Goal: Use online tool/utility: Use online tool/utility

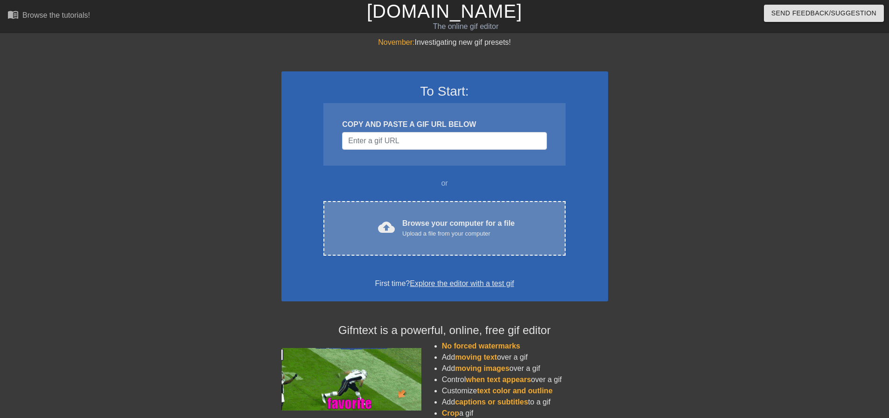
click at [444, 218] on div "Browse your computer for a file Upload a file from your computer" at bounding box center [458, 228] width 112 height 21
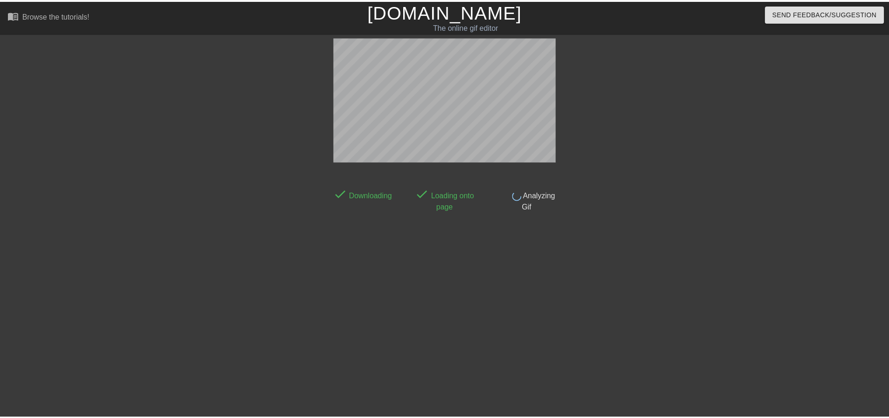
scroll to position [5, 0]
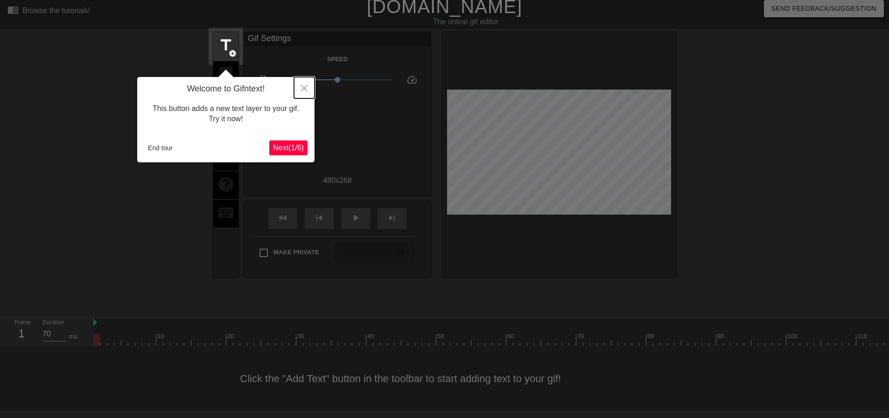
click at [299, 91] on button "Close" at bounding box center [304, 87] width 21 height 21
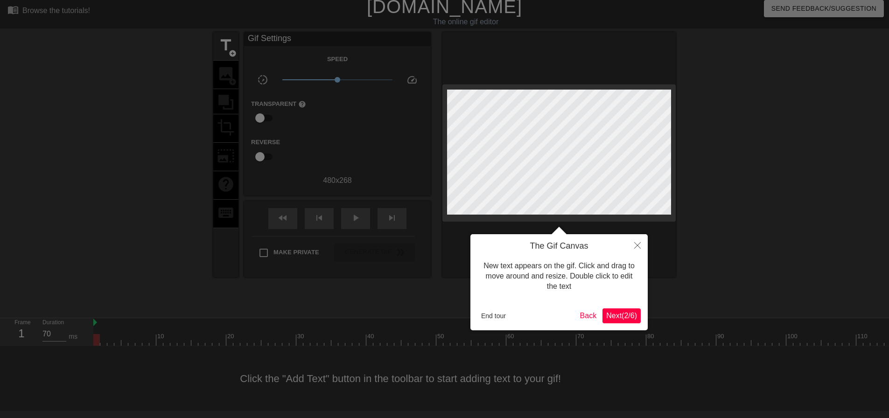
scroll to position [0, 0]
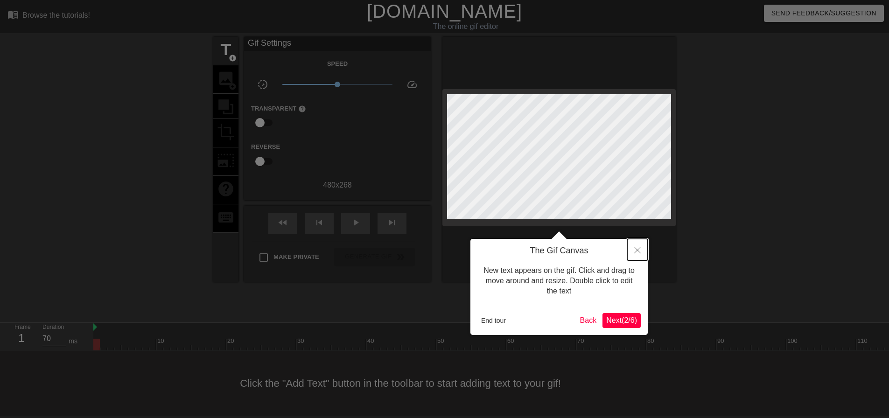
click at [639, 251] on icon "Close" at bounding box center [637, 250] width 7 height 7
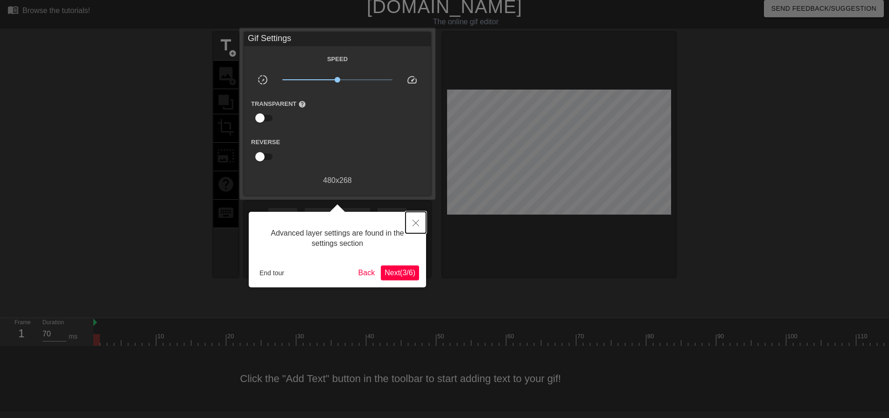
click at [419, 223] on button "Close" at bounding box center [416, 222] width 21 height 21
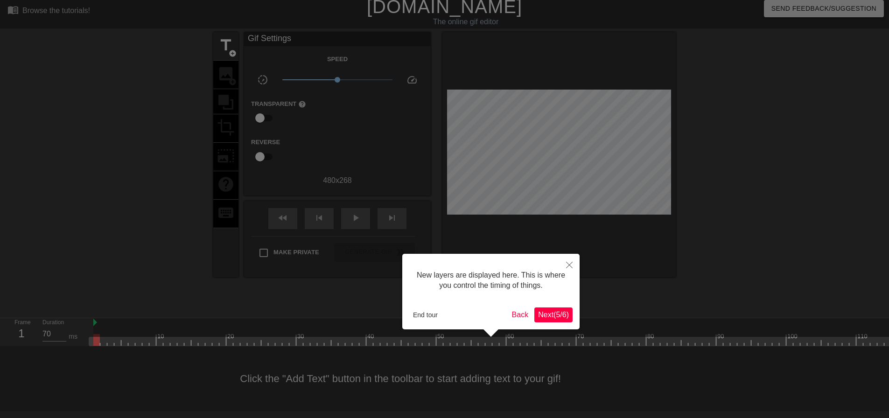
scroll to position [8, 0]
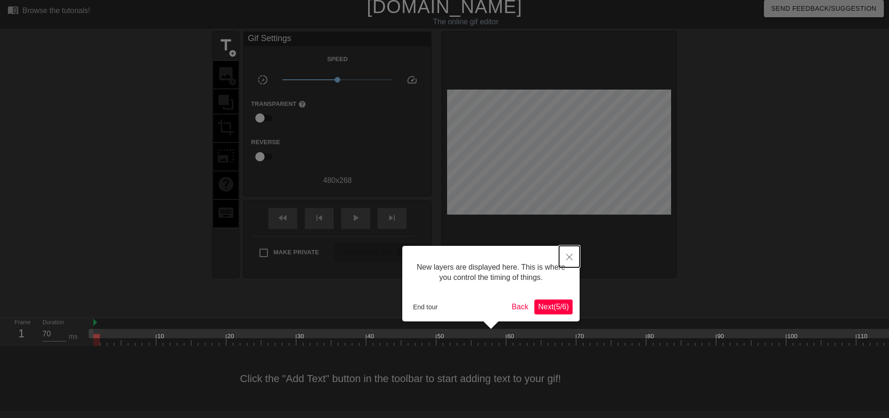
drag, startPoint x: 571, startPoint y: 257, endPoint x: 596, endPoint y: 257, distance: 25.2
click at [570, 257] on icon "Close" at bounding box center [569, 257] width 7 height 7
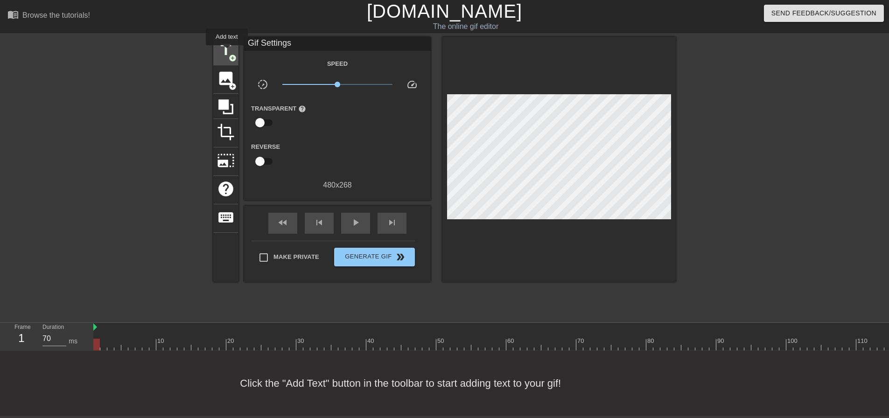
click at [227, 52] on span "title" at bounding box center [226, 50] width 18 height 18
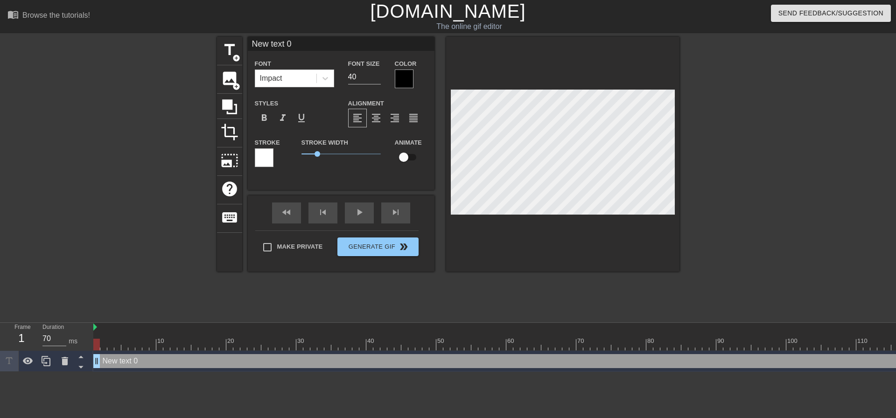
scroll to position [1, 2]
type input "l"
type textarea "l"
type input "lo"
type textarea "lo"
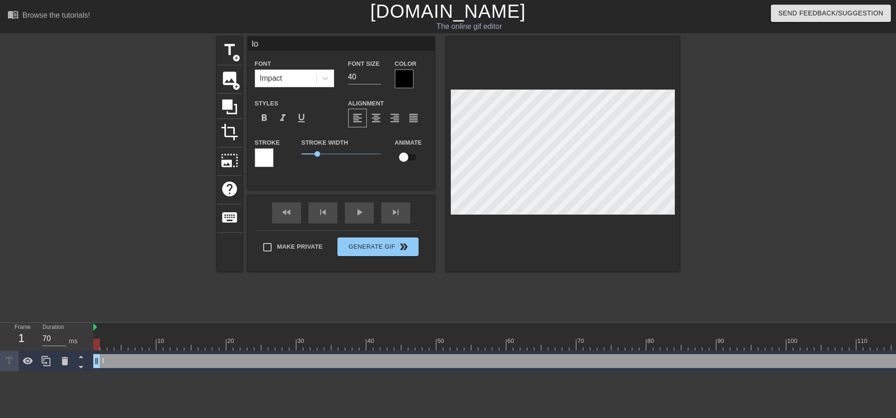
type input "lor"
type textarea "lor"
type input "lord"
type textarea "lord"
type input "lordW"
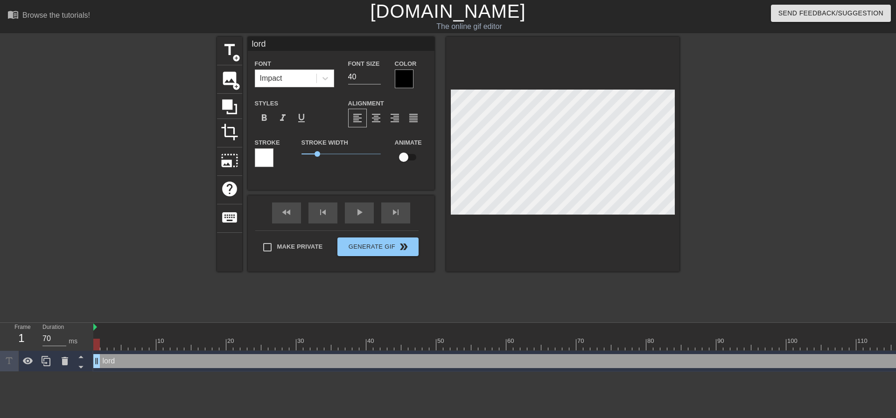
type textarea "lordW"
type input "lordWi"
type textarea "lordWi"
type input "lordW"
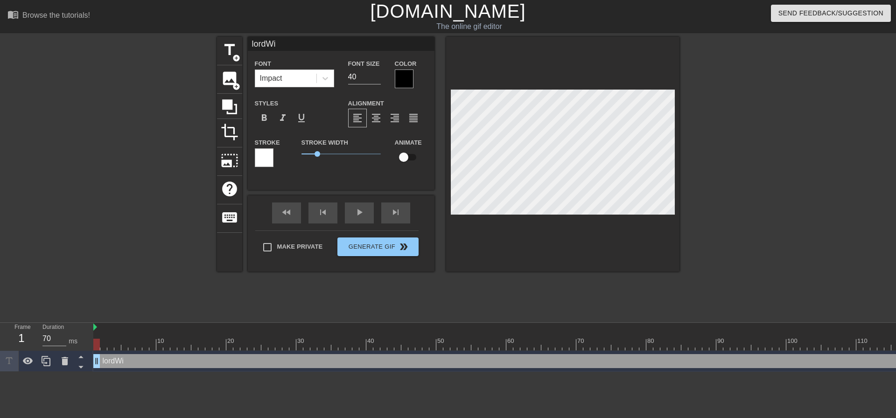
type textarea "lordW"
type input "lord"
type textarea "lord"
type input "lor"
type textarea "lor"
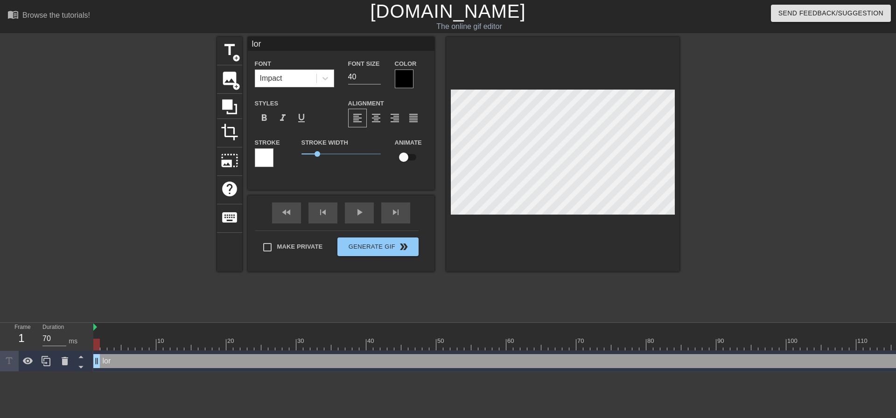
type input "lo"
type textarea "lo"
type input "l"
type textarea "l"
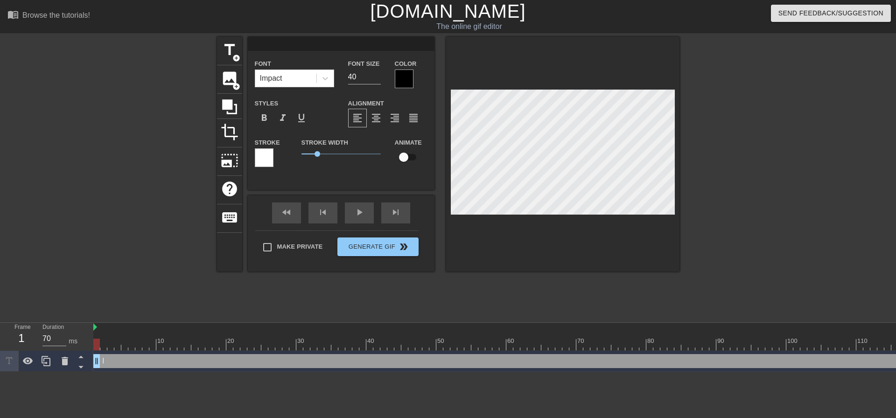
type input "L"
type textarea "L"
type input "Lo"
type textarea "Lo"
type input "Lor"
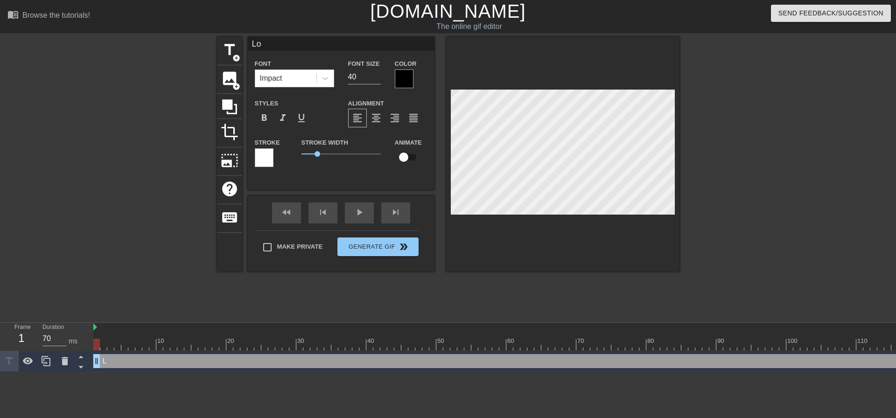
type textarea "Lor"
type input "Lord"
type textarea "Lord"
type input "LordW"
type textarea "LordW"
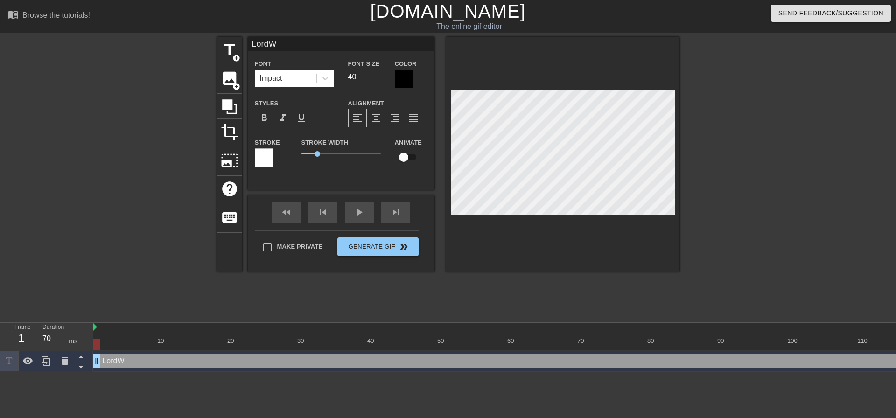
type input "LordWi"
type textarea "LordWi"
type input "LordWil"
type textarea "LordWil"
type input "LordWilc"
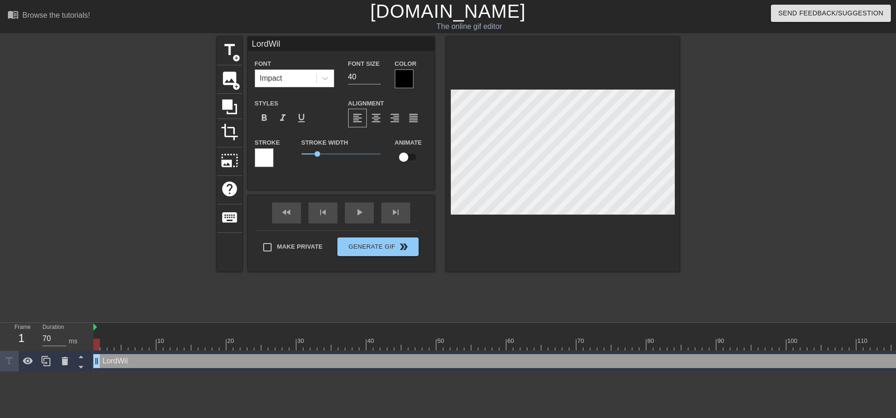
type textarea "LordWilc"
type input "LordWilco"
type textarea "LordWilco"
click at [404, 80] on div at bounding box center [404, 79] width 19 height 19
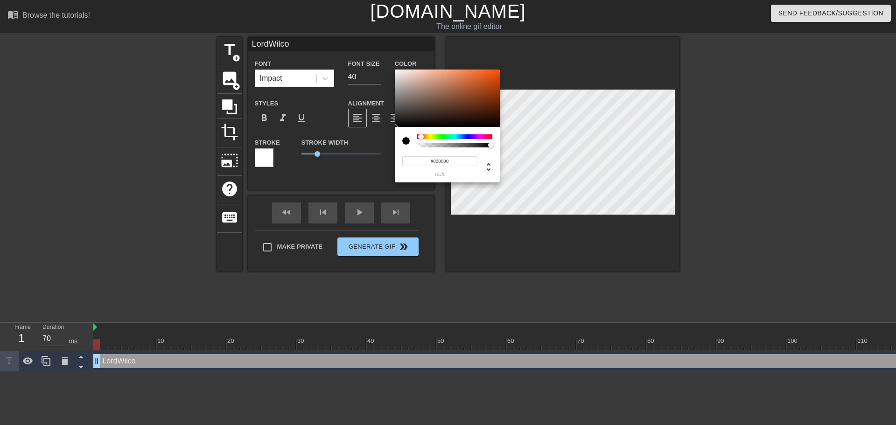
drag, startPoint x: 417, startPoint y: 137, endPoint x: 386, endPoint y: 136, distance: 30.8
click at [386, 136] on div "#000000 hex" at bounding box center [448, 212] width 896 height 425
click at [490, 138] on div at bounding box center [490, 137] width 6 height 6
click at [458, 96] on div at bounding box center [447, 99] width 105 height 58
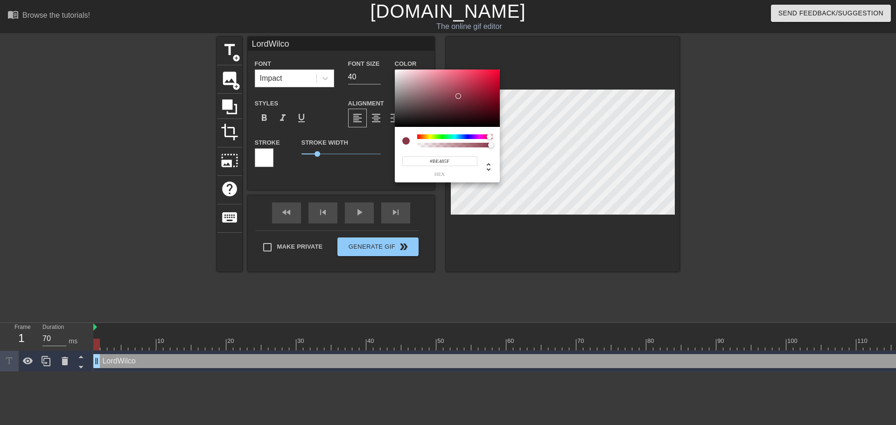
click at [460, 84] on div at bounding box center [447, 99] width 105 height 58
click at [490, 75] on div at bounding box center [447, 99] width 105 height 58
type input "#EB0E3A"
click at [493, 74] on div at bounding box center [447, 99] width 105 height 58
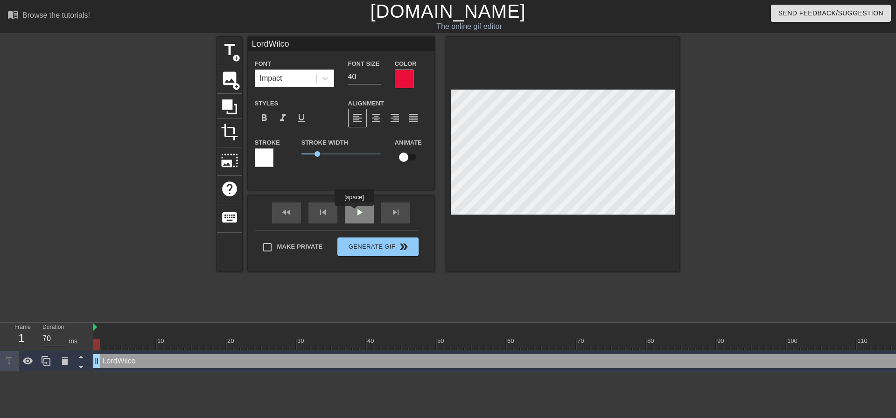
click at [359, 210] on div "fast_rewind skip_previous play_arrow skip_next" at bounding box center [341, 213] width 152 height 35
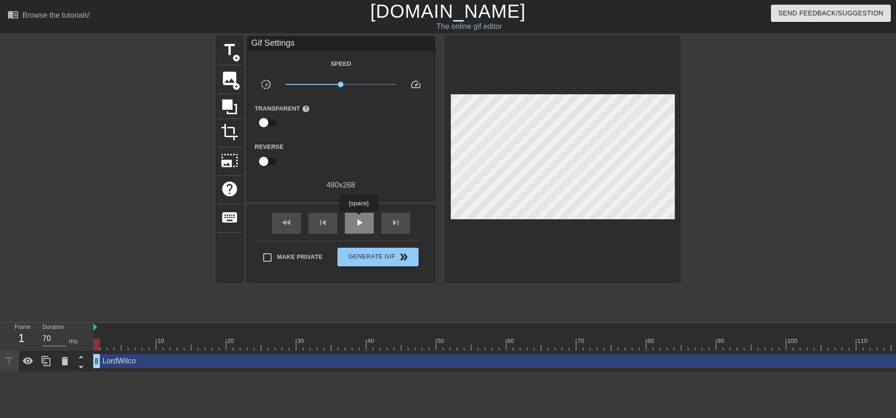
click at [358, 218] on span "play_arrow" at bounding box center [359, 222] width 11 height 11
click at [231, 49] on span "title" at bounding box center [230, 50] width 18 height 18
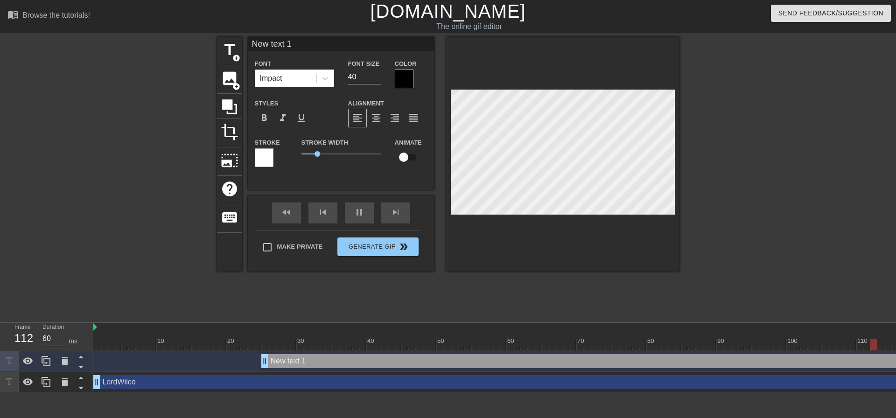
type input "70"
type input "Ne text 1"
type textarea "Ne text 1"
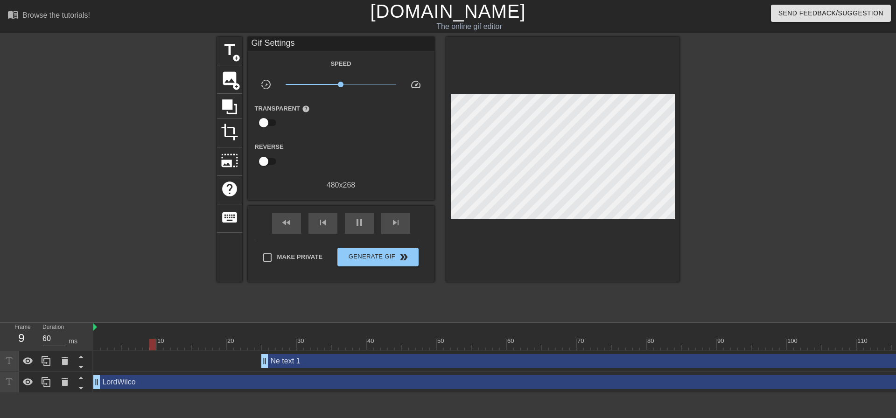
click at [289, 363] on div "Ne text 1 drag_handle drag_handle" at bounding box center [656, 361] width 791 height 14
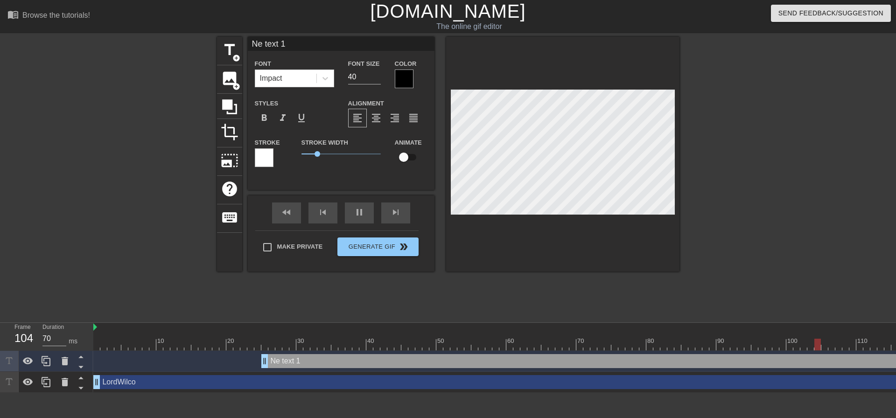
click at [310, 363] on div "Ne text 1 drag_handle drag_handle" at bounding box center [656, 361] width 791 height 14
drag, startPoint x: 310, startPoint y: 363, endPoint x: 219, endPoint y: 297, distance: 112.4
click at [219, 297] on div "title add_circle image add_circle crop photo_size_select_large help keyboard Ne…" at bounding box center [448, 177] width 462 height 280
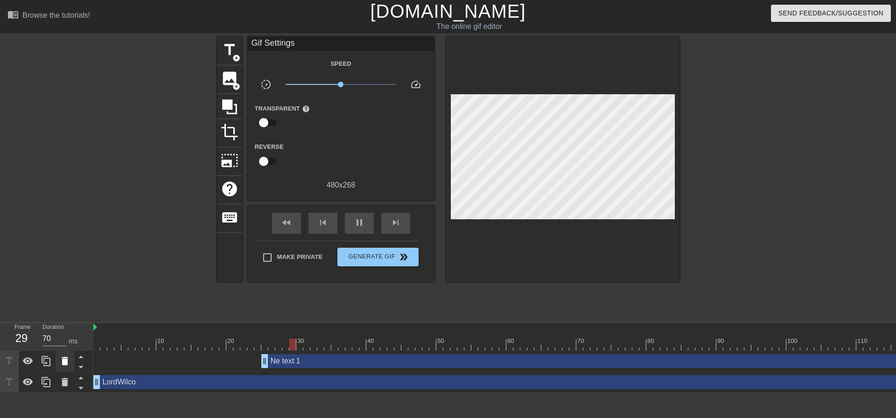
click at [67, 361] on icon at bounding box center [65, 361] width 7 height 8
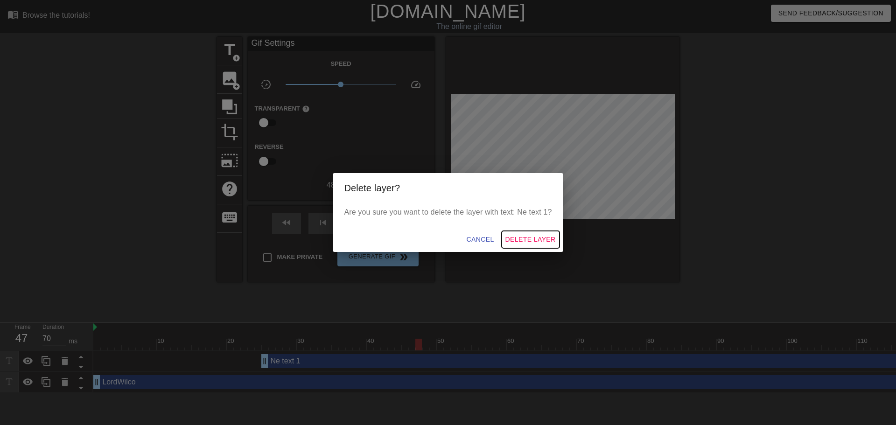
click at [525, 237] on span "Delete Layer" at bounding box center [530, 240] width 50 height 12
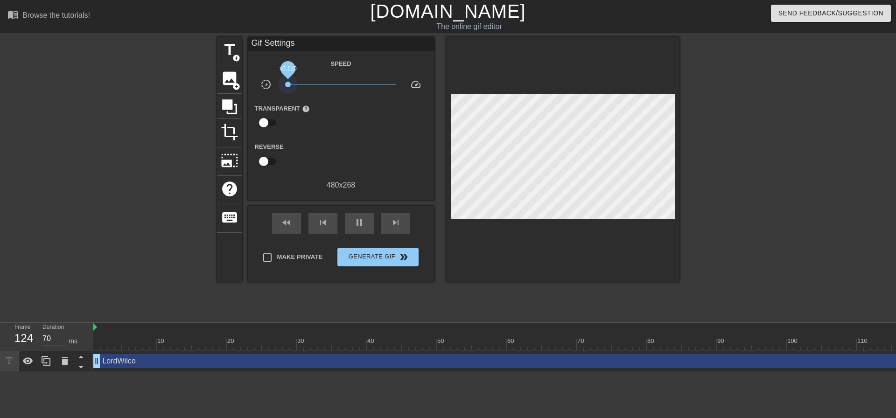
drag, startPoint x: 339, startPoint y: 84, endPoint x: 286, endPoint y: 89, distance: 53.4
click at [286, 89] on span "x0.110" at bounding box center [341, 84] width 111 height 11
click at [529, 340] on div at bounding box center [572, 345] width 959 height 12
click at [430, 347] on div at bounding box center [572, 345] width 959 height 12
click at [276, 343] on div at bounding box center [572, 345] width 959 height 12
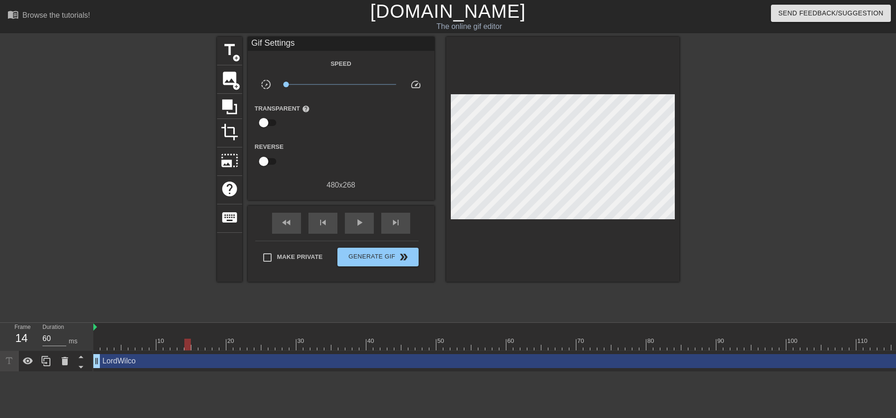
click at [190, 347] on div at bounding box center [572, 345] width 959 height 12
click at [138, 345] on div at bounding box center [572, 345] width 959 height 12
click at [108, 346] on div at bounding box center [572, 345] width 959 height 12
click at [96, 347] on div at bounding box center [572, 345] width 959 height 12
click at [107, 347] on div at bounding box center [572, 345] width 959 height 12
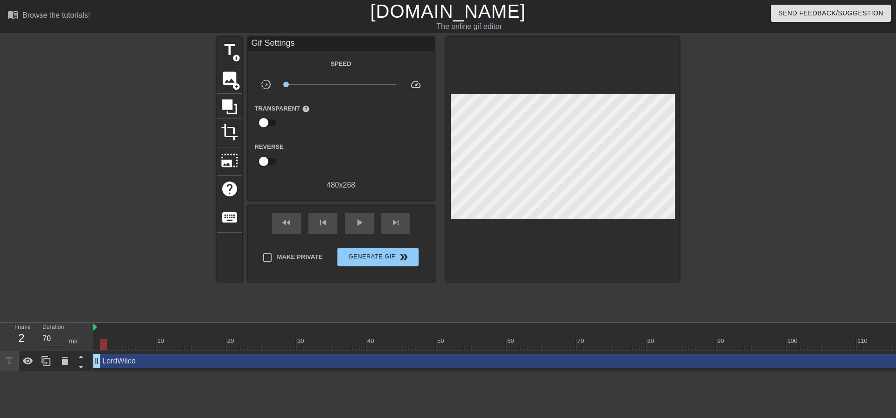
click at [113, 347] on div at bounding box center [572, 345] width 959 height 12
click at [119, 347] on div at bounding box center [572, 345] width 959 height 12
drag, startPoint x: 118, startPoint y: 345, endPoint x: 261, endPoint y: 359, distance: 143.5
click at [261, 359] on div "10 20 30 40 50 60 70 80 90 100 110 120 130 LordWilco drag_handle drag_handle" at bounding box center [494, 347] width 803 height 49
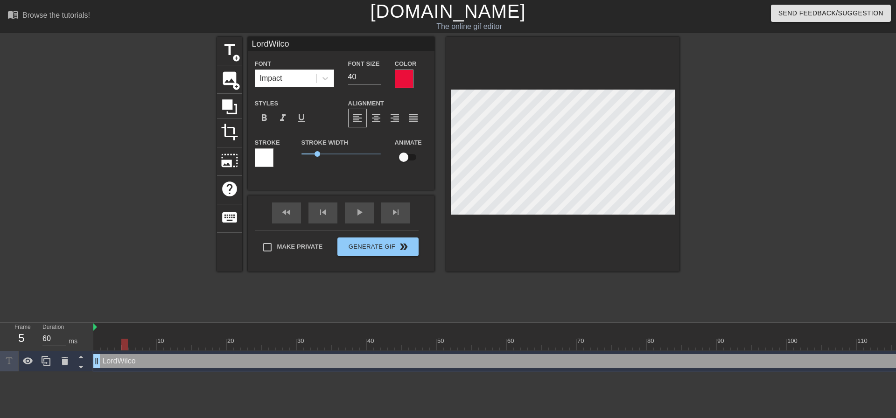
type input "70"
drag, startPoint x: 254, startPoint y: 342, endPoint x: 129, endPoint y: 348, distance: 124.8
click at [129, 348] on div at bounding box center [572, 345] width 959 height 12
click at [229, 51] on span "title" at bounding box center [230, 50] width 18 height 18
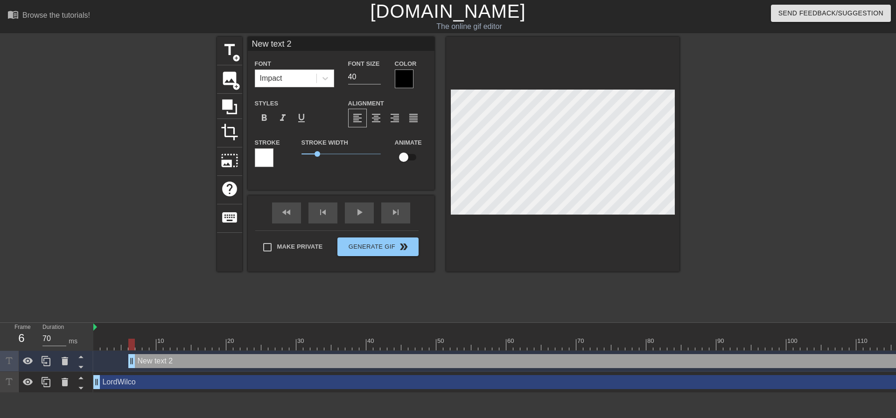
scroll to position [1, 2]
type input "R"
type textarea "R"
type input "Ri"
type textarea "Ri"
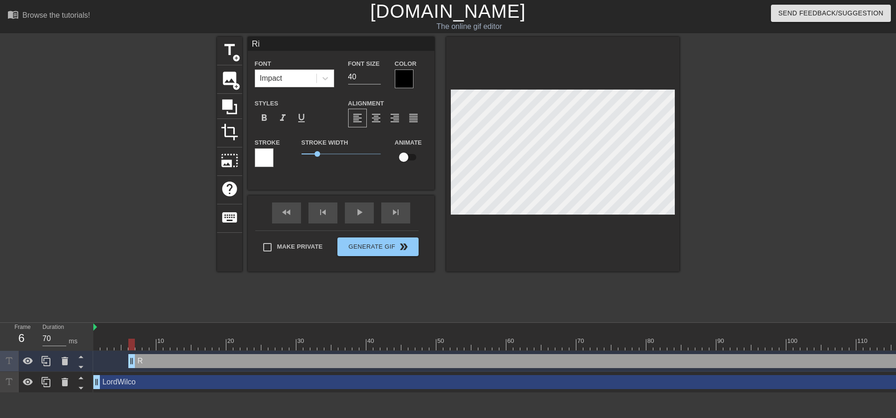
type input "Rio"
type textarea "Rio"
type input "[PERSON_NAME]"
type textarea "[PERSON_NAME]"
type input "RioSh"
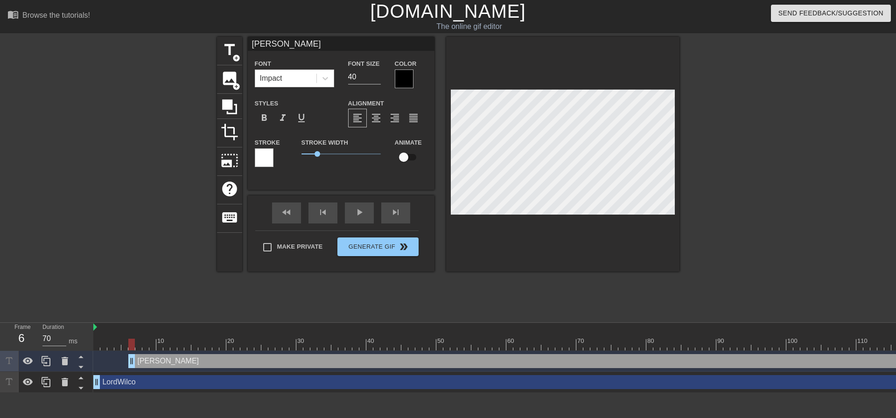
type textarea "RioSh"
type input "RioShe"
type textarea "RioShe"
type input "RioSher"
type textarea "RioSher"
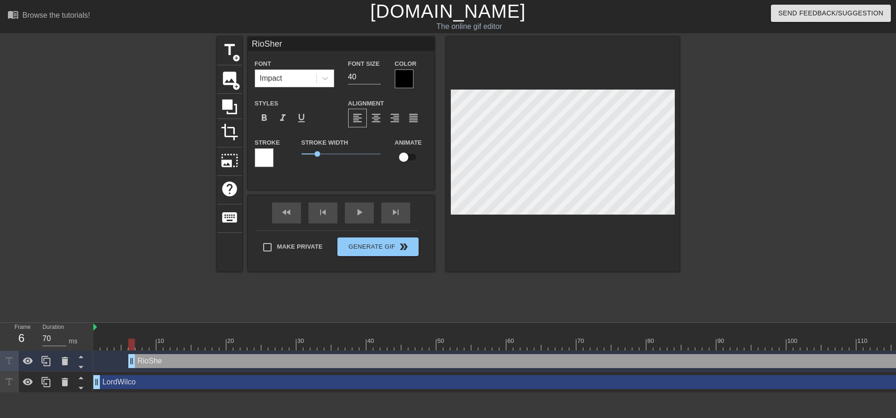
type input "RioSherl"
type textarea "RioSherl"
type input "RioSherlo"
type textarea "RioSherlo"
type input "RioSherloc"
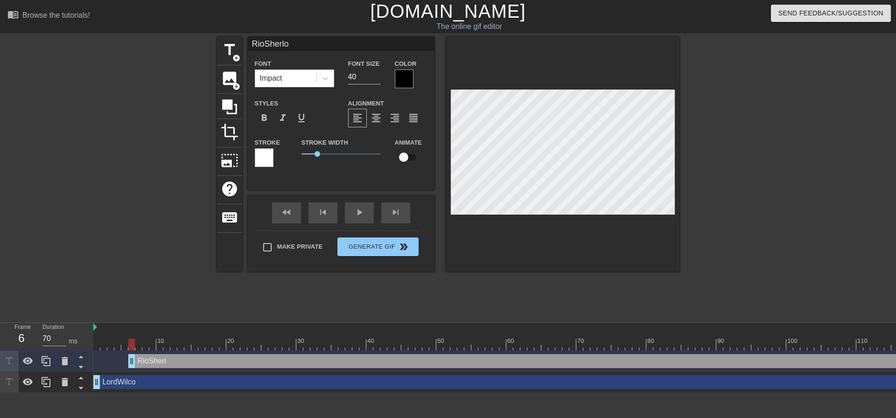
type textarea "RioSherloc"
type input "RioSherlock"
type textarea "RioSherlock"
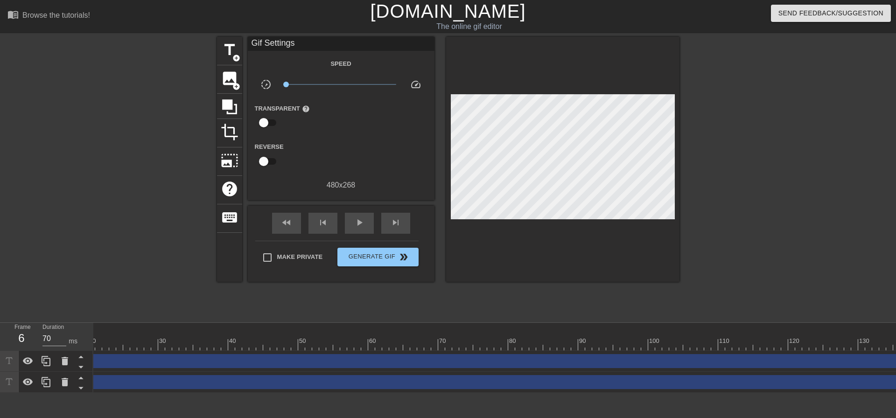
scroll to position [0, 159]
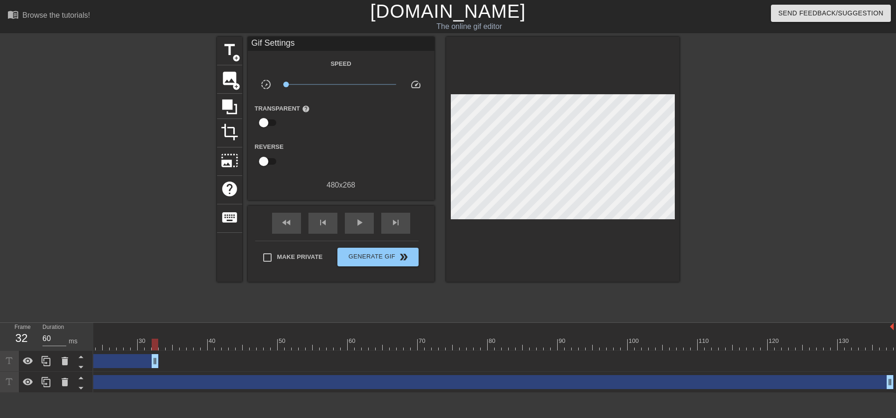
drag, startPoint x: 890, startPoint y: 358, endPoint x: 153, endPoint y: 364, distance: 737.9
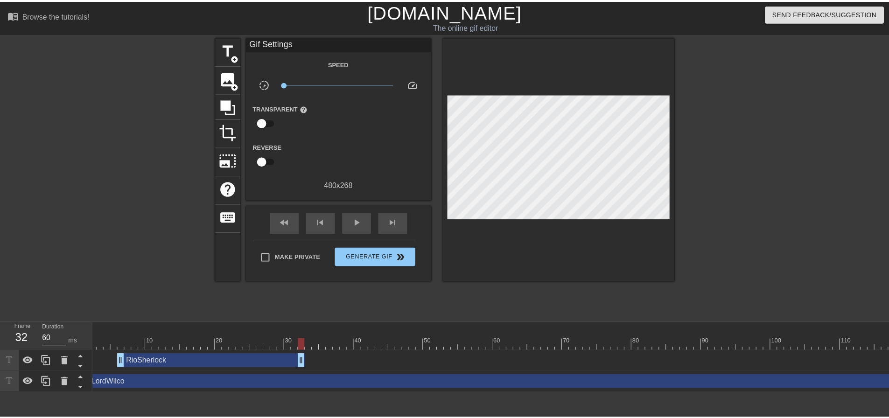
scroll to position [0, 0]
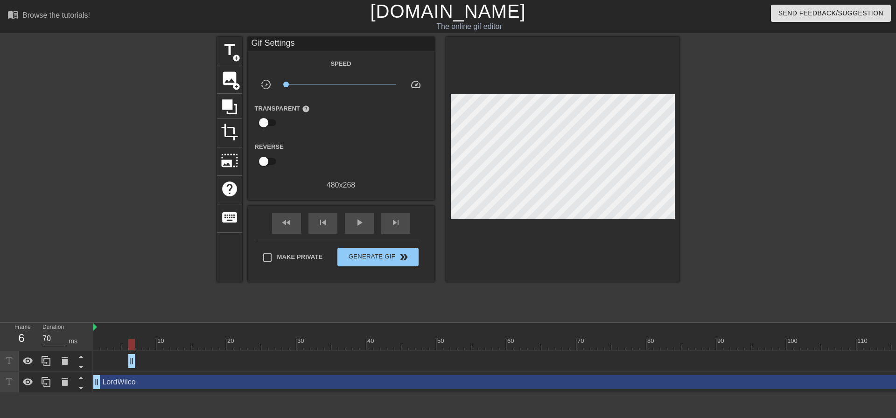
drag, startPoint x: 311, startPoint y: 364, endPoint x: 126, endPoint y: 364, distance: 184.3
click at [126, 364] on div "RioSherlock drag_handle drag_handle" at bounding box center [572, 361] width 959 height 14
click at [131, 349] on div at bounding box center [131, 345] width 7 height 12
drag, startPoint x: 132, startPoint y: 359, endPoint x: 117, endPoint y: 362, distance: 14.7
click at [117, 362] on div "RioSherlock drag_handle drag_handle" at bounding box center [572, 361] width 959 height 14
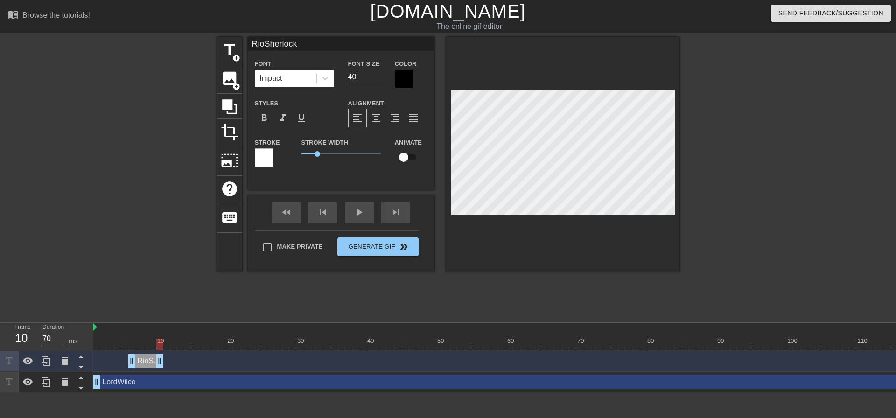
drag, startPoint x: 134, startPoint y: 364, endPoint x: 161, endPoint y: 366, distance: 26.7
click at [145, 363] on div "RioSherlock drag_handle drag_handle" at bounding box center [145, 361] width 35 height 14
click at [48, 363] on icon at bounding box center [46, 361] width 11 height 11
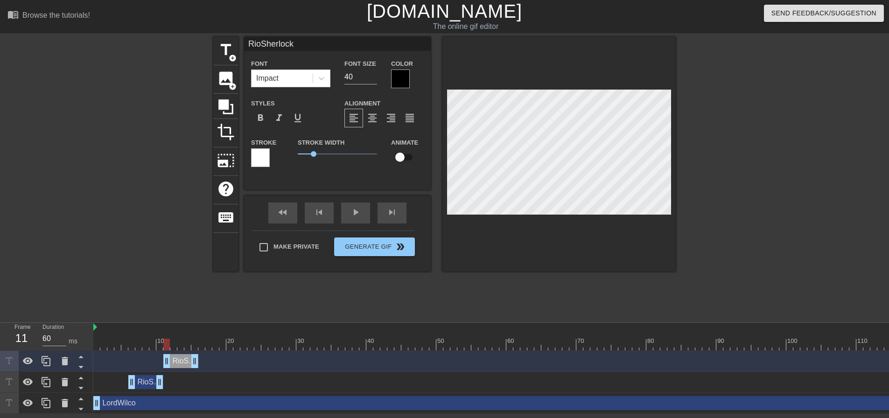
drag, startPoint x: 145, startPoint y: 359, endPoint x: 179, endPoint y: 361, distance: 33.7
click at [179, 361] on div "RioSherlock drag_handle drag_handle" at bounding box center [180, 361] width 35 height 14
drag, startPoint x: 168, startPoint y: 345, endPoint x: 89, endPoint y: 343, distance: 78.5
click at [100, 344] on div at bounding box center [572, 345] width 959 height 12
click at [355, 211] on div "fast_rewind skip_previous play_arrow skip_next" at bounding box center [337, 213] width 152 height 35
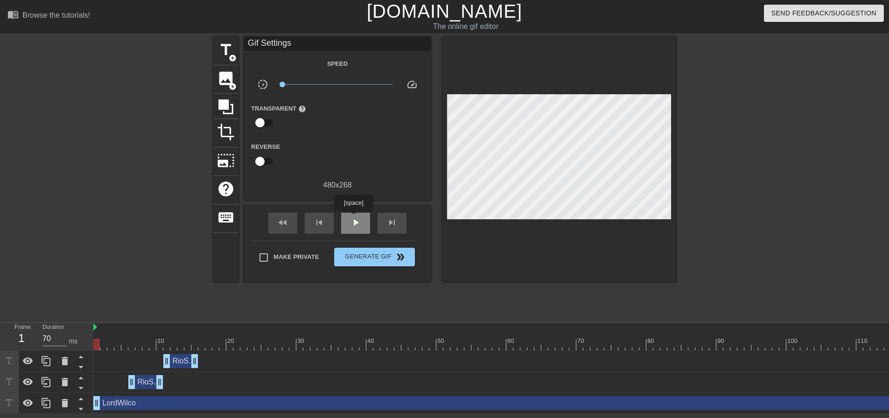
click at [353, 218] on span "play_arrow" at bounding box center [355, 222] width 11 height 11
click at [354, 221] on span "pause" at bounding box center [355, 222] width 11 height 11
click at [299, 85] on span "x0.202" at bounding box center [337, 84] width 111 height 11
click at [308, 84] on span "x0.202" at bounding box center [337, 84] width 111 height 11
click at [323, 82] on span "x0.550" at bounding box center [337, 84] width 111 height 11
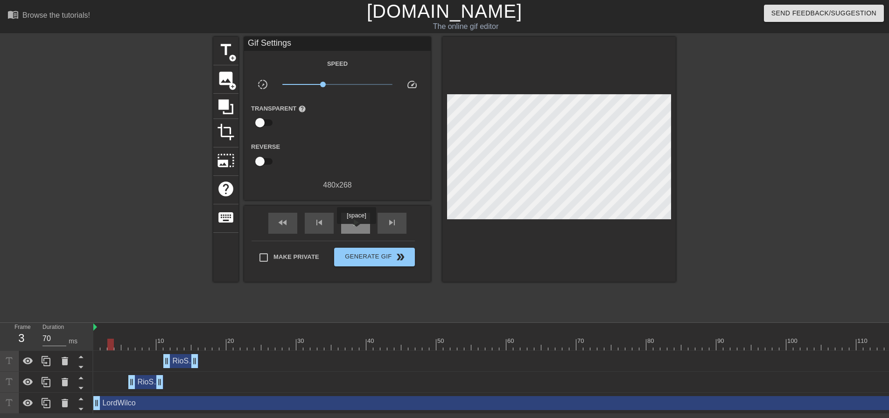
click at [354, 223] on span "play_arrow" at bounding box center [355, 222] width 11 height 11
click at [354, 223] on span "pause" at bounding box center [355, 222] width 11 height 11
click at [182, 362] on div "RioSherlock drag_handle drag_handle" at bounding box center [180, 361] width 35 height 14
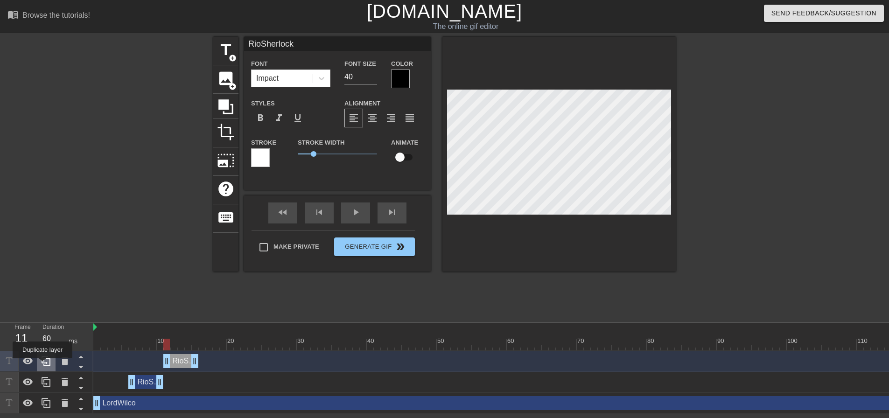
click at [42, 365] on icon at bounding box center [46, 361] width 11 height 11
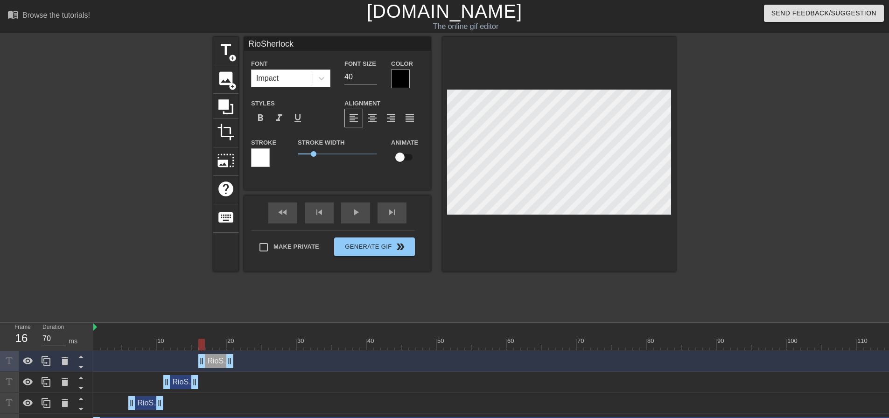
drag, startPoint x: 183, startPoint y: 363, endPoint x: 219, endPoint y: 361, distance: 36.4
click at [219, 361] on div "RioSherlock drag_handle drag_handle" at bounding box center [215, 361] width 35 height 14
drag, startPoint x: 204, startPoint y: 347, endPoint x: 221, endPoint y: 349, distance: 17.0
click at [221, 349] on div at bounding box center [222, 345] width 7 height 12
drag, startPoint x: 231, startPoint y: 360, endPoint x: 213, endPoint y: 363, distance: 18.4
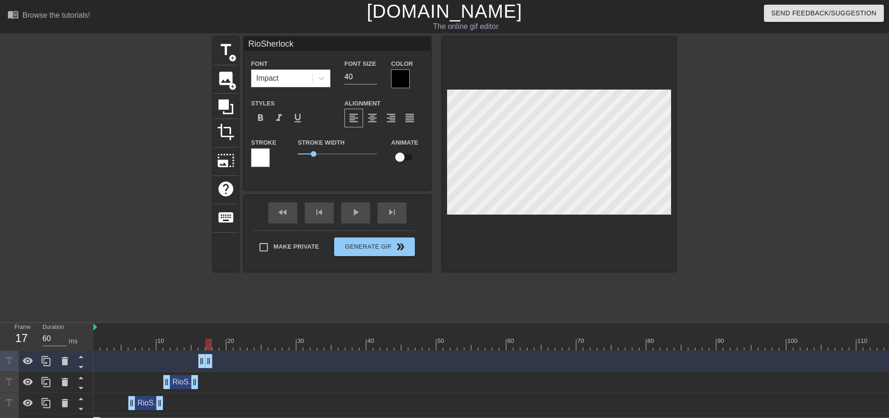
click at [213, 363] on div "RioSherlock drag_handle drag_handle" at bounding box center [572, 361] width 959 height 14
click at [49, 360] on icon at bounding box center [46, 361] width 11 height 11
drag, startPoint x: 206, startPoint y: 362, endPoint x: 221, endPoint y: 361, distance: 15.5
drag, startPoint x: 212, startPoint y: 361, endPoint x: 229, endPoint y: 361, distance: 16.8
click at [229, 361] on div "RioSherlock drag_handle drag_handle" at bounding box center [226, 361] width 28 height 14
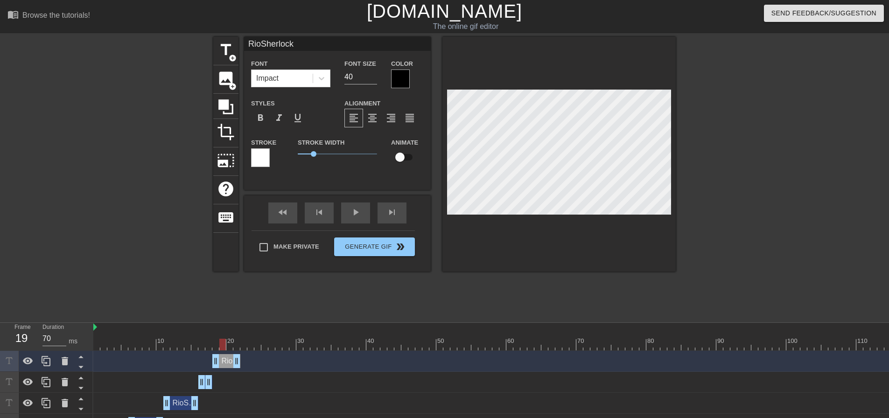
drag, startPoint x: 214, startPoint y: 344, endPoint x: 225, endPoint y: 349, distance: 12.1
click at [225, 349] on div at bounding box center [222, 345] width 7 height 12
click at [228, 366] on div "RioSherlock drag_handle drag_handle" at bounding box center [226, 361] width 28 height 14
drag, startPoint x: 220, startPoint y: 346, endPoint x: 211, endPoint y: 356, distance: 13.6
click at [211, 356] on div "10 20 30 40 50 60 70 80 90 100 110 120 130 RioSherlock drag_handle drag_handle …" at bounding box center [491, 389] width 796 height 133
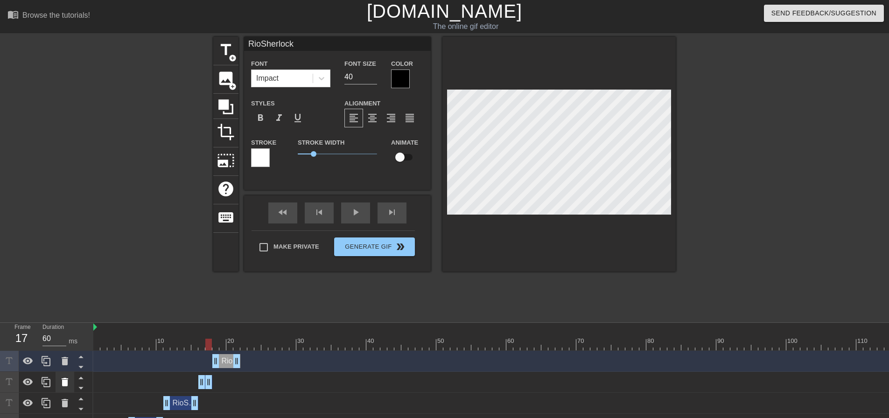
click at [70, 384] on icon at bounding box center [64, 382] width 11 height 11
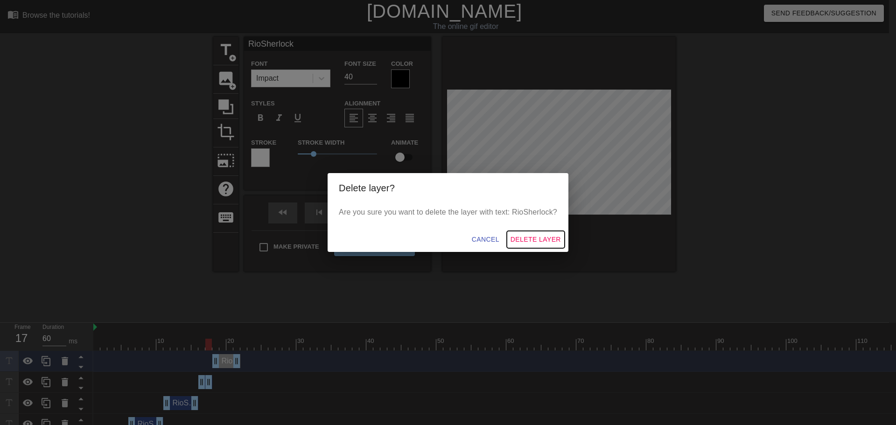
click at [520, 239] on span "Delete Layer" at bounding box center [536, 240] width 50 height 12
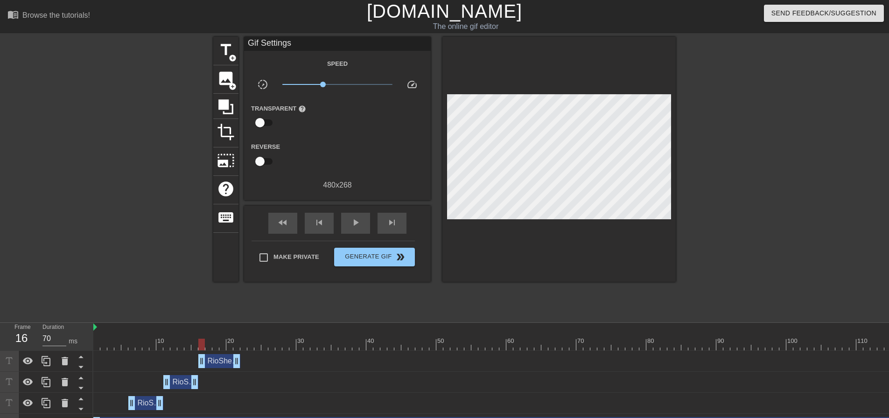
drag, startPoint x: 215, startPoint y: 363, endPoint x: 202, endPoint y: 363, distance: 12.6
drag, startPoint x: 203, startPoint y: 345, endPoint x: 311, endPoint y: 344, distance: 108.7
click at [311, 344] on div at bounding box center [572, 345] width 959 height 12
drag, startPoint x: 239, startPoint y: 361, endPoint x: 297, endPoint y: 361, distance: 57.9
click at [297, 361] on div "RioSherlock drag_handle drag_handle" at bounding box center [572, 361] width 959 height 14
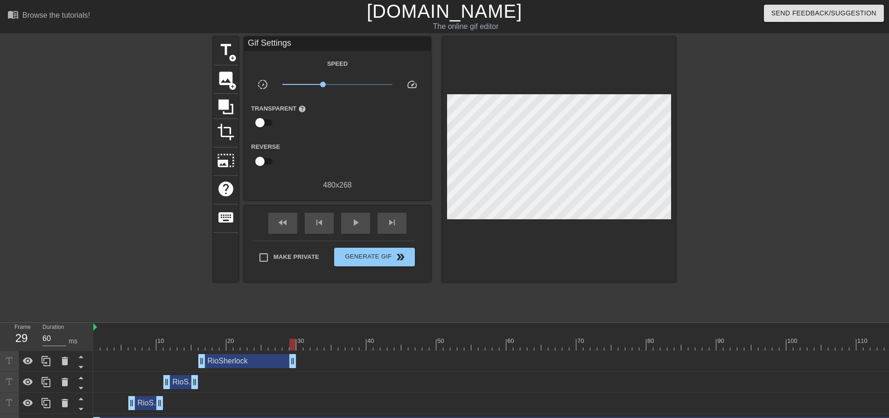
click at [256, 362] on div "RioSherlock drag_handle drag_handle" at bounding box center [247, 361] width 98 height 14
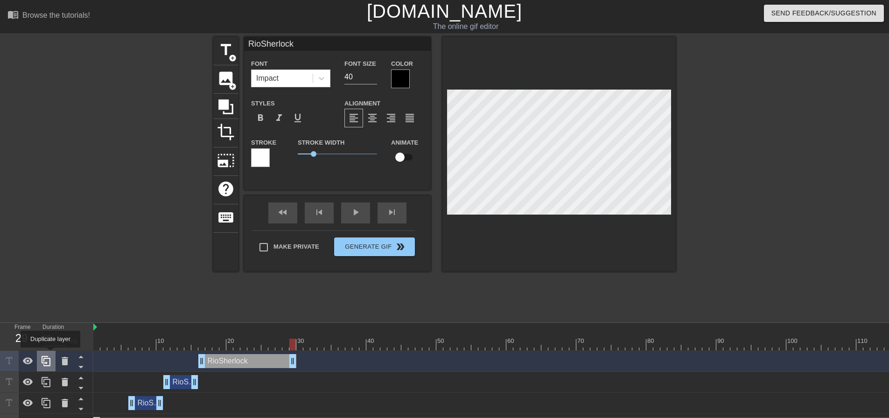
click at [50, 355] on div at bounding box center [46, 361] width 19 height 21
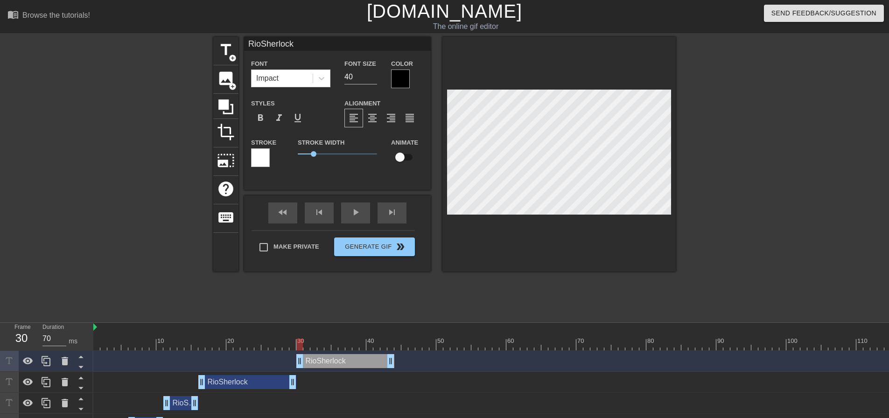
drag, startPoint x: 268, startPoint y: 360, endPoint x: 370, endPoint y: 360, distance: 101.7
click at [370, 360] on div "RioSherlock drag_handle drag_handle" at bounding box center [345, 361] width 98 height 14
click at [360, 362] on div "RioSherlock drag_handle drag_handle" at bounding box center [345, 361] width 98 height 14
drag, startPoint x: 389, startPoint y: 361, endPoint x: 308, endPoint y: 363, distance: 81.2
drag, startPoint x: 307, startPoint y: 341, endPoint x: 417, endPoint y: 345, distance: 110.2
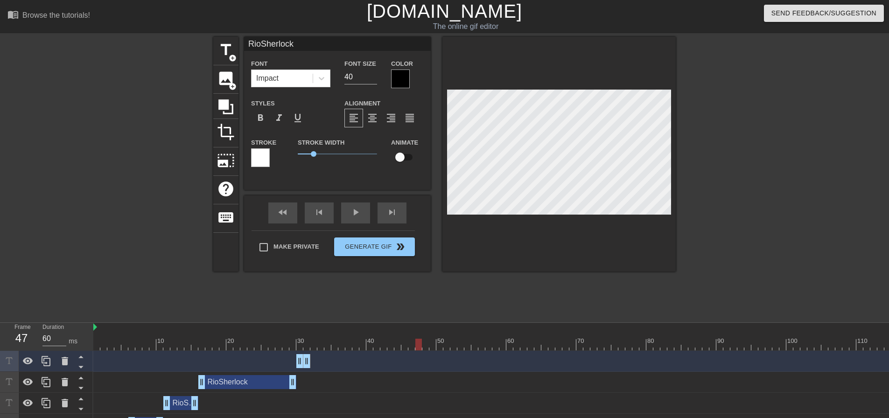
click at [417, 345] on div at bounding box center [418, 345] width 7 height 12
type input "60"
drag, startPoint x: 417, startPoint y: 343, endPoint x: 420, endPoint y: 352, distance: 10.1
click at [420, 352] on div "10 20 30 40 50 60 70 80 90 100 110 120 130 RioSherlock drag_handle drag_handle …" at bounding box center [491, 389] width 796 height 133
click at [227, 54] on span "title" at bounding box center [226, 50] width 18 height 18
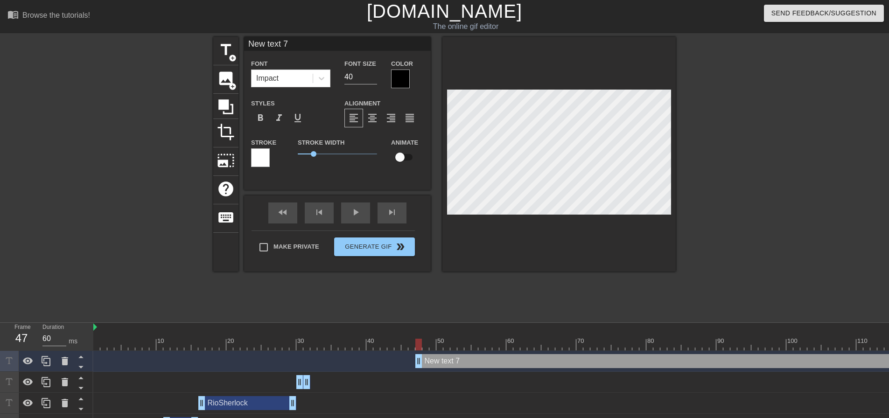
click at [444, 359] on div "New text 7 drag_handle drag_handle" at bounding box center [733, 361] width 637 height 14
type input "Q"
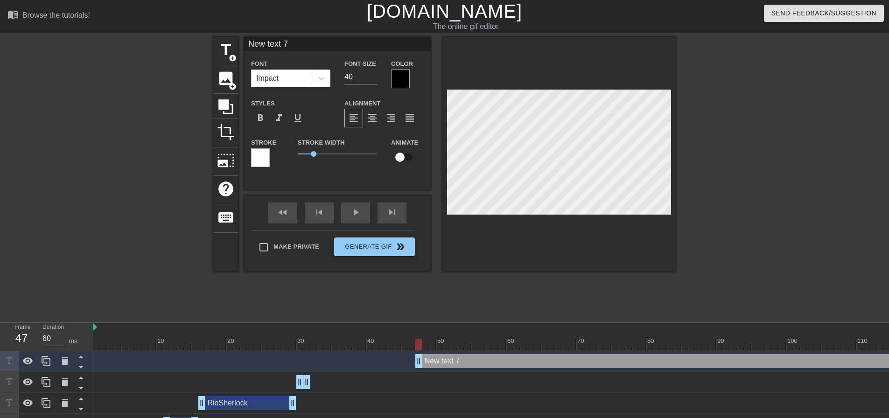
type textarea "Q"
type input "Qw"
type textarea "Qw"
type input "Qwi"
type textarea "Qwi"
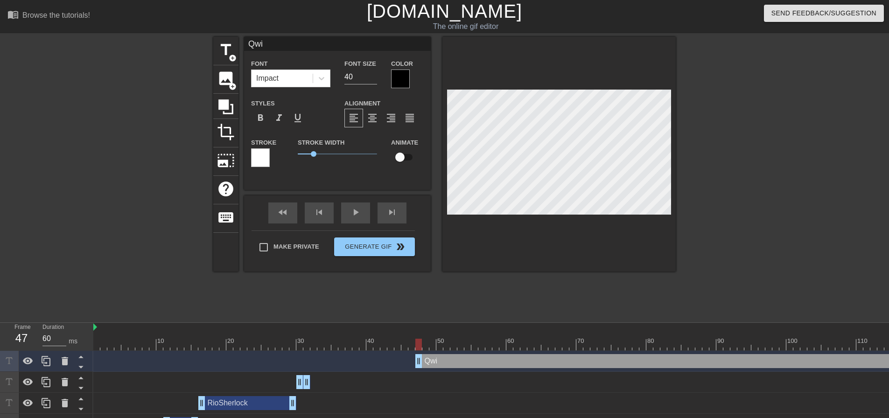
type input "Qwix"
type textarea "Qwix"
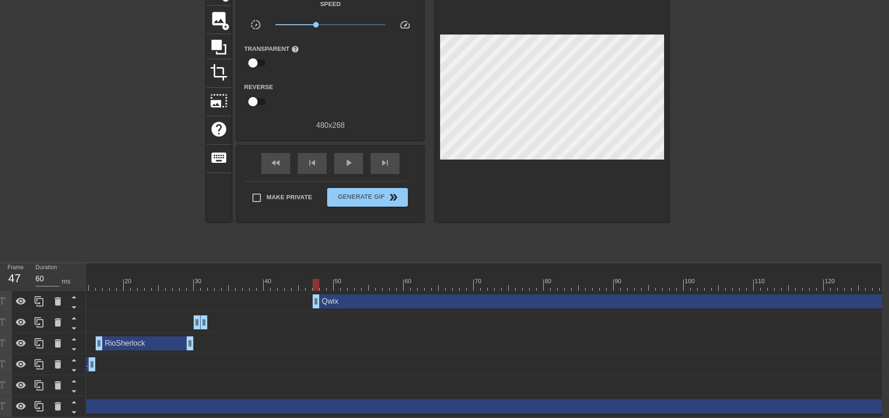
scroll to position [0, 159]
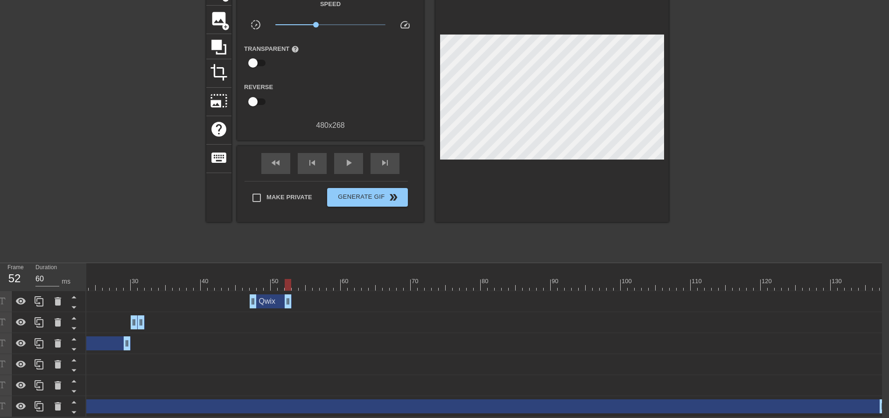
drag, startPoint x: 884, startPoint y: 298, endPoint x: 296, endPoint y: 295, distance: 587.6
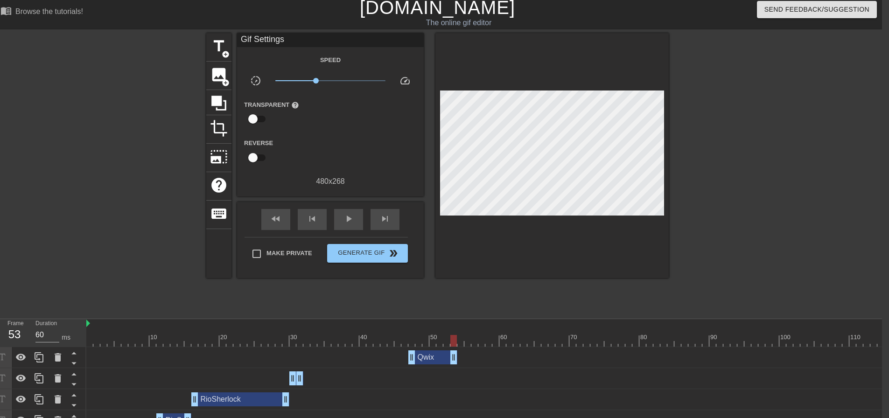
scroll to position [0, 7]
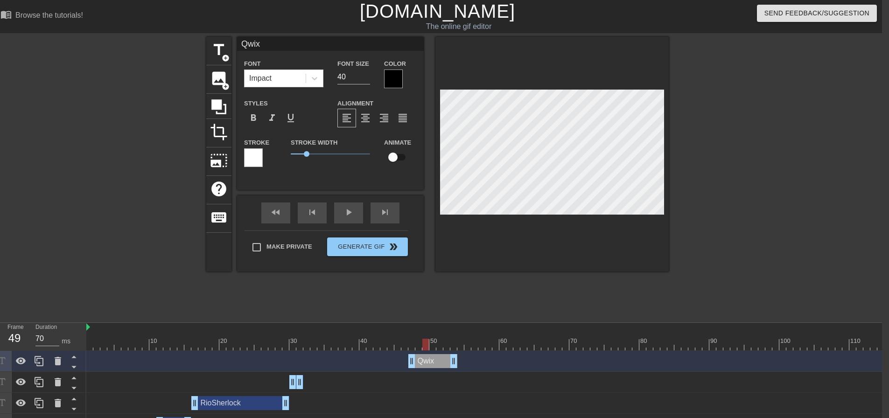
drag, startPoint x: 453, startPoint y: 343, endPoint x: 424, endPoint y: 351, distance: 30.1
click at [424, 351] on div "10 20 30 40 50 60 70 80 90 100 110 120 130 Qwix drag_handle drag_handle RioSher…" at bounding box center [484, 400] width 796 height 154
drag, startPoint x: 452, startPoint y: 362, endPoint x: 427, endPoint y: 363, distance: 24.7
click at [420, 365] on div "Qwix drag_handle drag_handle" at bounding box center [418, 361] width 21 height 14
click at [42, 361] on icon at bounding box center [39, 361] width 11 height 11
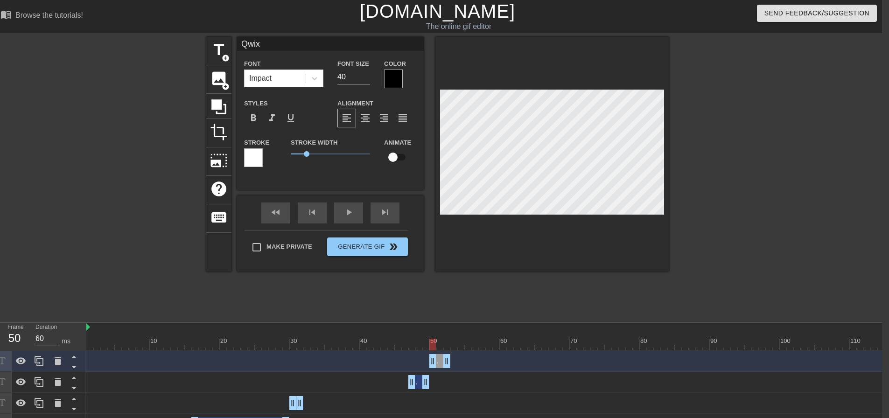
drag, startPoint x: 419, startPoint y: 364, endPoint x: 439, endPoint y: 365, distance: 20.1
click at [439, 365] on div "Qwix drag_handle drag_handle" at bounding box center [439, 361] width 21 height 14
drag, startPoint x: 428, startPoint y: 344, endPoint x: 439, endPoint y: 352, distance: 13.0
click at [439, 352] on div "10 20 30 40 50 60 70 80 90 100 110 120 130 Qwix drag_handle drag_handle Qwix dr…" at bounding box center [484, 410] width 796 height 175
drag, startPoint x: 449, startPoint y: 359, endPoint x: 480, endPoint y: 362, distance: 30.9
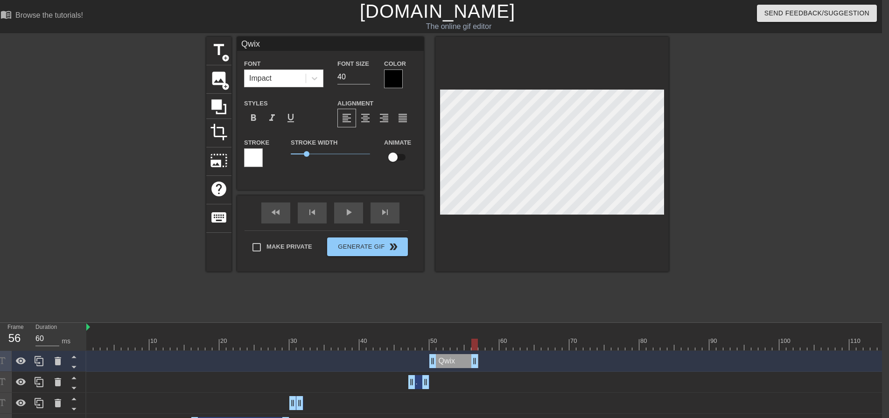
click at [480, 362] on div "Qwix drag_handle drag_handle" at bounding box center [565, 361] width 959 height 14
click at [453, 363] on div "Qwix drag_handle drag_handle" at bounding box center [453, 361] width 49 height 14
click at [35, 364] on icon at bounding box center [39, 361] width 11 height 11
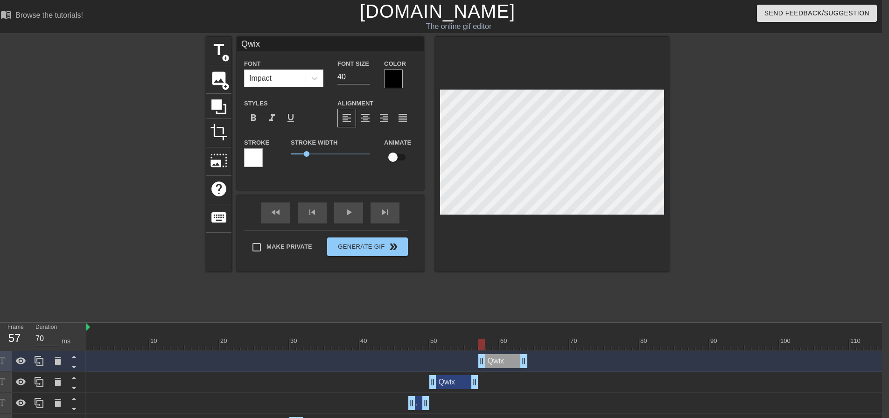
drag, startPoint x: 456, startPoint y: 359, endPoint x: 504, endPoint y: 358, distance: 47.6
click at [504, 358] on div "Qwix drag_handle drag_handle" at bounding box center [502, 361] width 49 height 14
drag, startPoint x: 525, startPoint y: 362, endPoint x: 541, endPoint y: 364, distance: 16.5
click at [507, 364] on div "Qwix drag_handle drag_handle" at bounding box center [509, 361] width 63 height 14
click at [42, 362] on icon at bounding box center [39, 361] width 11 height 11
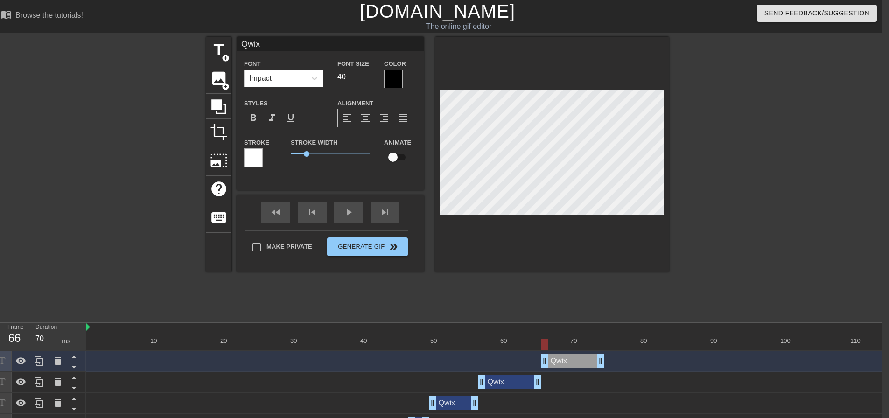
drag, startPoint x: 508, startPoint y: 360, endPoint x: 573, endPoint y: 362, distance: 64.9
click at [573, 362] on div "Qwix drag_handle drag_handle" at bounding box center [572, 361] width 63 height 14
drag, startPoint x: 602, startPoint y: 365, endPoint x: 554, endPoint y: 365, distance: 48.1
drag, startPoint x: 550, startPoint y: 343, endPoint x: 602, endPoint y: 336, distance: 52.7
click at [602, 336] on div "10 20 30 40 50 60 70 80 90 100 110 120 130" at bounding box center [565, 337] width 959 height 28
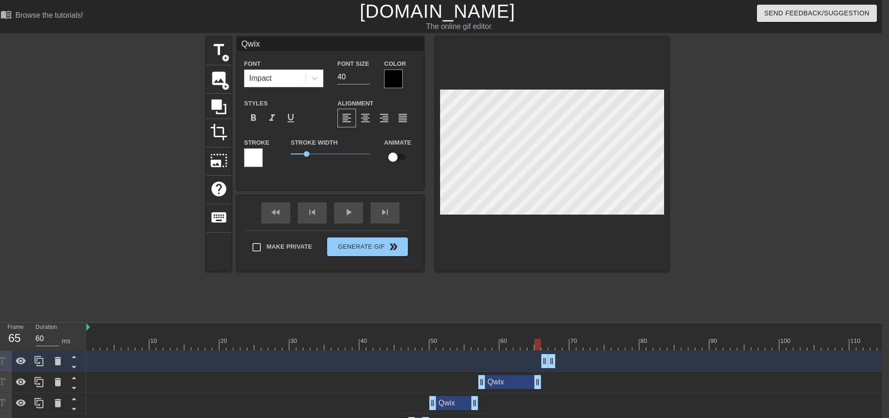
type input "70"
drag, startPoint x: 597, startPoint y: 343, endPoint x: 538, endPoint y: 344, distance: 59.3
click at [538, 344] on div at bounding box center [565, 345] width 959 height 12
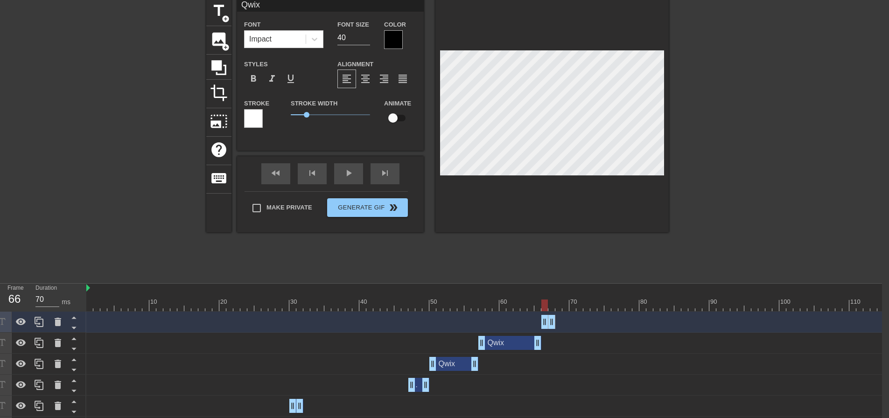
scroll to position [93, 7]
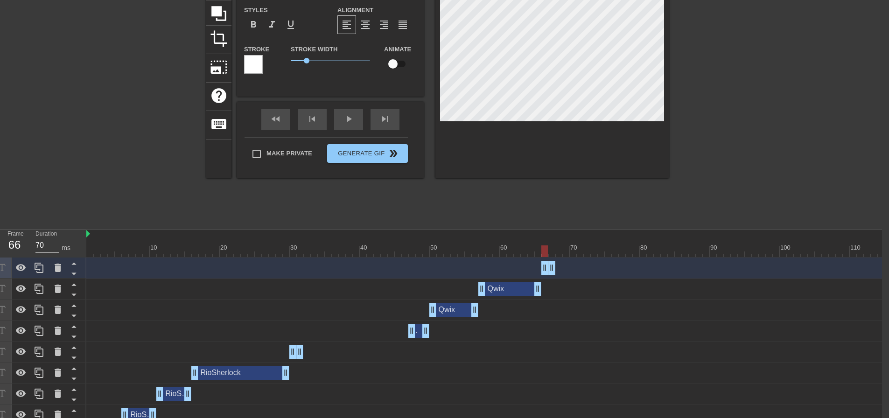
click at [245, 374] on div "RioSherlock drag_handle drag_handle" at bounding box center [240, 373] width 98 height 14
type input "RioSherlock"
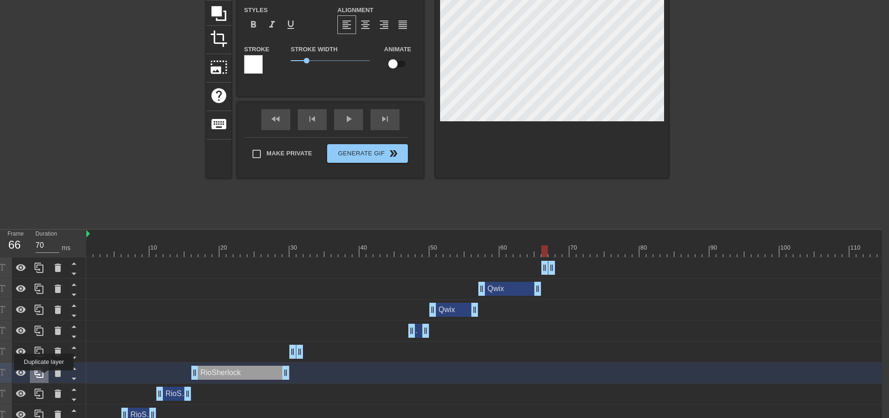
click at [44, 377] on icon at bounding box center [39, 372] width 11 height 11
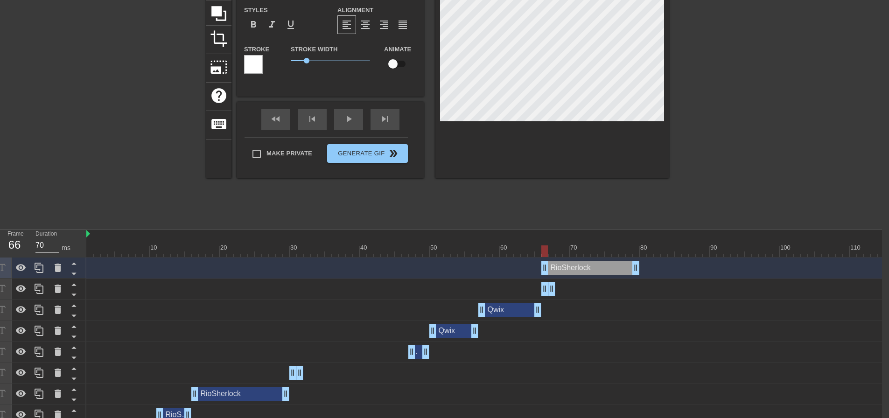
drag, startPoint x: 245, startPoint y: 271, endPoint x: 593, endPoint y: 266, distance: 347.3
click at [593, 266] on div "RioSherlock drag_handle drag_handle" at bounding box center [590, 268] width 98 height 14
drag, startPoint x: 634, startPoint y: 270, endPoint x: 559, endPoint y: 273, distance: 75.2
drag, startPoint x: 551, startPoint y: 252, endPoint x: 568, endPoint y: 254, distance: 17.4
click at [568, 254] on div at bounding box center [565, 251] width 7 height 12
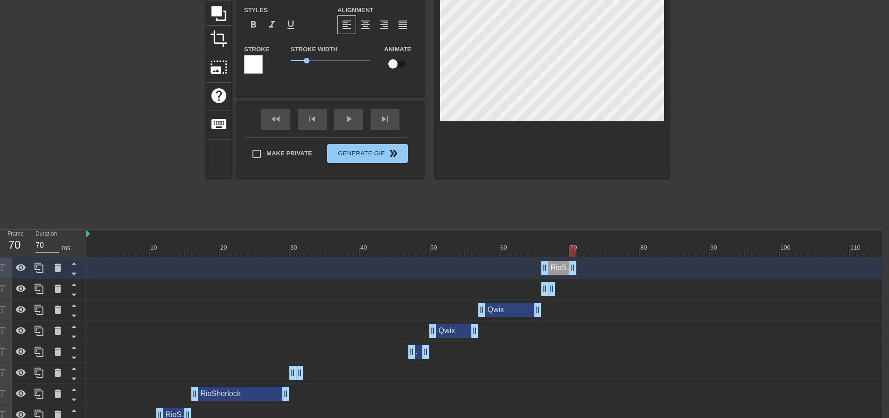
drag, startPoint x: 560, startPoint y: 266, endPoint x: 575, endPoint y: 267, distance: 15.4
click at [35, 269] on icon at bounding box center [39, 268] width 9 height 10
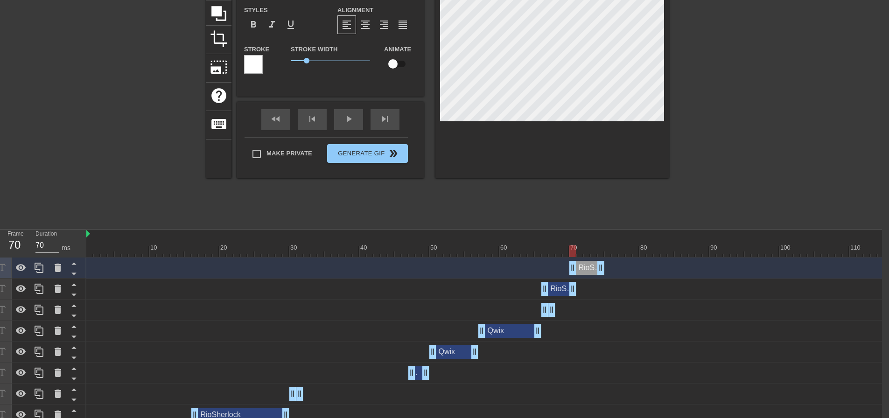
drag, startPoint x: 558, startPoint y: 270, endPoint x: 584, endPoint y: 269, distance: 25.7
click at [584, 269] on div "RioSherlock drag_handle drag_handle" at bounding box center [586, 268] width 35 height 14
drag, startPoint x: 588, startPoint y: 266, endPoint x: 594, endPoint y: 267, distance: 6.1
click at [594, 267] on div "RioSherlock drag_handle drag_handle" at bounding box center [593, 268] width 35 height 14
drag, startPoint x: 577, startPoint y: 252, endPoint x: 598, endPoint y: 253, distance: 21.5
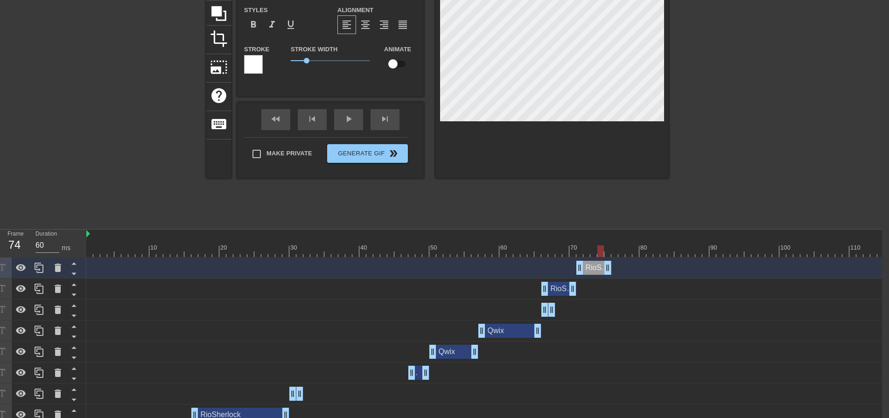
click at [598, 253] on div at bounding box center [600, 251] width 7 height 12
drag, startPoint x: 607, startPoint y: 270, endPoint x: 596, endPoint y: 271, distance: 10.7
click at [588, 271] on div "RioSherlock drag_handle drag_handle" at bounding box center [586, 268] width 21 height 14
click at [42, 273] on icon at bounding box center [39, 268] width 9 height 10
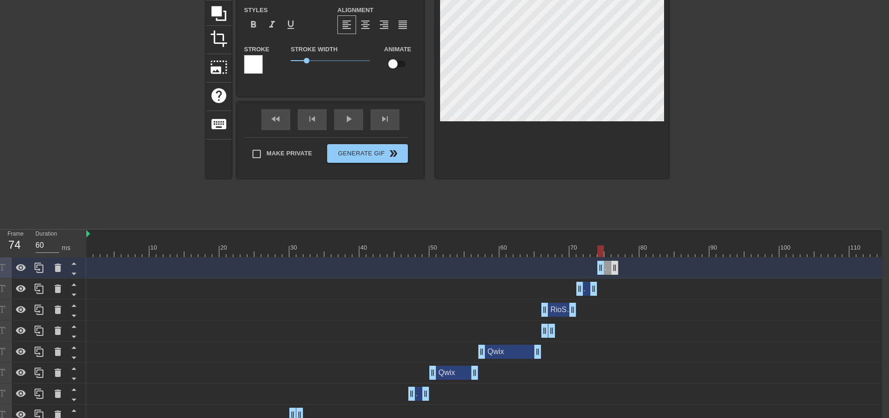
drag, startPoint x: 587, startPoint y: 270, endPoint x: 610, endPoint y: 271, distance: 22.9
click at [610, 271] on div "RioSherlock drag_handle drag_handle" at bounding box center [607, 268] width 21 height 14
drag, startPoint x: 599, startPoint y: 252, endPoint x: 622, endPoint y: 254, distance: 22.5
click at [622, 254] on div at bounding box center [621, 251] width 7 height 12
drag, startPoint x: 622, startPoint y: 252, endPoint x: 724, endPoint y: 279, distance: 106.2
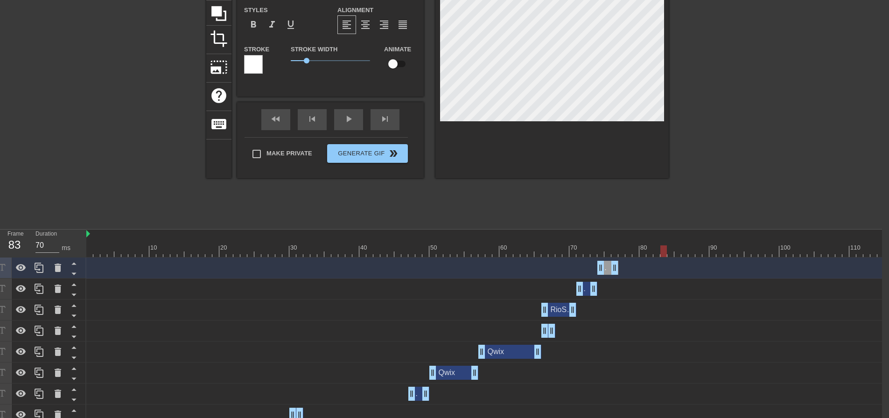
click at [659, 258] on div "10 20 30 40 50 60 70 80 90 100 110 120 130 RioSherlock drag_handle drag_handle …" at bounding box center [484, 370] width 796 height 280
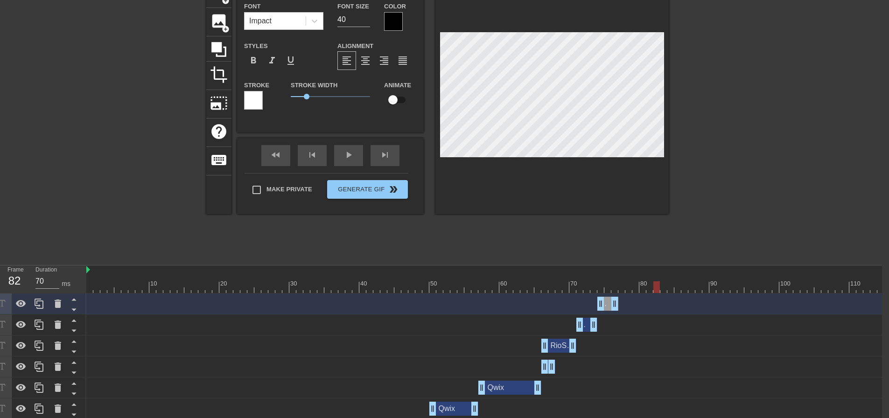
scroll to position [47, 7]
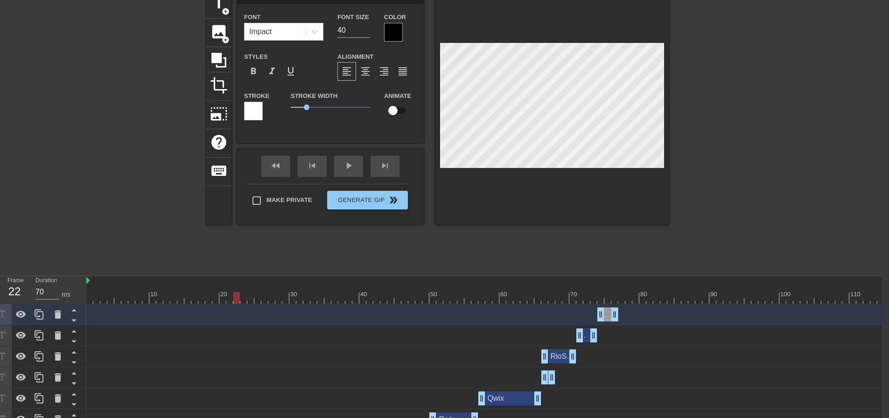
type input "70"
drag, startPoint x: 655, startPoint y: 294, endPoint x: 229, endPoint y: 308, distance: 425.9
click at [229, 308] on div "10 20 30 40 50 60 70 80 90 100 110 120 130 RioSherlock drag_handle drag_handle …" at bounding box center [484, 416] width 796 height 280
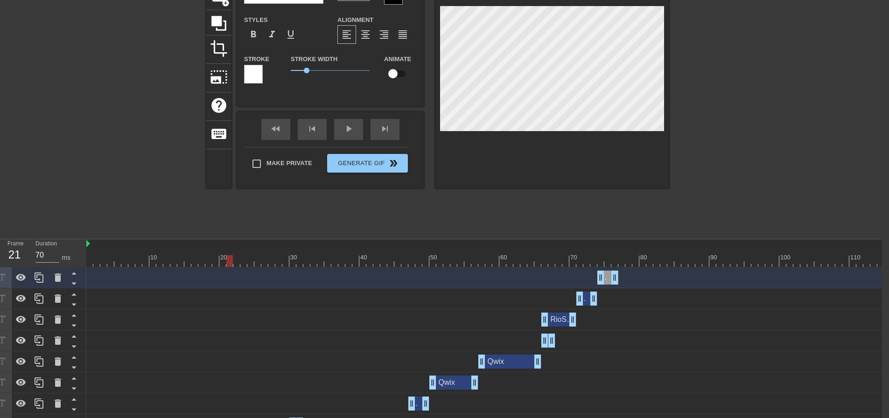
scroll to position [187, 7]
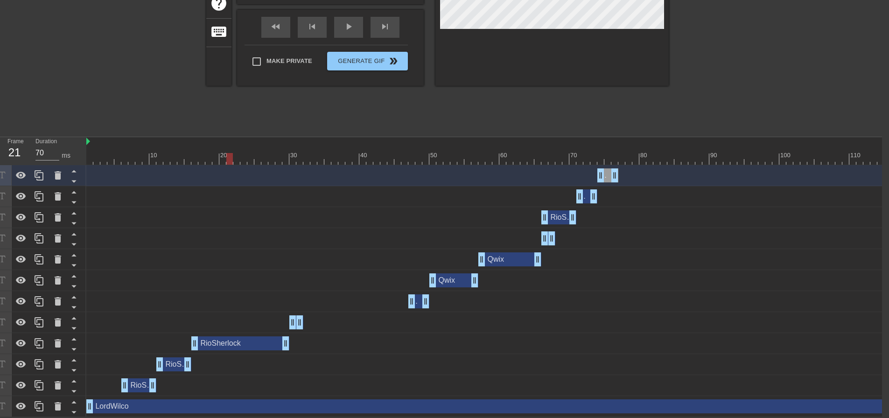
click at [222, 338] on div "RioSherlock drag_handle drag_handle" at bounding box center [240, 343] width 98 height 14
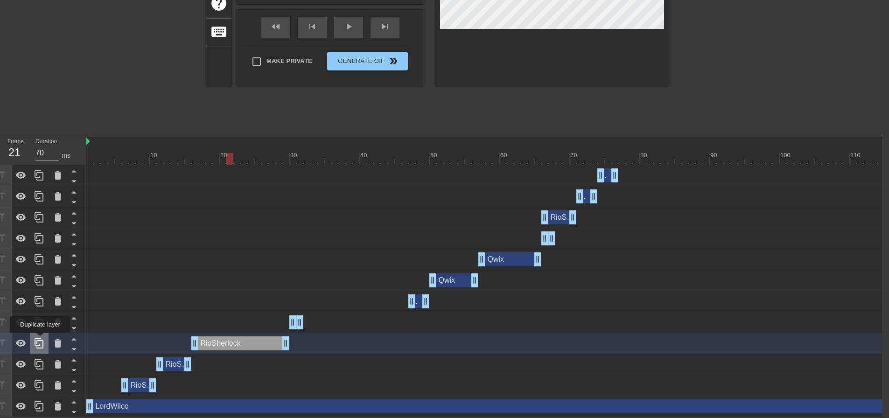
click at [40, 340] on icon at bounding box center [39, 343] width 11 height 11
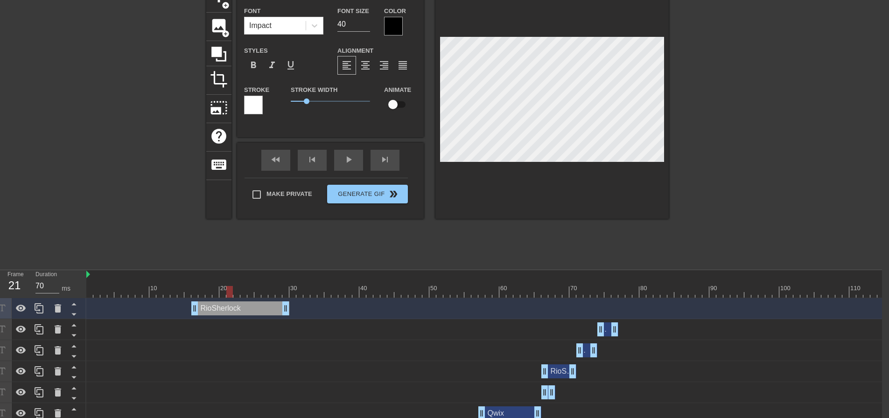
scroll to position [0, 7]
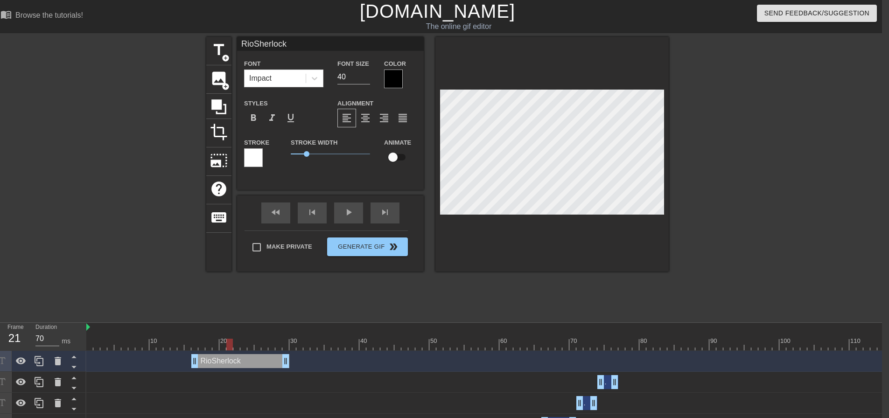
click at [247, 361] on div "RioSherlock drag_handle drag_handle" at bounding box center [240, 361] width 98 height 14
type input "S"
type textarea "S"
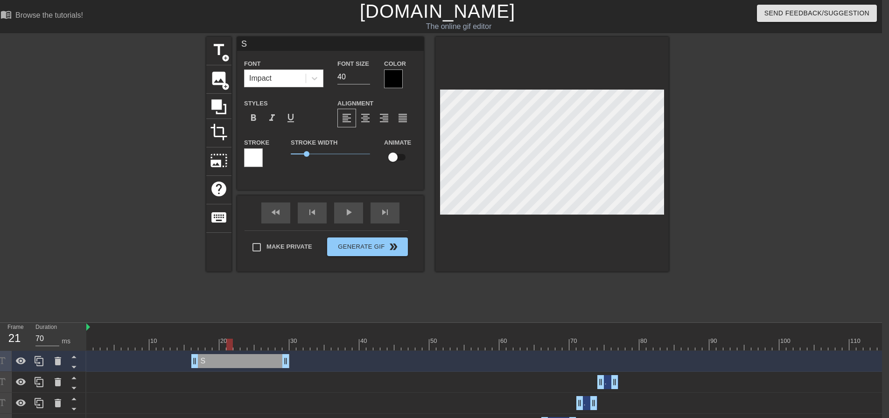
type input "Sa"
type textarea "Sa"
type input "[PERSON_NAME]"
type textarea "[PERSON_NAME]"
type input "Samu"
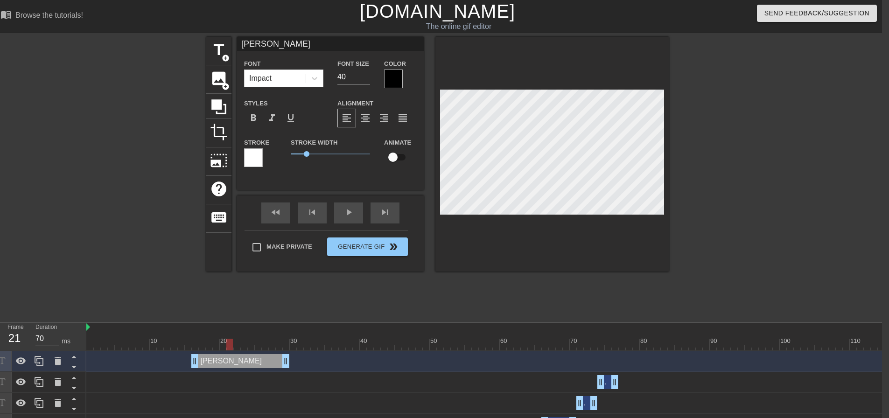
type textarea "Samu"
type input "Samue"
type textarea "Samue"
type input "[PERSON_NAME]"
type textarea "[PERSON_NAME]"
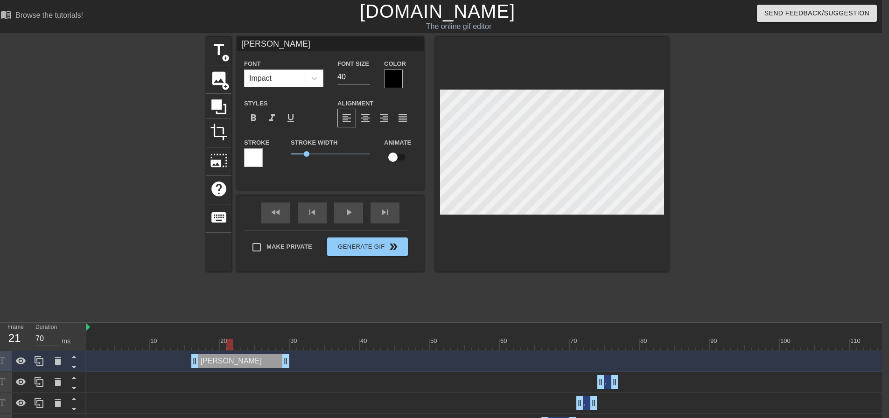
type input "Samuelk"
type textarea "Samuelk"
type input "[PERSON_NAME]"
type textarea "[PERSON_NAME]"
type input "Samuelkil"
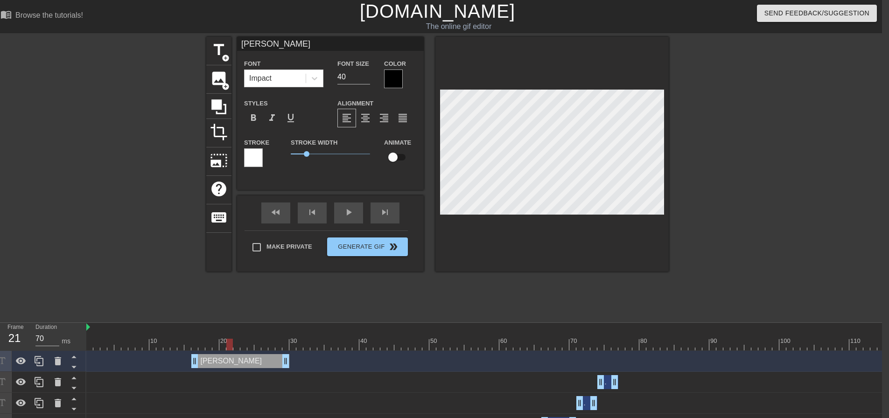
type textarea "Samuelkil"
type input "Samuelkill"
type textarea "Samuelkill"
type input "Samuelkille"
type textarea "Samuelkille"
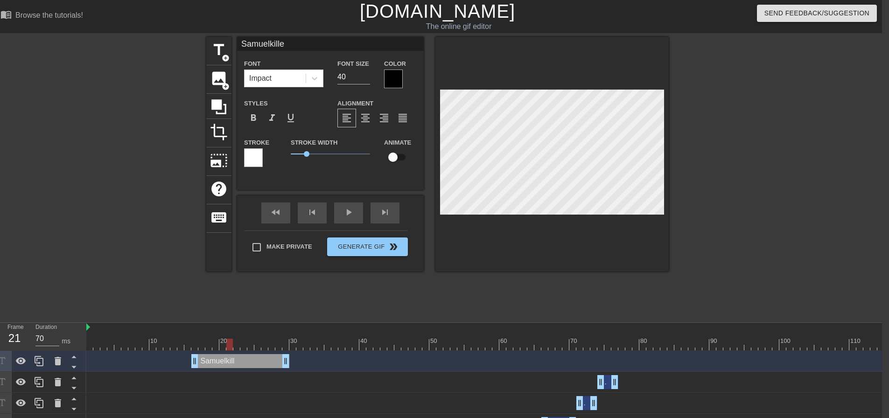
type input "Samuelkiller"
type textarea "Samuelkiller"
drag, startPoint x: 230, startPoint y: 345, endPoint x: 198, endPoint y: 344, distance: 31.7
click at [198, 344] on div at bounding box center [565, 345] width 959 height 12
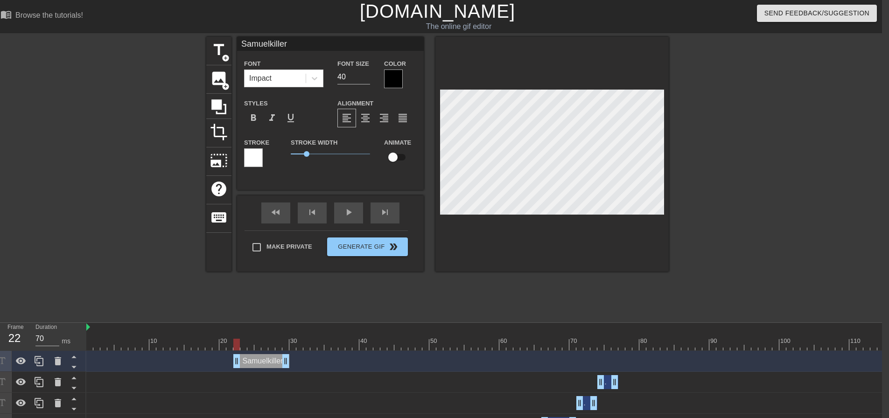
drag, startPoint x: 196, startPoint y: 362, endPoint x: 238, endPoint y: 361, distance: 41.6
drag, startPoint x: 236, startPoint y: 349, endPoint x: 218, endPoint y: 349, distance: 18.2
click at [218, 349] on div at bounding box center [215, 345] width 7 height 12
click at [259, 360] on div "Samuelkiller drag_handle drag_handle" at bounding box center [261, 361] width 56 height 14
drag, startPoint x: 266, startPoint y: 361, endPoint x: 240, endPoint y: 364, distance: 25.5
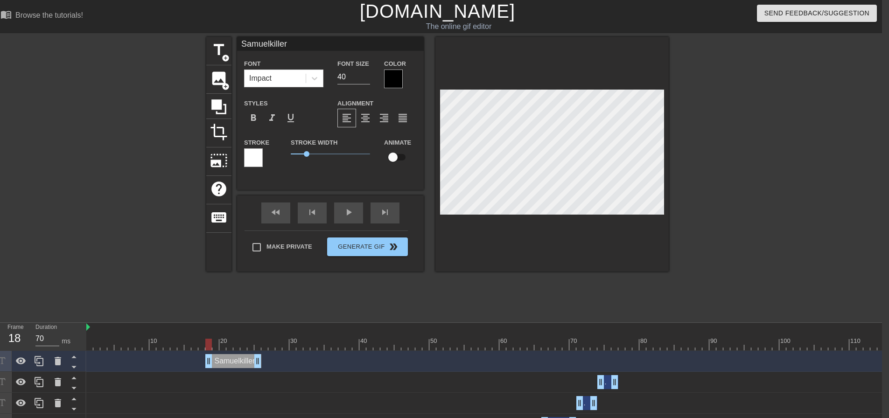
click at [240, 364] on div "Samuelkiller drag_handle drag_handle" at bounding box center [233, 361] width 56 height 14
drag, startPoint x: 259, startPoint y: 361, endPoint x: 221, endPoint y: 367, distance: 39.2
click at [221, 367] on div "Samuelkiller drag_handle drag_handle" at bounding box center [565, 361] width 959 height 14
click at [42, 357] on icon at bounding box center [39, 361] width 11 height 11
drag, startPoint x: 217, startPoint y: 361, endPoint x: 223, endPoint y: 361, distance: 6.1
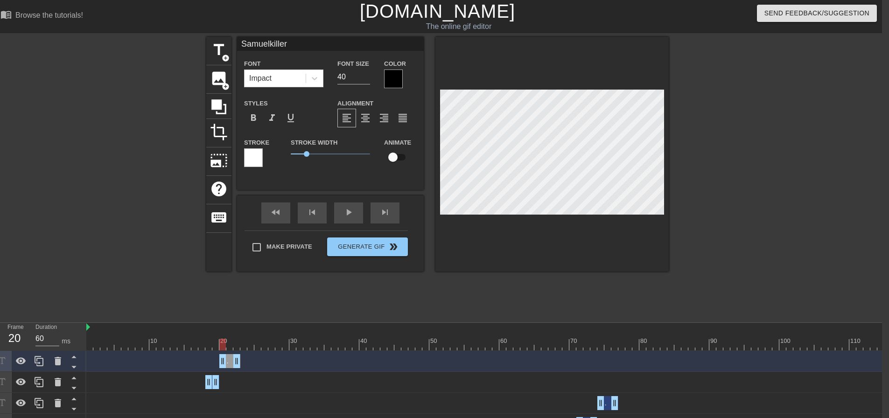
drag, startPoint x: 215, startPoint y: 363, endPoint x: 227, endPoint y: 364, distance: 12.7
click at [227, 364] on div "Samuelkiller drag_handle drag_handle" at bounding box center [229, 361] width 21 height 14
drag, startPoint x: 217, startPoint y: 382, endPoint x: 221, endPoint y: 382, distance: 4.7
click at [233, 363] on div "Samuelkiller drag_handle drag_handle" at bounding box center [236, 361] width 21 height 14
click at [43, 362] on icon at bounding box center [39, 361] width 9 height 10
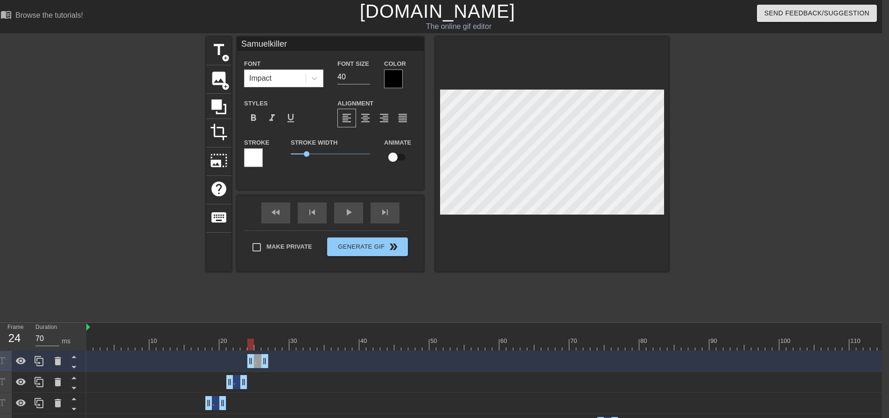
drag, startPoint x: 237, startPoint y: 363, endPoint x: 258, endPoint y: 364, distance: 21.0
click at [258, 364] on div "Samuelkiller drag_handle drag_handle" at bounding box center [257, 361] width 21 height 14
click at [236, 384] on div "Samuelkiller drag_handle drag_handle" at bounding box center [236, 382] width 21 height 14
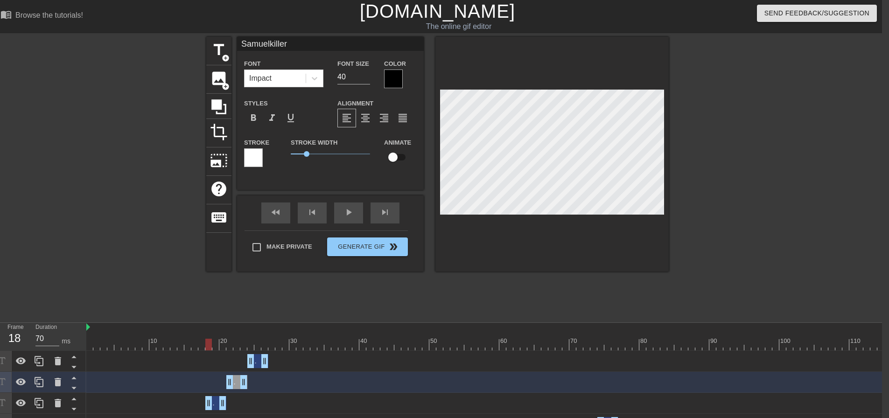
drag, startPoint x: 250, startPoint y: 345, endPoint x: 210, endPoint y: 355, distance: 41.3
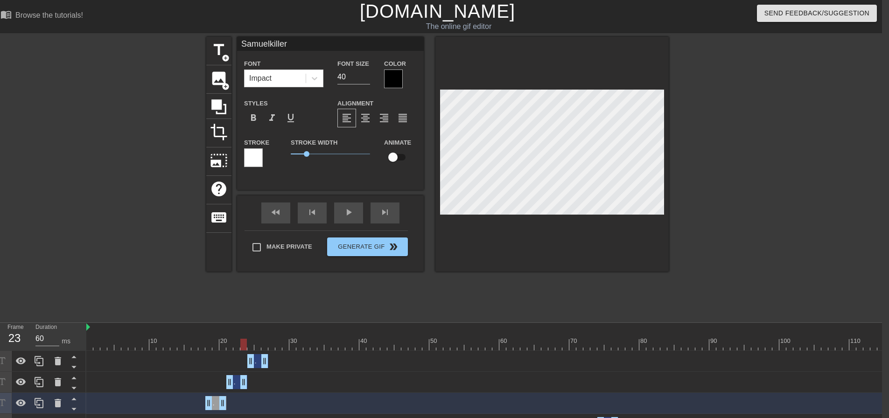
drag, startPoint x: 210, startPoint y: 347, endPoint x: 245, endPoint y: 342, distance: 34.9
click at [245, 342] on div at bounding box center [243, 345] width 7 height 12
click at [259, 362] on div "Samuelkiller drag_handle drag_handle" at bounding box center [257, 361] width 21 height 14
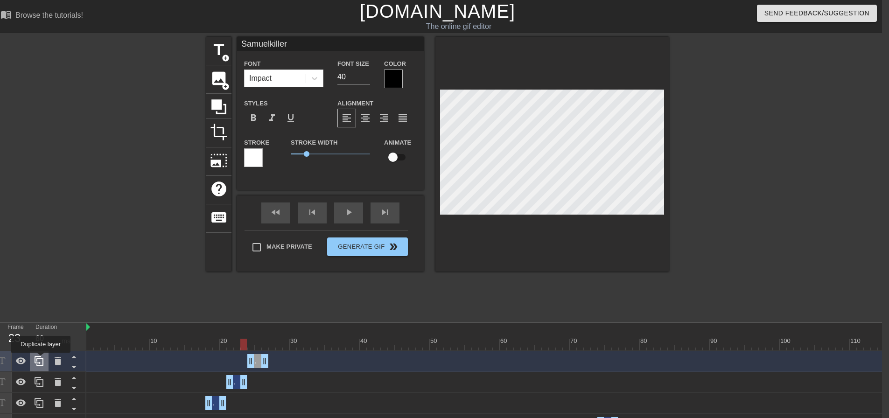
click at [41, 359] on icon at bounding box center [39, 361] width 9 height 10
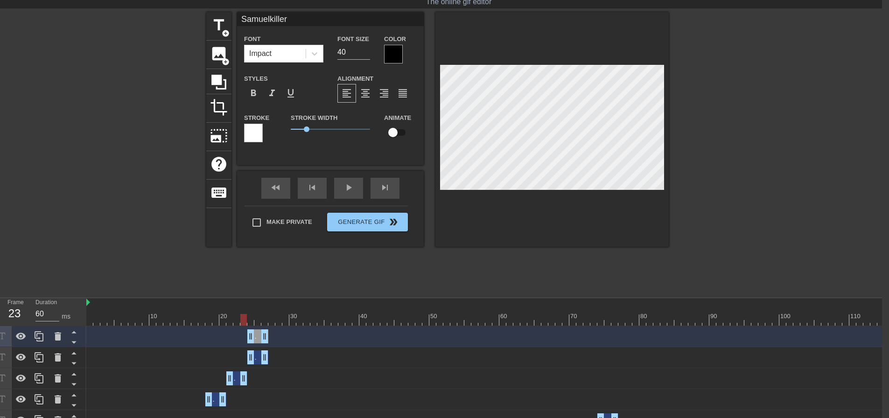
scroll to position [47, 7]
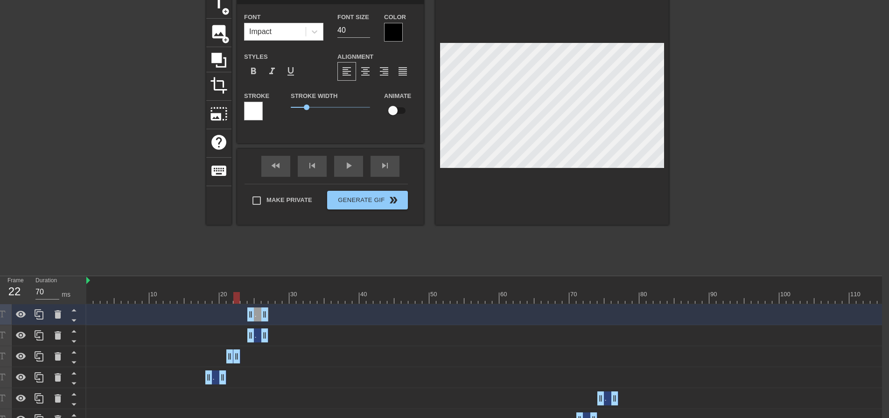
drag, startPoint x: 243, startPoint y: 355, endPoint x: 237, endPoint y: 357, distance: 6.5
drag, startPoint x: 258, startPoint y: 339, endPoint x: 253, endPoint y: 341, distance: 5.3
click at [253, 341] on div "Samuelkiller drag_handle drag_handle" at bounding box center [250, 336] width 21 height 14
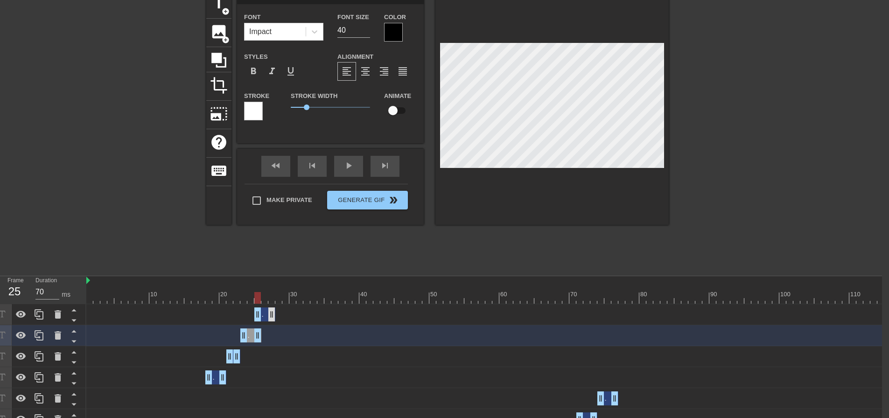
drag, startPoint x: 259, startPoint y: 317, endPoint x: 267, endPoint y: 316, distance: 8.9
click at [267, 316] on div "Samuelkiller drag_handle drag_handle" at bounding box center [264, 315] width 21 height 14
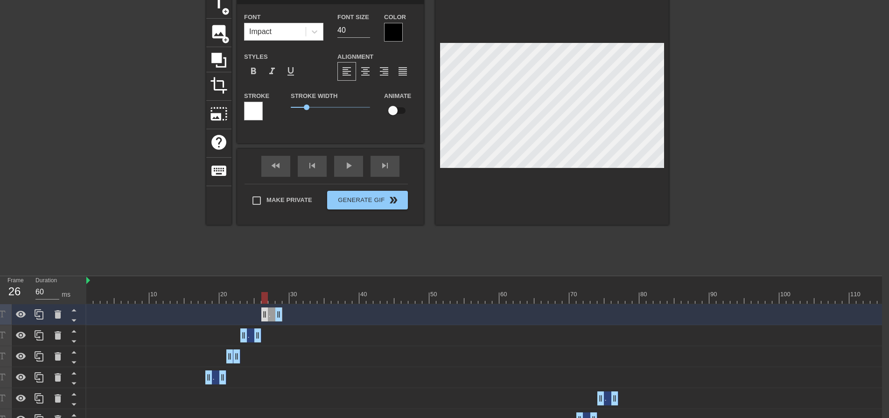
click at [269, 316] on div "Samuelkiller drag_handle drag_handle" at bounding box center [271, 315] width 21 height 14
drag, startPoint x: 265, startPoint y: 297, endPoint x: 243, endPoint y: 301, distance: 22.3
click at [243, 301] on div at bounding box center [243, 298] width 7 height 12
click at [252, 334] on div "Samuelkiller drag_handle drag_handle" at bounding box center [250, 336] width 21 height 14
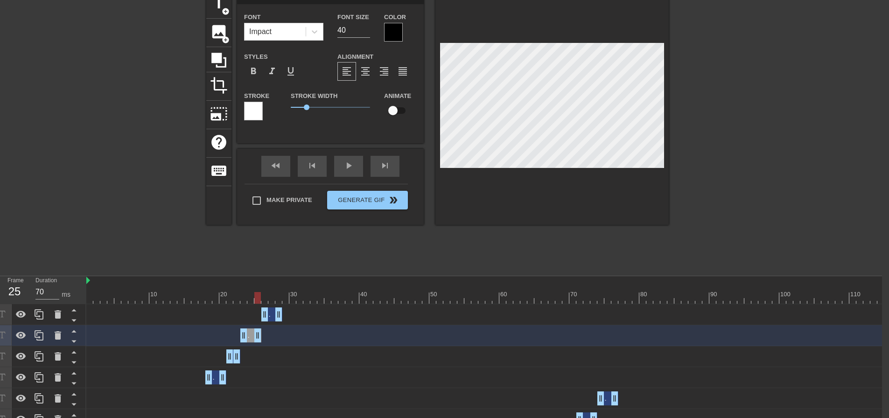
drag, startPoint x: 242, startPoint y: 296, endPoint x: 256, endPoint y: 302, distance: 15.7
click at [256, 302] on div at bounding box center [257, 298] width 7 height 12
click at [264, 308] on div "Samuelkiller drag_handle drag_handle" at bounding box center [268, 315] width 28 height 14
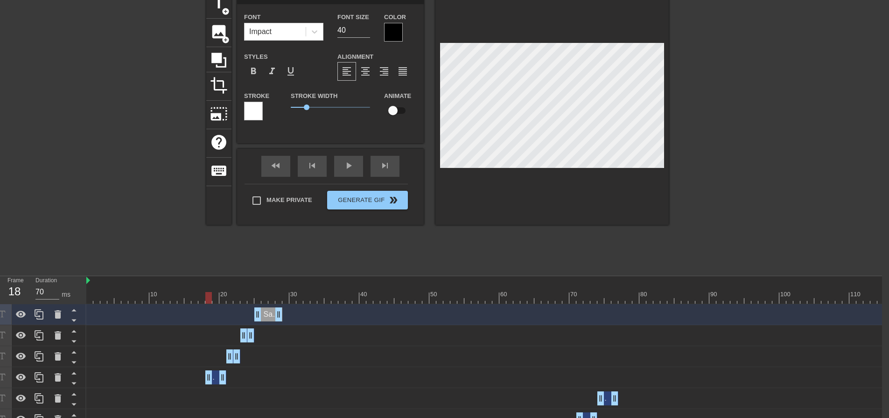
drag, startPoint x: 256, startPoint y: 297, endPoint x: 210, endPoint y: 305, distance: 46.5
click at [216, 374] on div "Samuelkiller drag_handle drag_handle" at bounding box center [215, 378] width 21 height 14
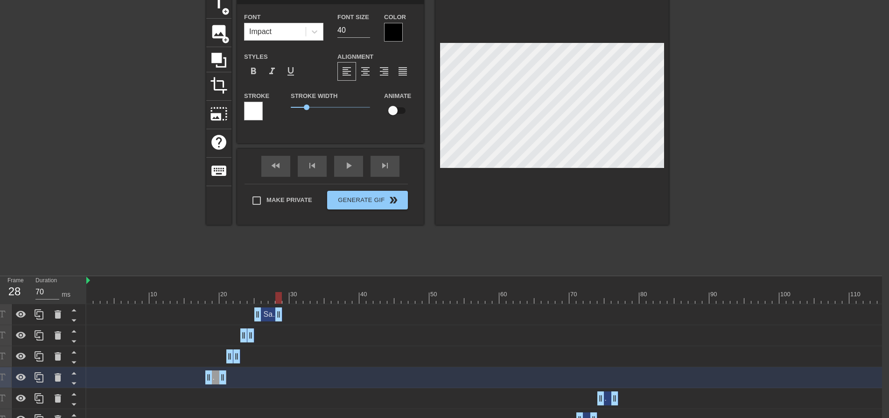
drag, startPoint x: 209, startPoint y: 295, endPoint x: 280, endPoint y: 295, distance: 70.9
click at [280, 295] on div at bounding box center [278, 298] width 7 height 12
drag, startPoint x: 277, startPoint y: 312, endPoint x: 290, endPoint y: 317, distance: 13.6
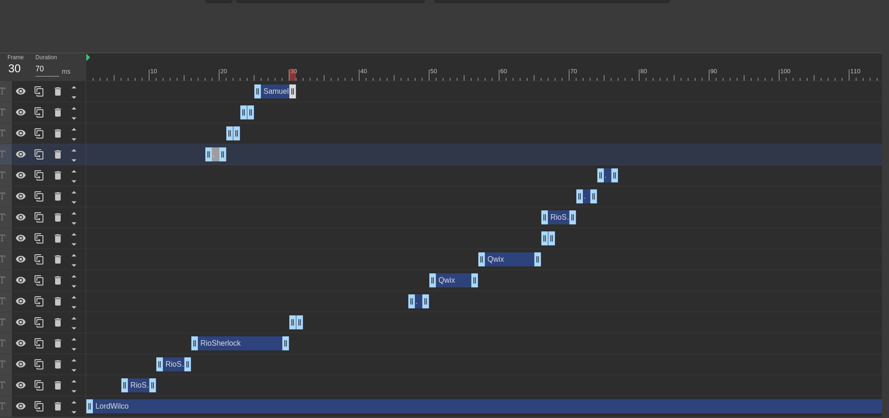
scroll to position [276, 7]
type input "70"
drag, startPoint x: 298, startPoint y: 317, endPoint x: 309, endPoint y: 316, distance: 11.7
click at [302, 320] on div "RioSherlock drag_handle drag_handle" at bounding box center [303, 322] width 28 height 14
type input "RioSherlock"
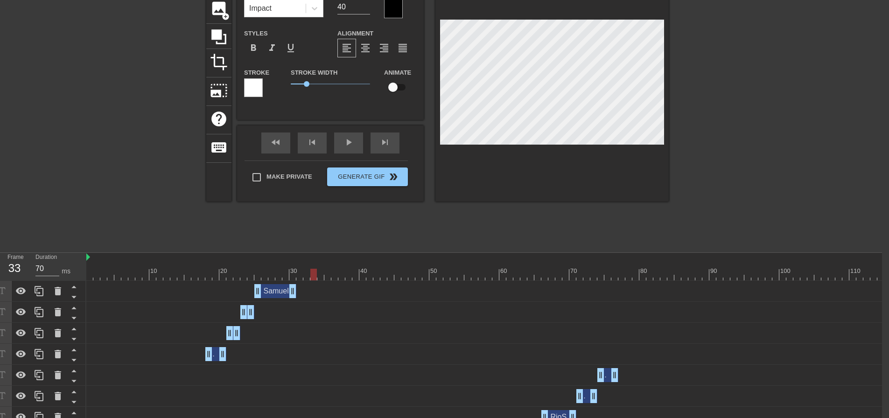
scroll to position [47, 7]
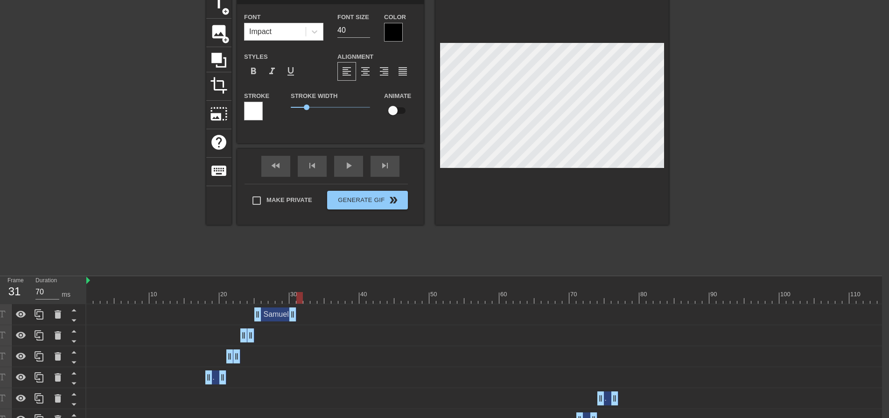
drag, startPoint x: 312, startPoint y: 295, endPoint x: 297, endPoint y: 292, distance: 14.8
click at [297, 292] on div at bounding box center [299, 298] width 7 height 12
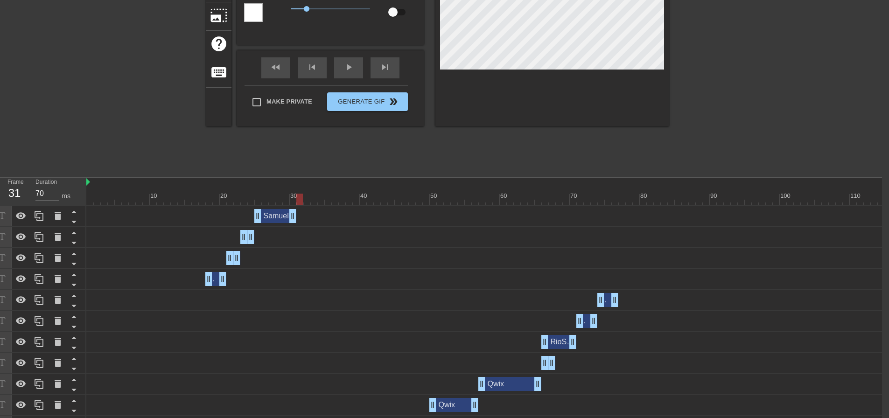
scroll to position [276, 7]
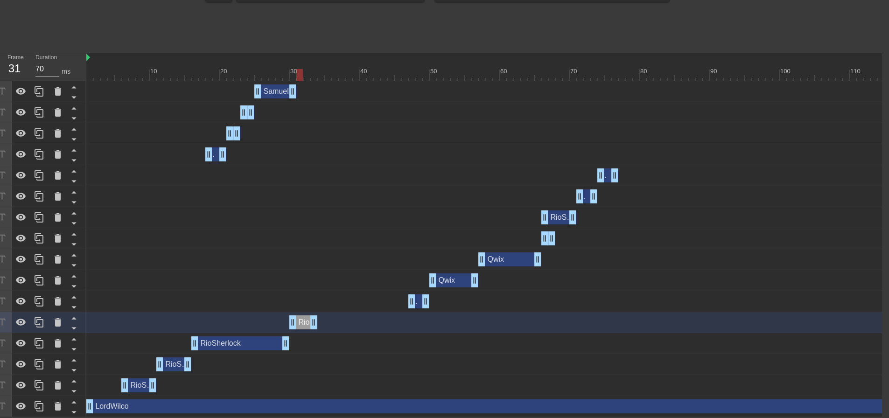
click at [304, 315] on div "RioSherlock drag_handle drag_handle" at bounding box center [303, 322] width 28 height 14
click at [62, 317] on icon at bounding box center [57, 322] width 11 height 11
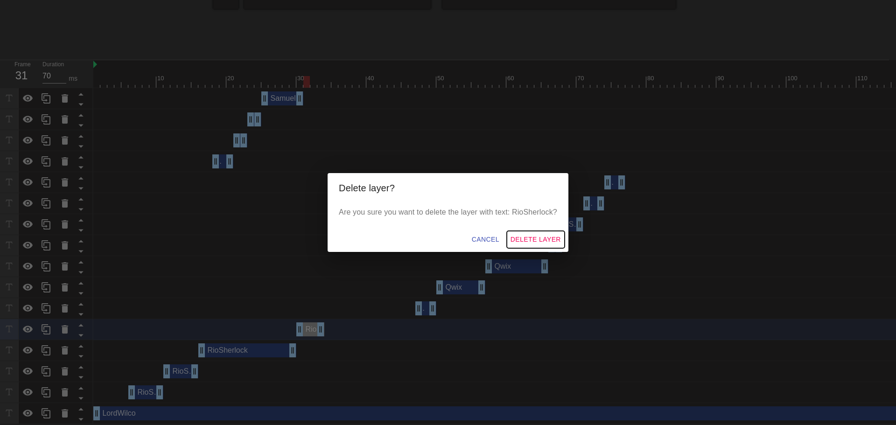
click at [531, 236] on span "Delete Layer" at bounding box center [536, 240] width 50 height 12
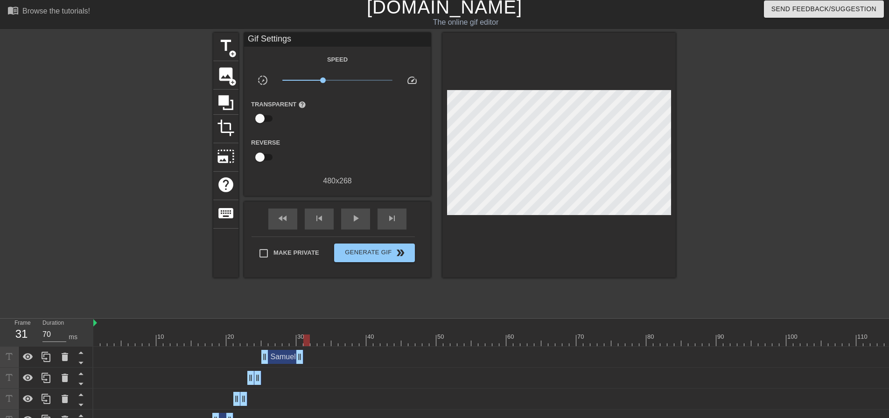
scroll to position [0, 0]
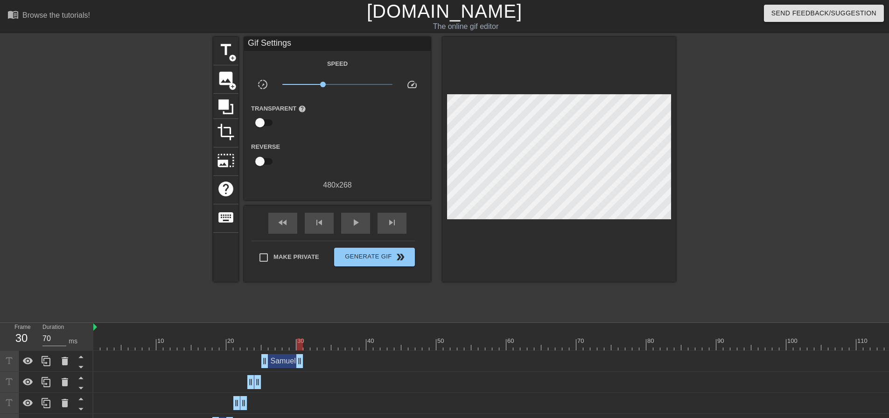
drag, startPoint x: 306, startPoint y: 343, endPoint x: 301, endPoint y: 339, distance: 6.3
click at [301, 339] on div at bounding box center [299, 345] width 7 height 12
drag, startPoint x: 298, startPoint y: 356, endPoint x: 293, endPoint y: 357, distance: 5.3
type input "60"
drag, startPoint x: 294, startPoint y: 344, endPoint x: 566, endPoint y: 351, distance: 271.7
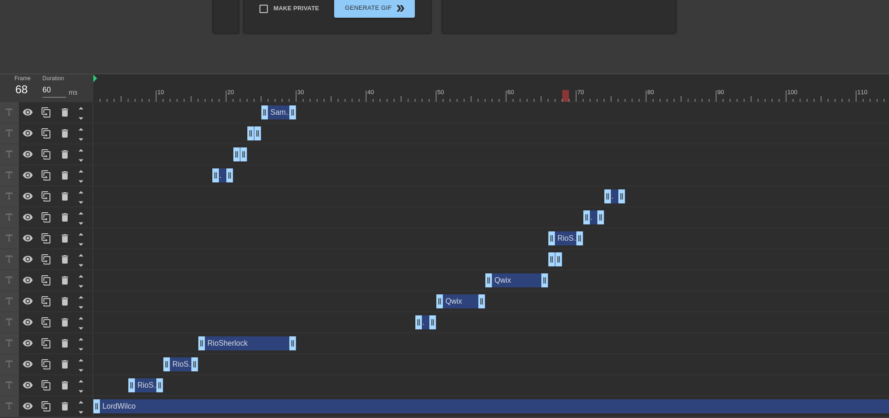
scroll to position [255, 0]
click at [565, 231] on div "RioSherlock drag_handle drag_handle" at bounding box center [565, 238] width 35 height 14
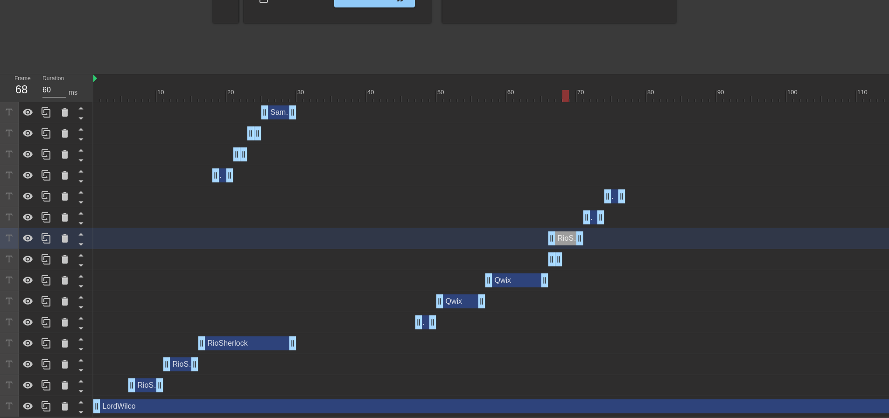
click at [565, 231] on div "RioSherlock drag_handle drag_handle" at bounding box center [565, 238] width 35 height 14
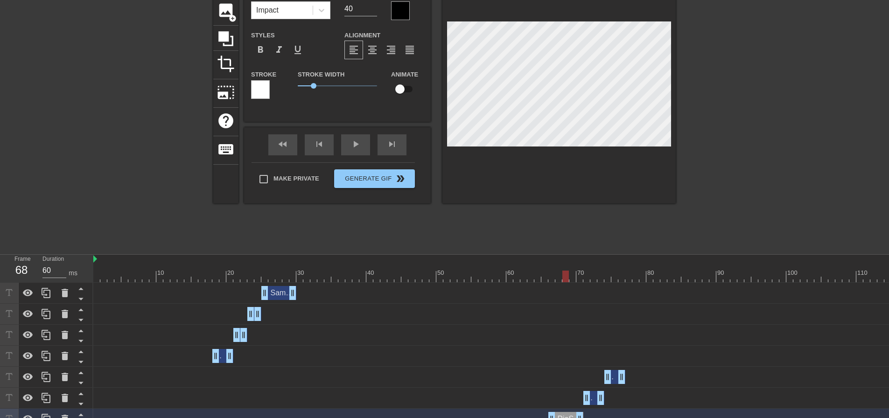
scroll to position [1, 3]
type input "Rio"
type textarea "Rio"
type input "Rio &"
type textarea "Rio &"
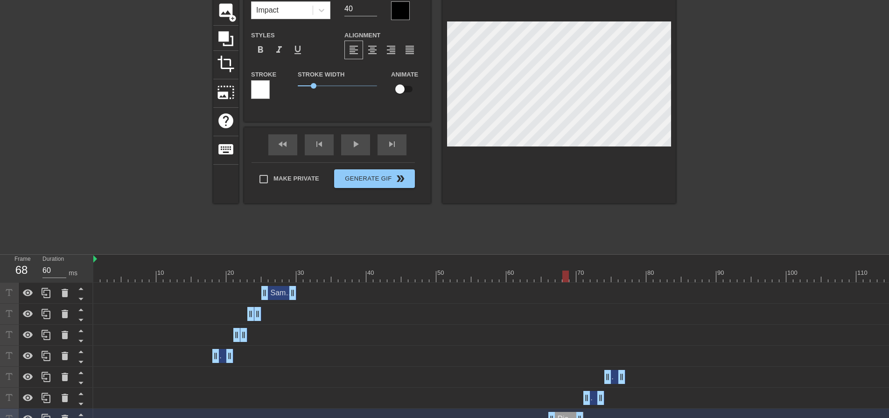
type input "Rio &"
type textarea "Rio &"
type input "Rio & S"
type textarea "Rio & S"
type input "Rio & Sh"
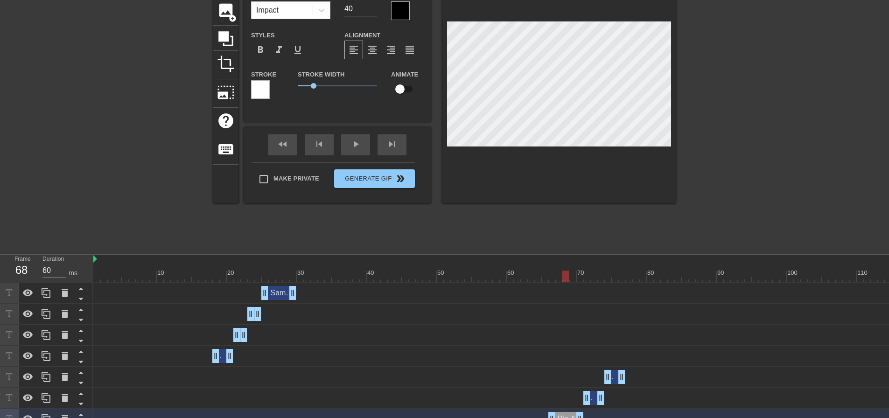
type textarea "Rio & Sh"
type input "Rio & She"
type textarea "Rio & She"
type input "Rio & Sher"
type textarea "Rio & Sher"
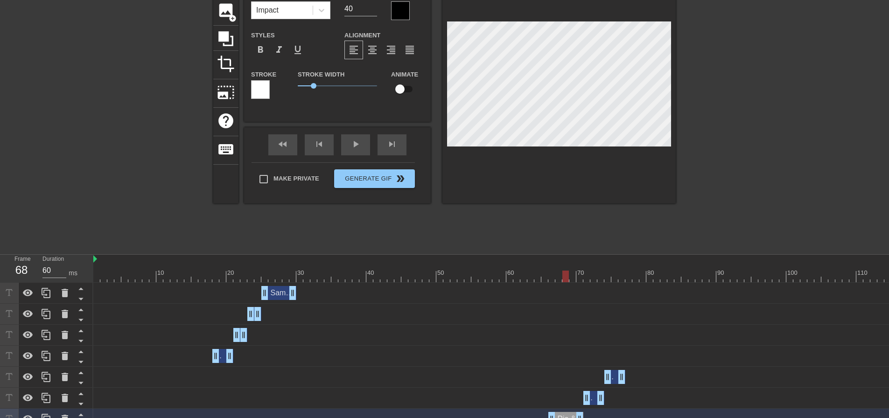
type input "Rio & [PERSON_NAME]"
type textarea "Rio & [PERSON_NAME]"
type input "Rio & Sherlo"
type textarea "Rio & Sherlo"
type input "Rio & Sherloc"
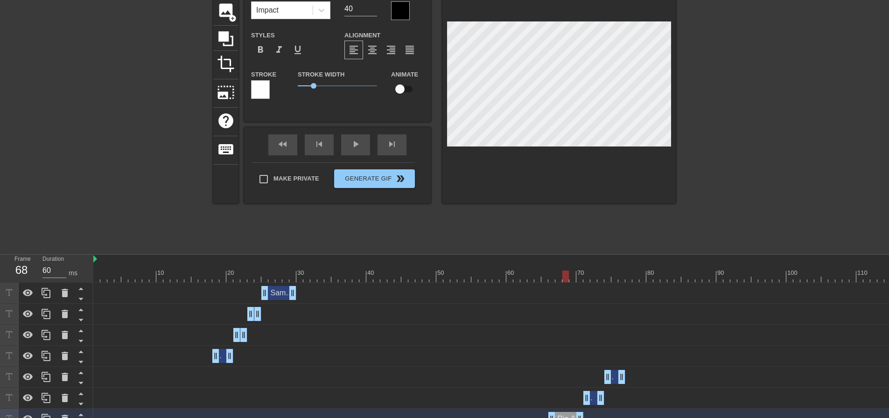
type textarea "Rio & Sherloc"
type input "Rio & Sherlock"
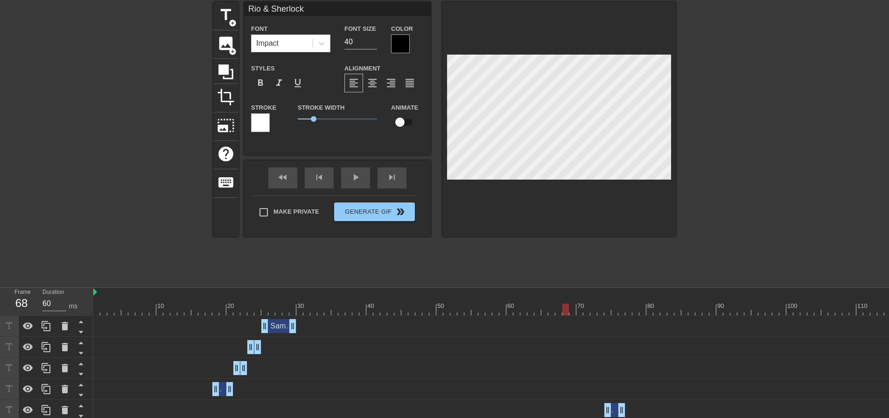
scroll to position [21, 0]
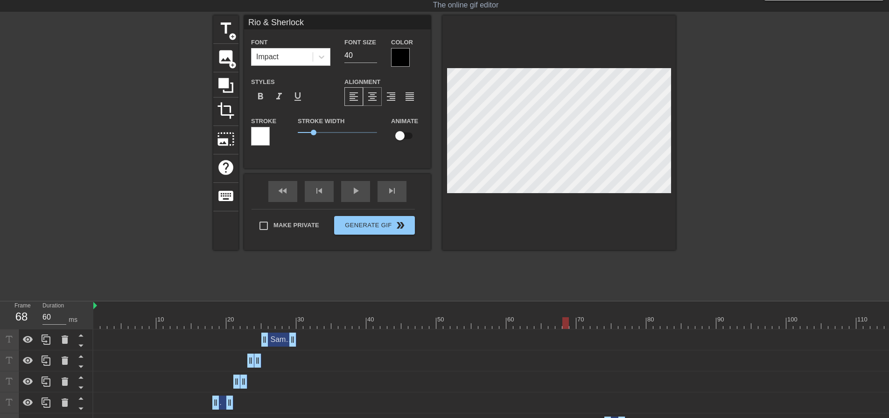
type textarea "Rio & Sherlock"
click at [375, 95] on span "format_align_center" at bounding box center [372, 96] width 11 height 11
click at [404, 140] on input "checkbox" at bounding box center [399, 136] width 53 height 18
checkbox input "true"
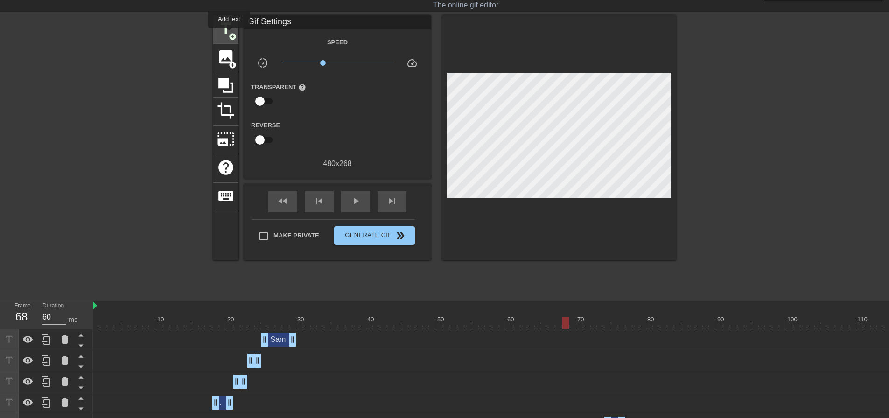
click at [229, 34] on span "add_circle" at bounding box center [233, 37] width 8 height 8
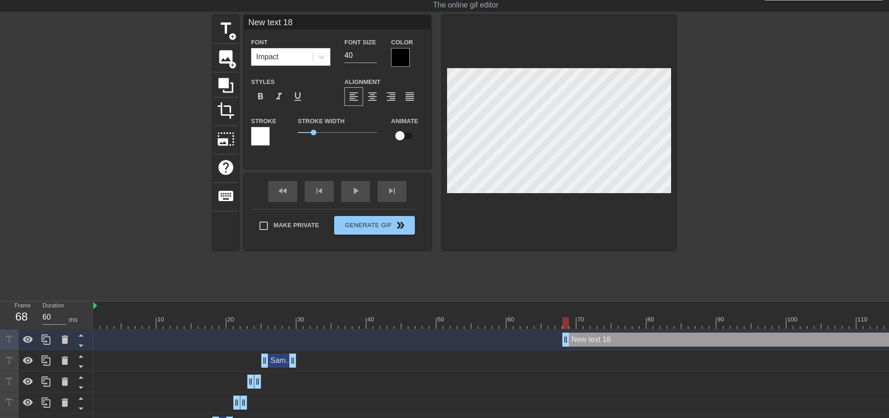
scroll to position [1, 1]
click at [62, 336] on icon at bounding box center [64, 339] width 11 height 11
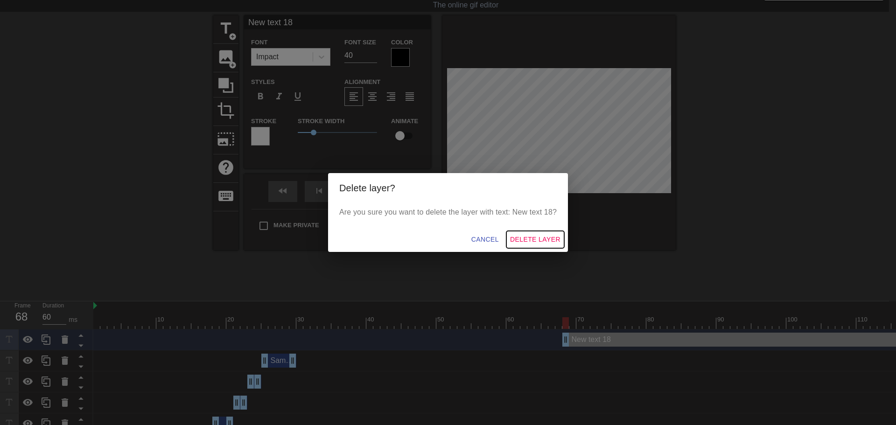
click at [547, 239] on span "Delete Layer" at bounding box center [535, 240] width 50 height 12
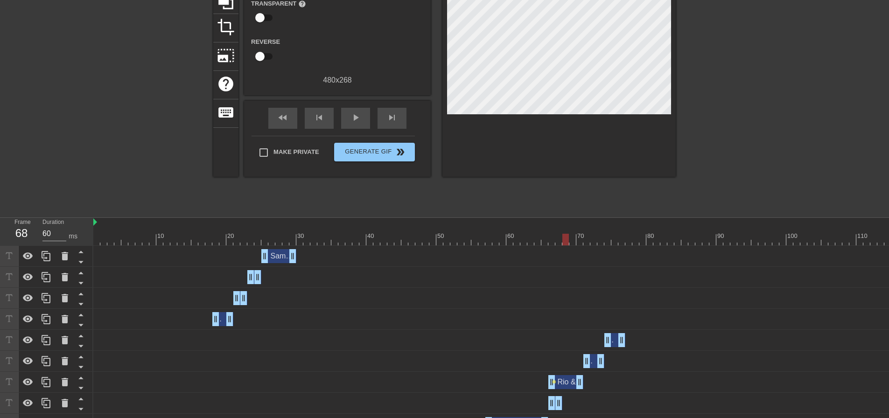
scroll to position [255, 0]
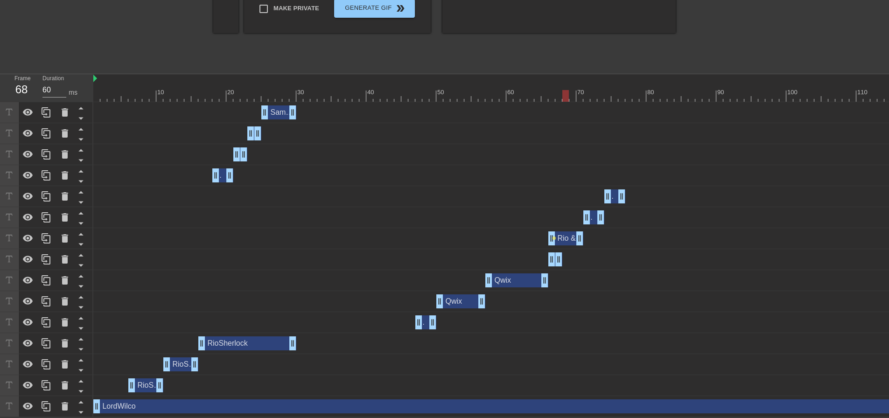
click at [566, 236] on div "Rio & Sherlock drag_handle drag_handle" at bounding box center [565, 238] width 35 height 14
click at [555, 236] on span "lens" at bounding box center [554, 238] width 4 height 4
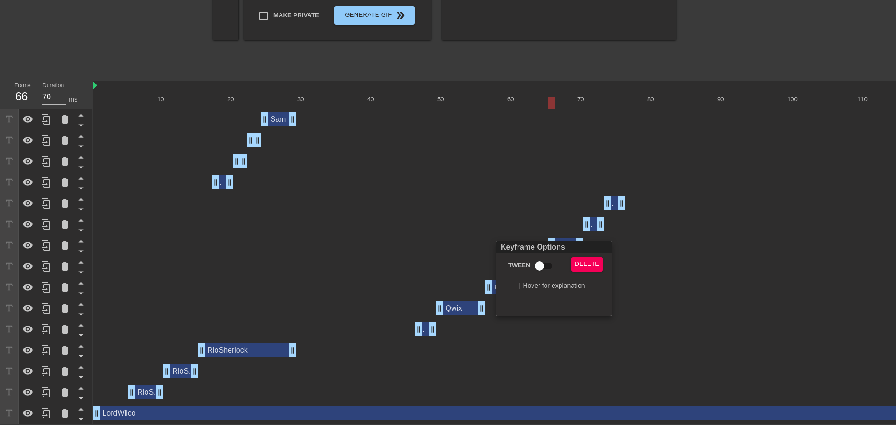
click at [673, 298] on div at bounding box center [448, 212] width 896 height 425
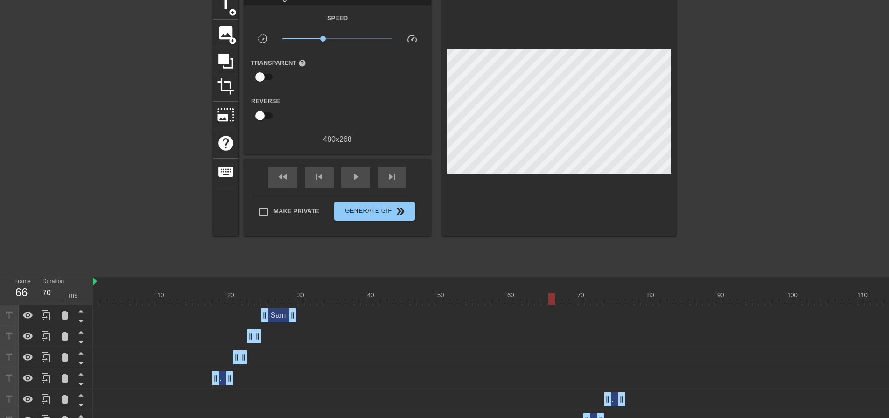
scroll to position [61, 0]
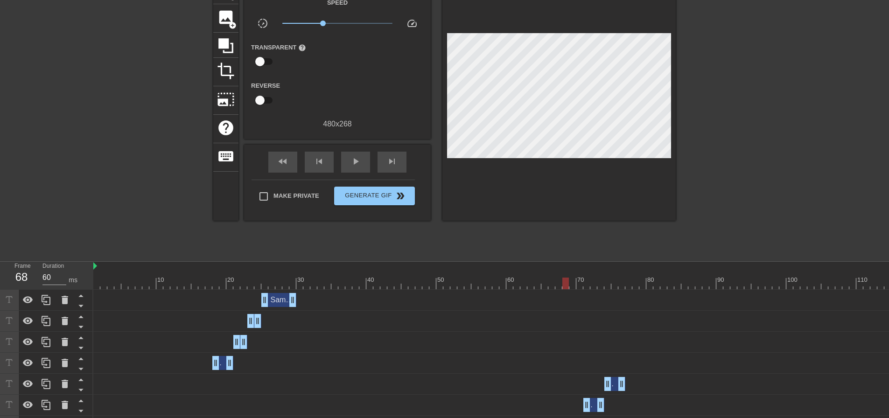
type input "70"
drag, startPoint x: 551, startPoint y: 281, endPoint x: 575, endPoint y: 282, distance: 23.8
click at [575, 282] on div at bounding box center [572, 284] width 7 height 12
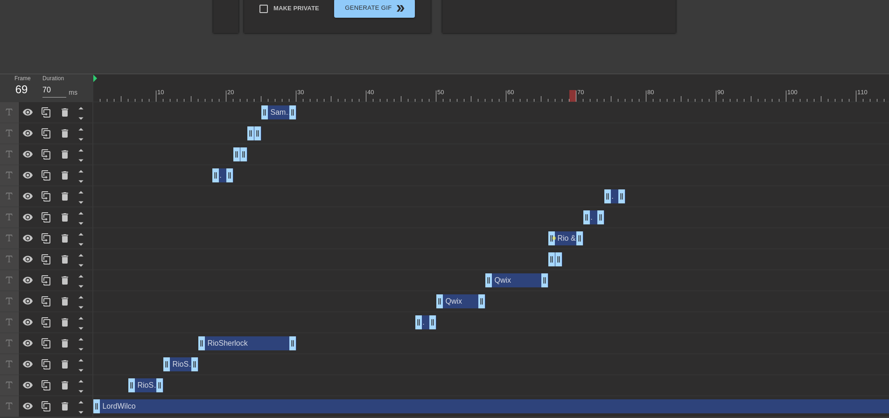
click at [566, 234] on div "Rio & Sherlock drag_handle drag_handle" at bounding box center [565, 238] width 35 height 14
click at [553, 236] on span "lens" at bounding box center [554, 238] width 4 height 4
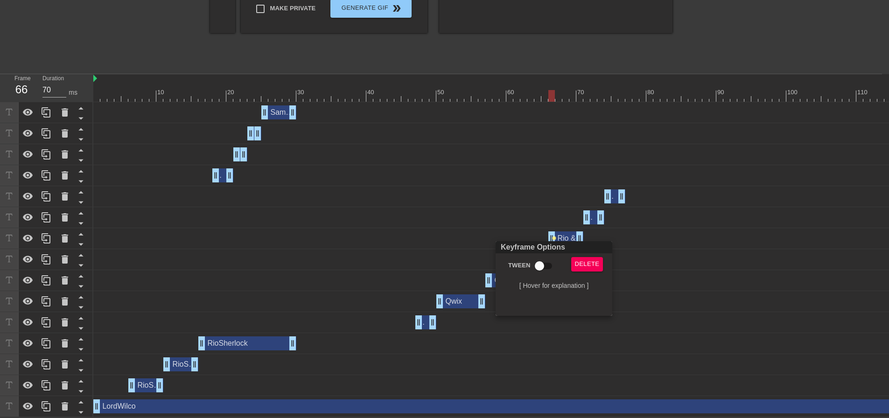
scroll to position [248, 0]
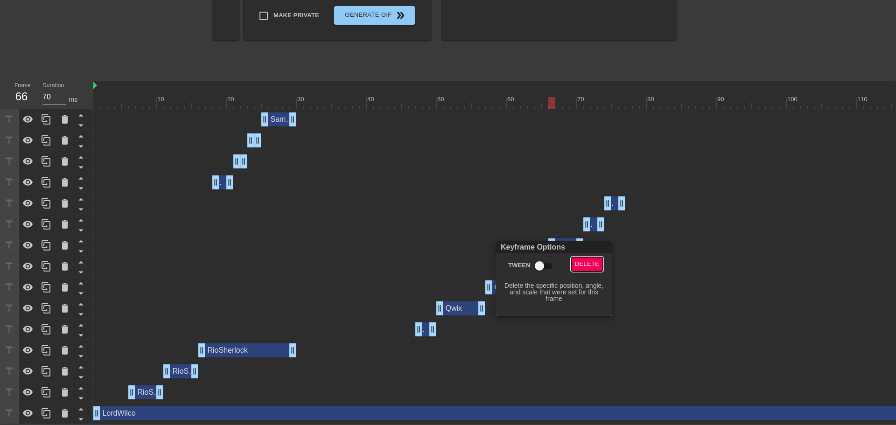
click at [581, 264] on span "Delete" at bounding box center [587, 264] width 25 height 11
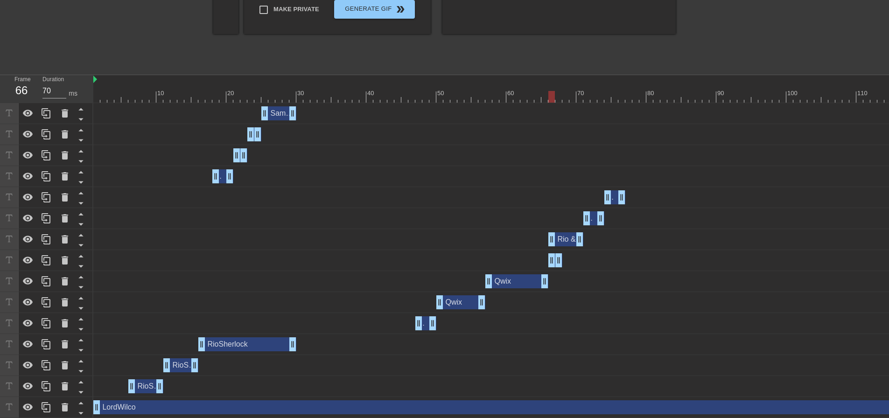
click at [562, 240] on div "Rio & Sherlock drag_handle drag_handle" at bounding box center [565, 239] width 35 height 14
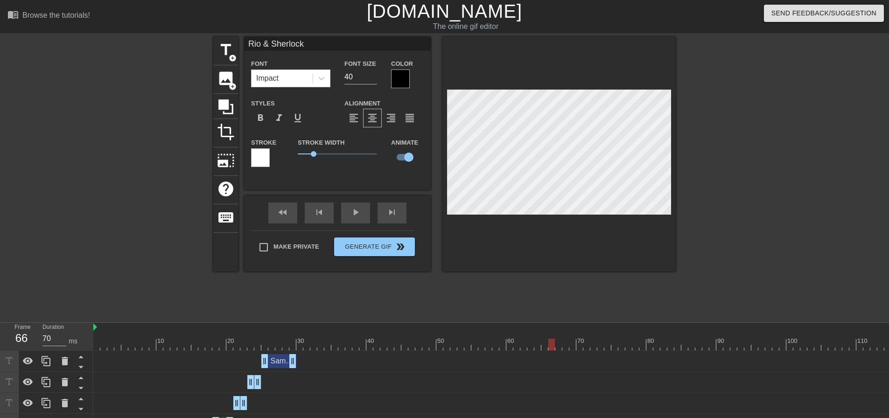
scroll to position [1, 3]
type input "S"
type textarea "S"
type input "Sa"
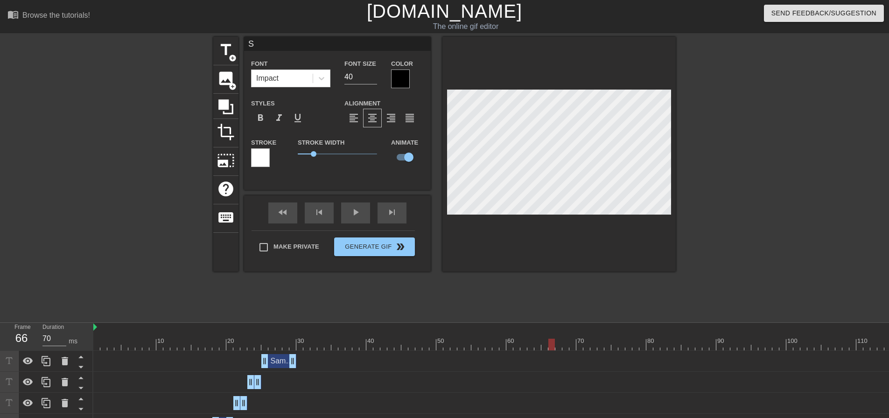
type textarea "Sa"
type input "[PERSON_NAME]"
type textarea "[PERSON_NAME]"
type input "[PERSON_NAME]"
type textarea "[PERSON_NAME]"
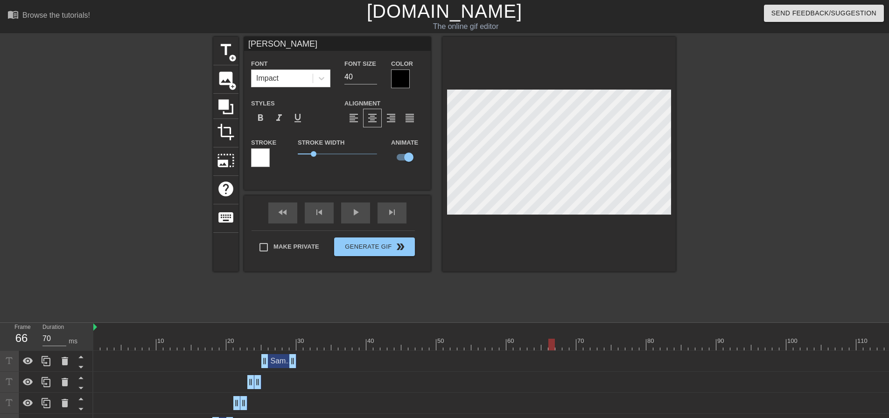
type input "[PERSON_NAME] 7"
type textarea "[PERSON_NAME] 7"
type input "[PERSON_NAME] 7"
type textarea "[PERSON_NAME] 7"
type input "[PERSON_NAME] 7 R"
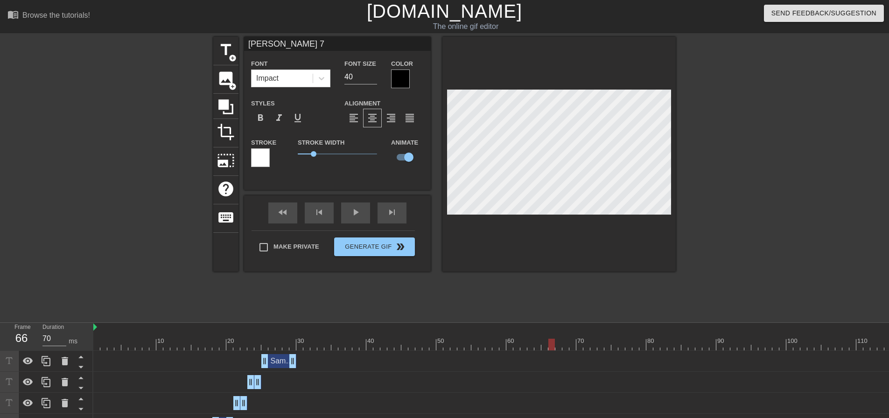
type textarea "[PERSON_NAME] 7 R"
type input "[PERSON_NAME] 7"
type textarea "[PERSON_NAME] 7"
type input "[PERSON_NAME] 7"
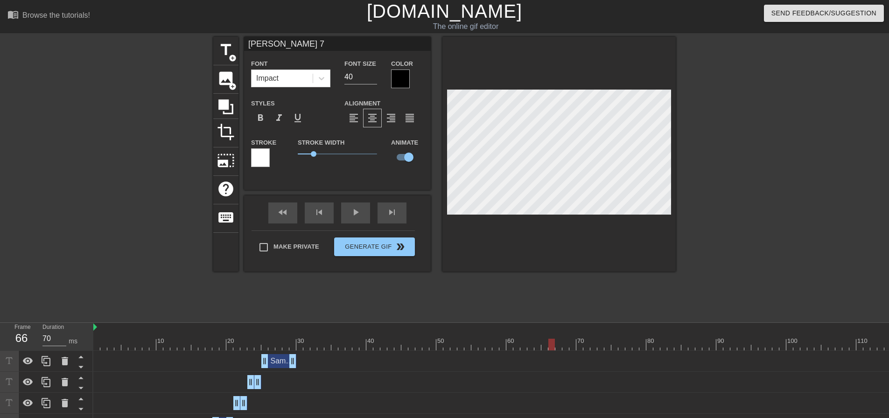
type textarea "[PERSON_NAME] 7"
type input "[PERSON_NAME]"
type textarea "[PERSON_NAME]"
type input "[PERSON_NAME] &"
type textarea "[PERSON_NAME] &"
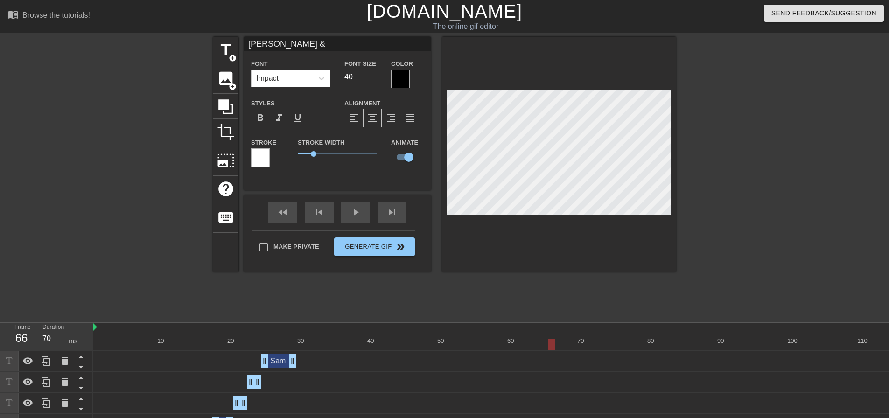
type input "[PERSON_NAME] & R"
type textarea "[PERSON_NAME] & R"
type input "[PERSON_NAME] & Ri"
type textarea "[PERSON_NAME] & Ri"
type input "[PERSON_NAME] & Rio"
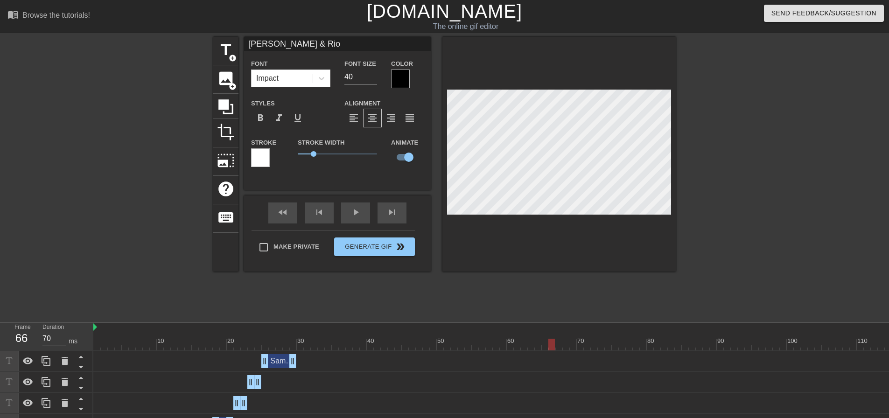
type textarea "[PERSON_NAME] & Rio"
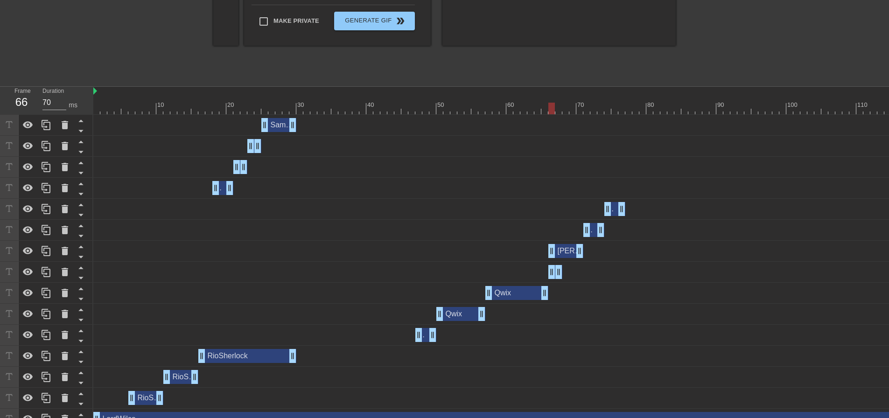
scroll to position [255, 0]
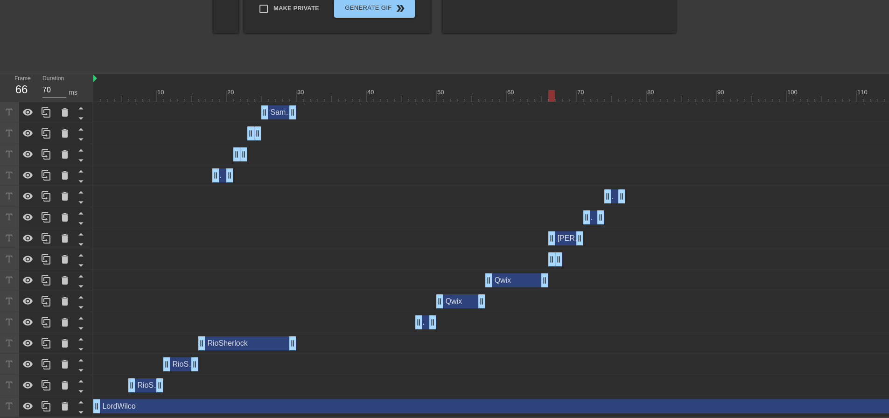
click at [568, 237] on div "[PERSON_NAME] & [PERSON_NAME] drag_handle drag_handle" at bounding box center [565, 238] width 35 height 14
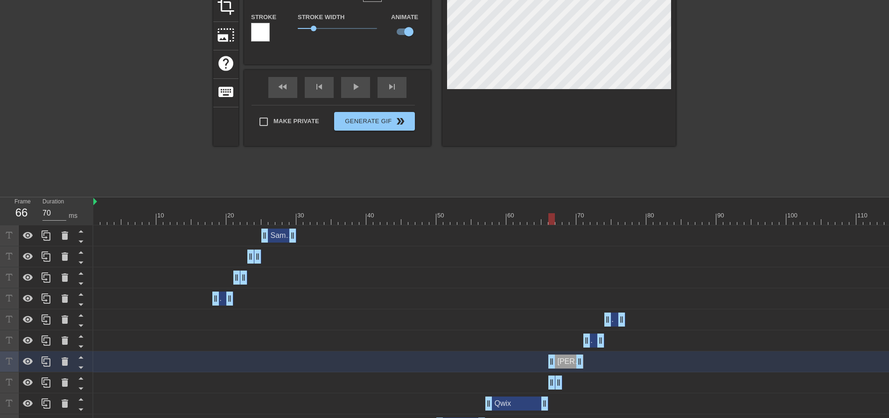
scroll to position [0, 0]
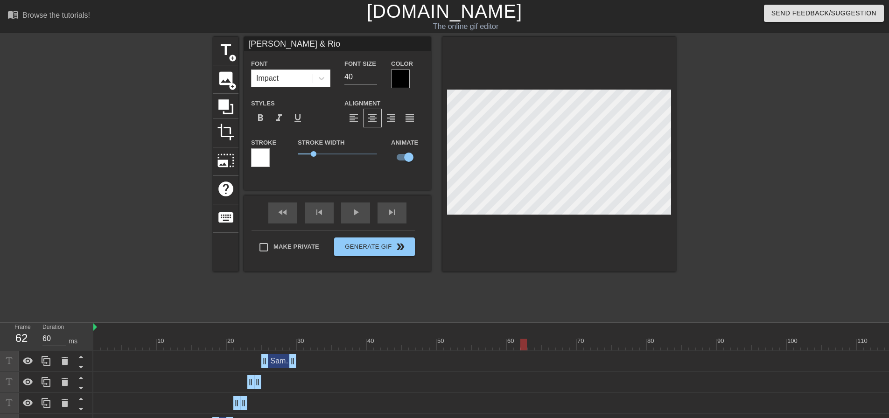
drag, startPoint x: 548, startPoint y: 341, endPoint x: 525, endPoint y: 342, distance: 23.4
click at [525, 342] on div at bounding box center [523, 345] width 7 height 12
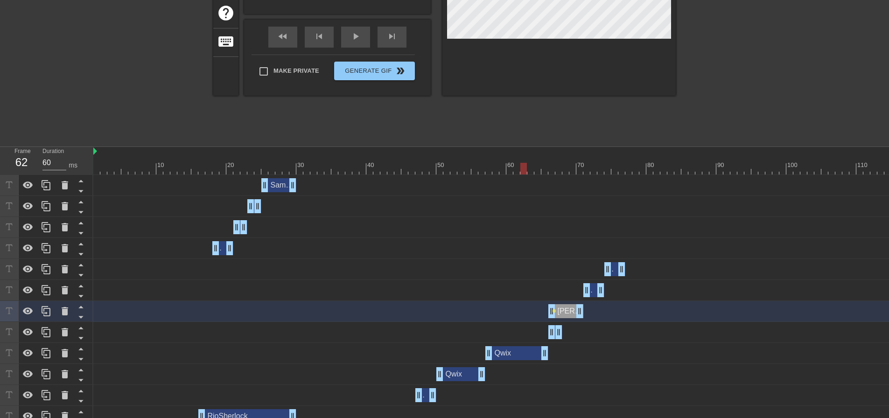
scroll to position [233, 0]
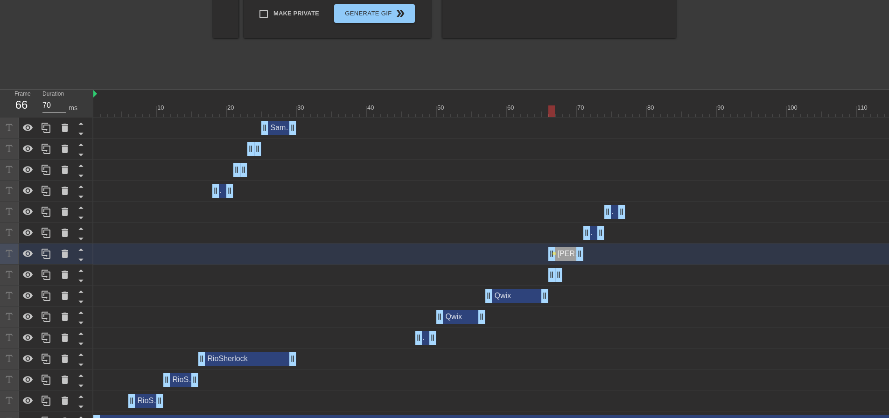
click at [564, 253] on div "[PERSON_NAME] & [PERSON_NAME] drag_handle drag_handle" at bounding box center [565, 254] width 35 height 14
drag, startPoint x: 566, startPoint y: 254, endPoint x: 535, endPoint y: 257, distance: 30.4
click at [535, 257] on div "[PERSON_NAME] & [PERSON_NAME] drag_handle drag_handle" at bounding box center [537, 254] width 35 height 14
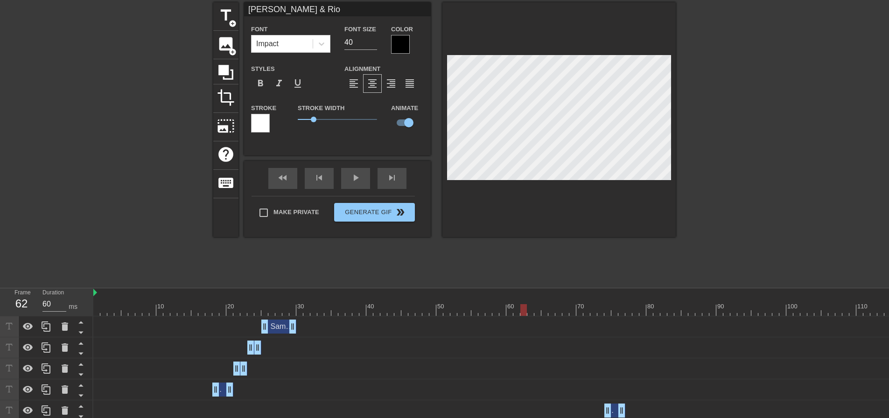
scroll to position [0, 0]
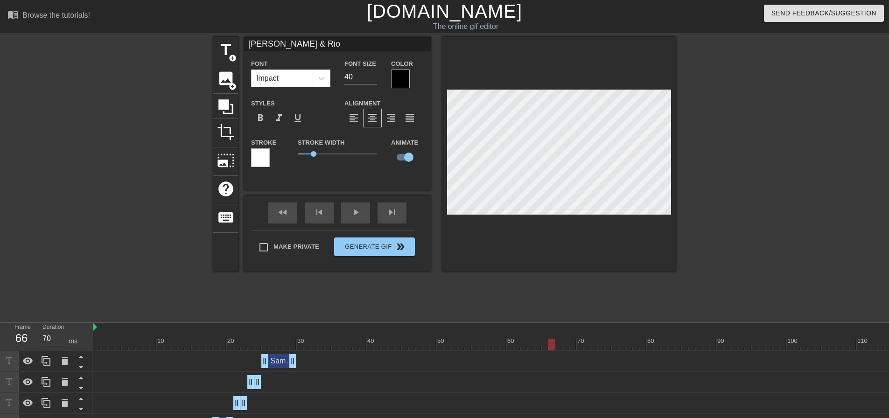
drag, startPoint x: 522, startPoint y: 343, endPoint x: 548, endPoint y: 343, distance: 26.1
click at [548, 343] on div at bounding box center [551, 345] width 7 height 12
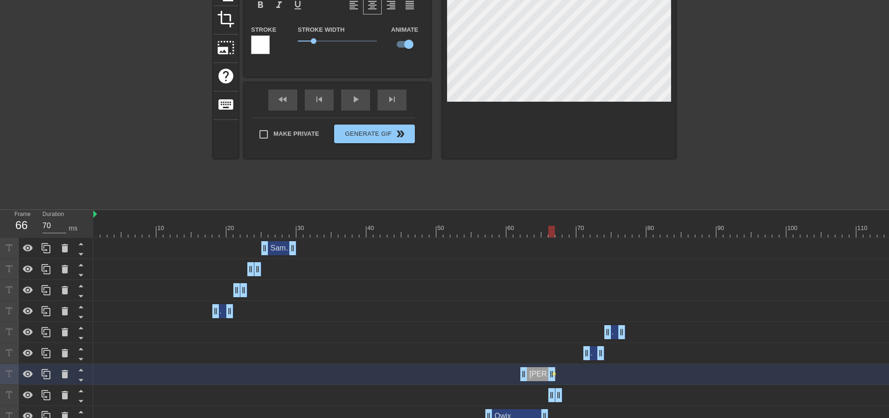
scroll to position [233, 0]
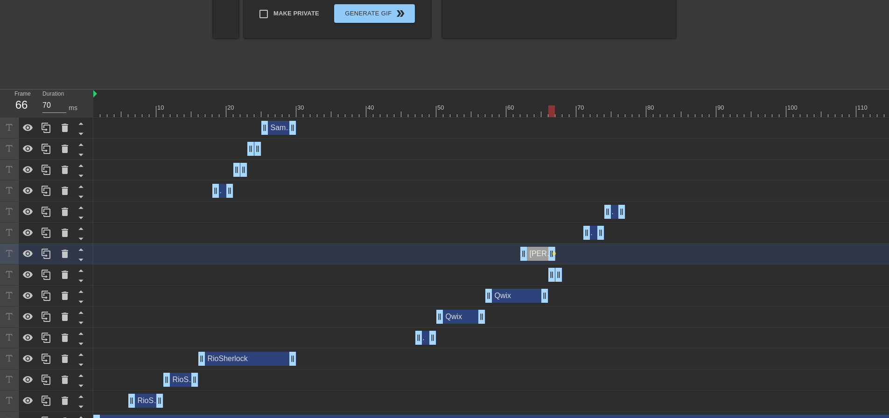
click at [540, 255] on div "[PERSON_NAME] & [PERSON_NAME] drag_handle drag_handle" at bounding box center [537, 254] width 35 height 14
click at [48, 253] on icon at bounding box center [46, 253] width 11 height 11
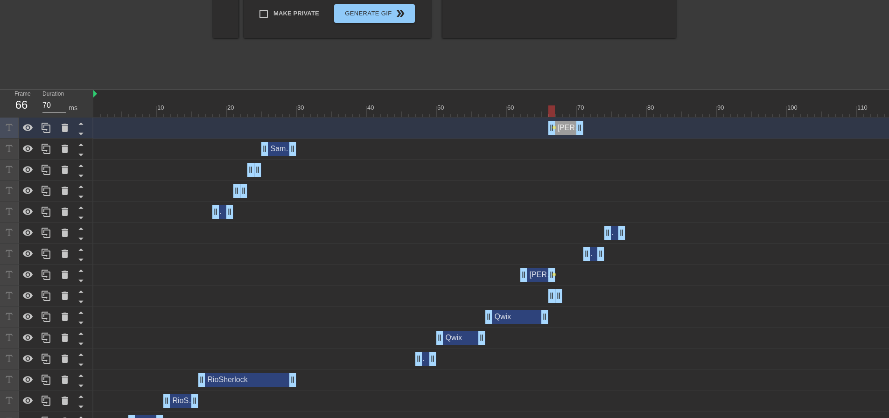
drag, startPoint x: 538, startPoint y: 128, endPoint x: 564, endPoint y: 127, distance: 25.7
click at [564, 127] on div "[PERSON_NAME] & [PERSON_NAME] drag_handle drag_handle" at bounding box center [565, 128] width 35 height 14
type input "70"
drag, startPoint x: 579, startPoint y: 128, endPoint x: 591, endPoint y: 128, distance: 12.1
click at [595, 255] on div "RioSherlock drag_handle drag_handle" at bounding box center [593, 254] width 21 height 14
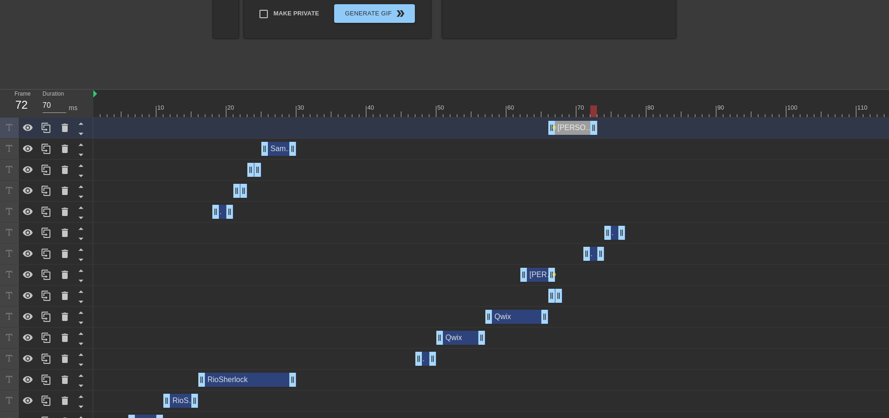
type input "RioSherlock"
checkbox input "false"
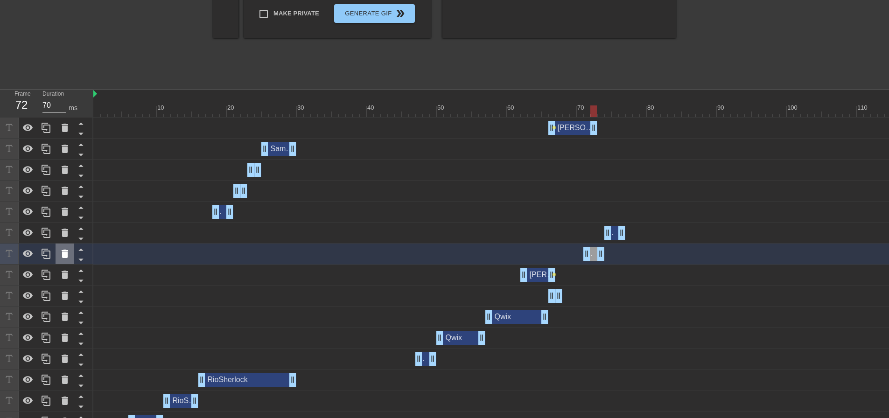
click at [63, 255] on icon at bounding box center [65, 254] width 7 height 8
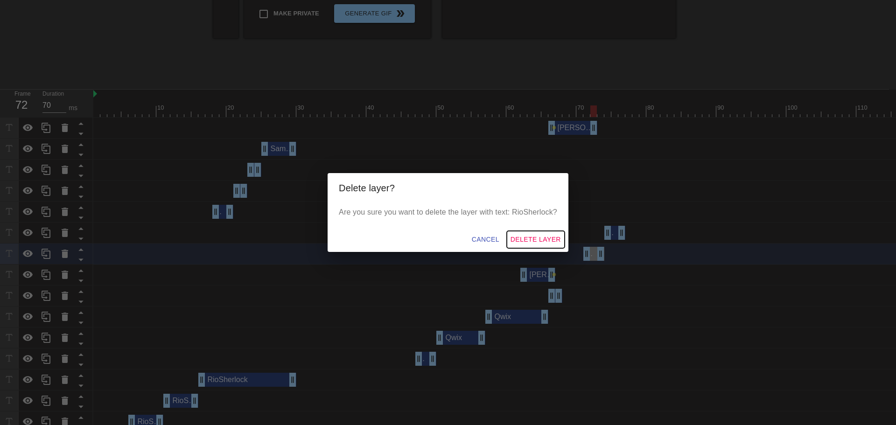
click at [547, 236] on span "Delete Layer" at bounding box center [536, 240] width 50 height 12
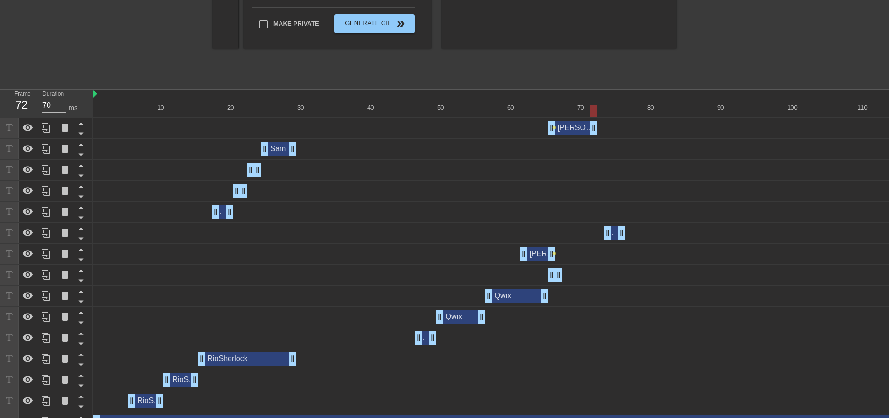
click at [615, 233] on div "RioSherlock drag_handle drag_handle" at bounding box center [614, 233] width 21 height 14
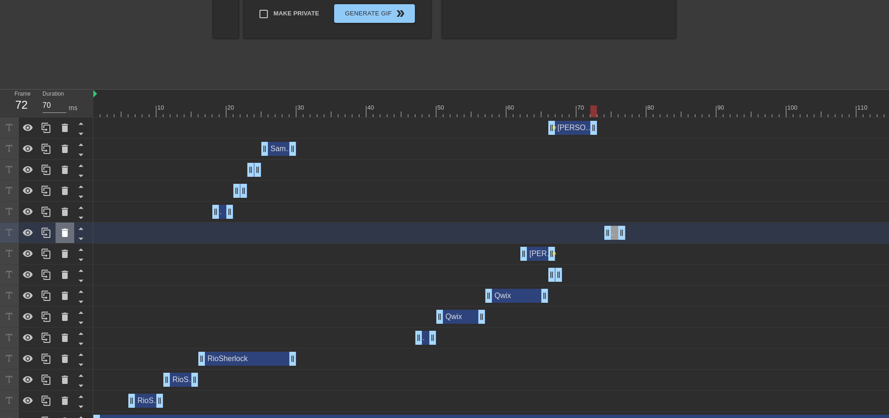
click at [70, 236] on icon at bounding box center [64, 232] width 11 height 11
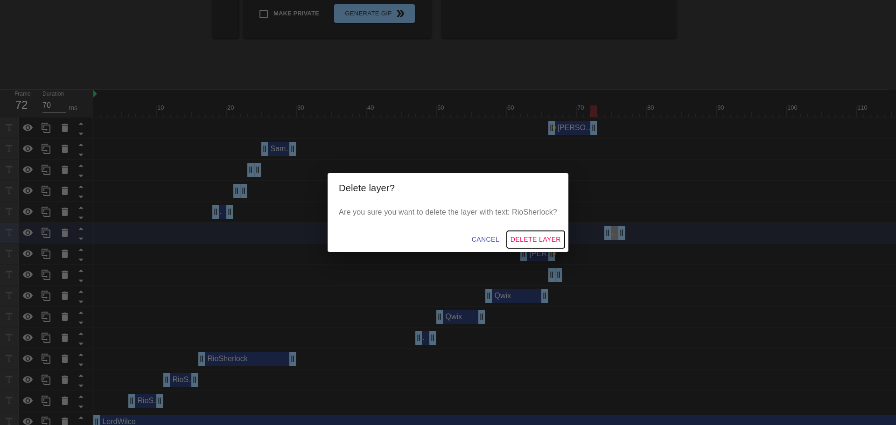
click at [547, 244] on span "Delete Layer" at bounding box center [536, 240] width 50 height 12
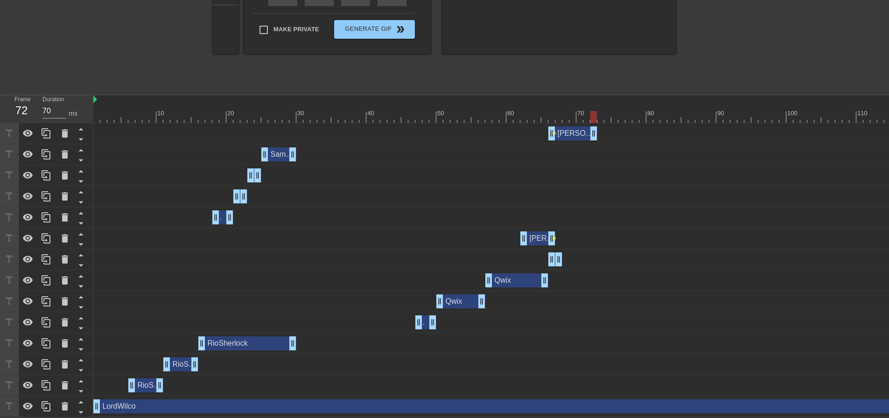
click at [539, 236] on div "[PERSON_NAME] & [PERSON_NAME] drag_handle drag_handle" at bounding box center [537, 238] width 35 height 14
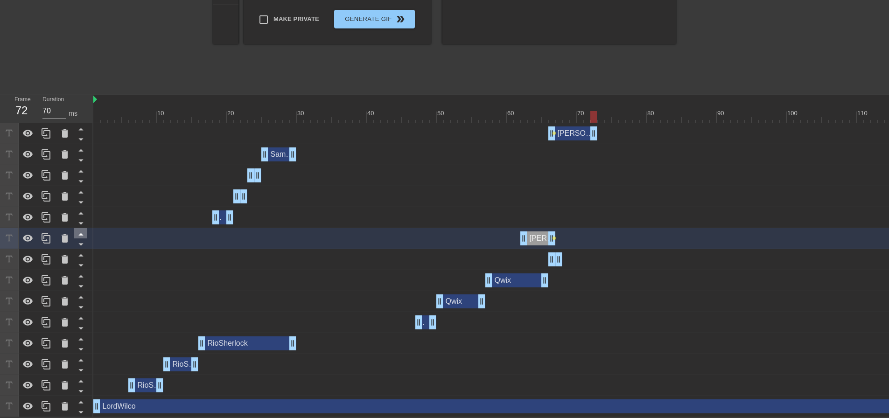
click at [79, 228] on icon at bounding box center [81, 234] width 12 height 12
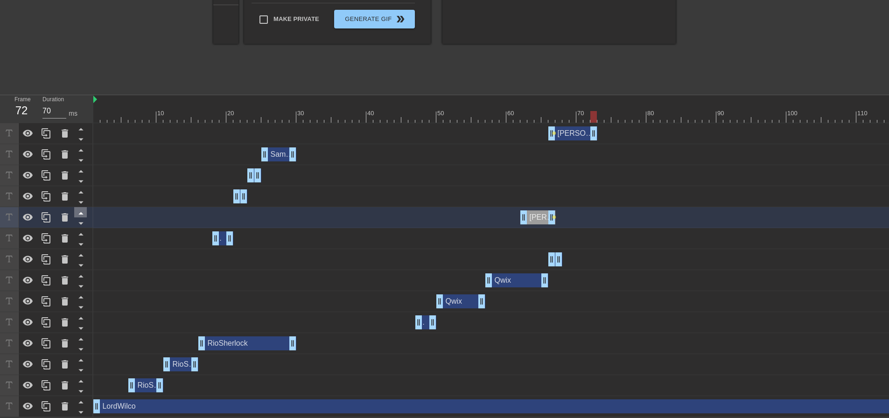
click at [79, 228] on icon at bounding box center [81, 234] width 12 height 12
type input "Samuelkiller"
checkbox input "false"
click at [79, 228] on icon at bounding box center [81, 234] width 12 height 12
type input "[PERSON_NAME] & Rio"
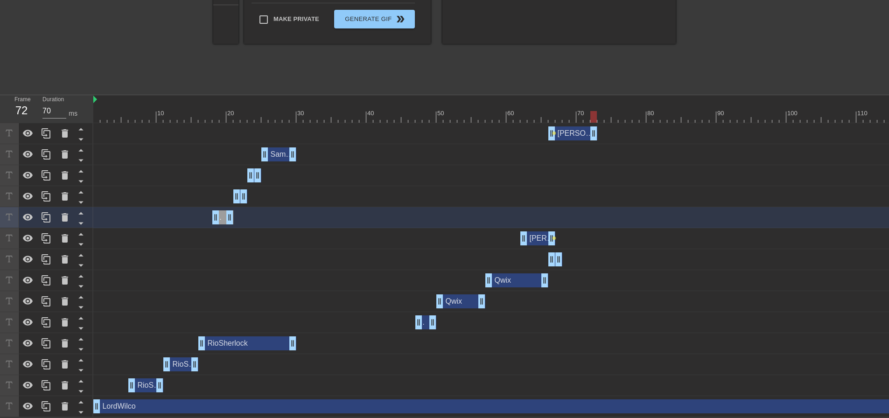
checkbox input "true"
click at [79, 228] on icon at bounding box center [81, 234] width 12 height 12
type input "Samuelkiller"
checkbox input "false"
click at [79, 228] on icon at bounding box center [81, 234] width 12 height 12
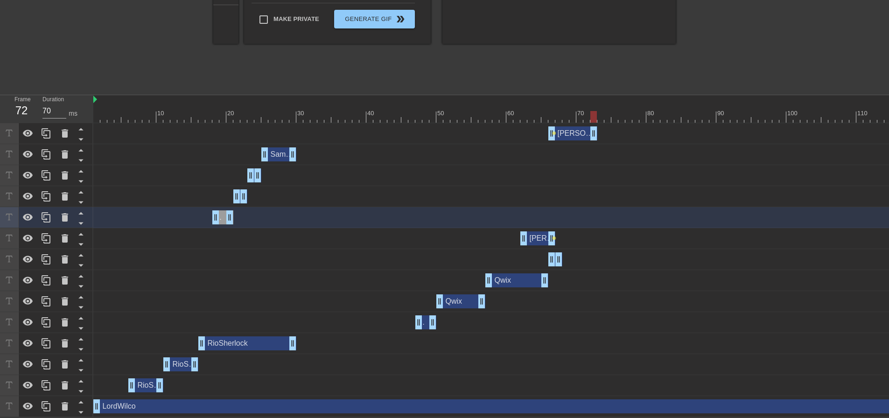
type input "[PERSON_NAME] & Rio"
checkbox input "true"
click at [79, 228] on icon at bounding box center [81, 234] width 12 height 12
type input "Samuelkiller"
checkbox input "false"
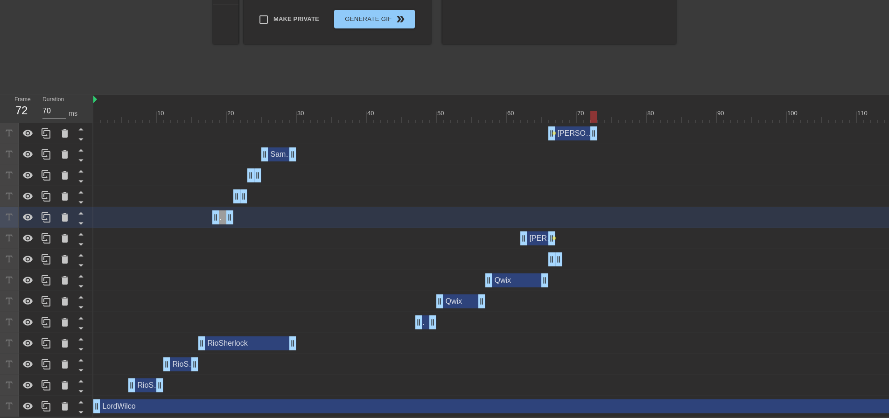
click at [79, 228] on icon at bounding box center [81, 234] width 12 height 12
type input "[PERSON_NAME] & Rio"
checkbox input "true"
click at [80, 207] on icon at bounding box center [81, 213] width 12 height 12
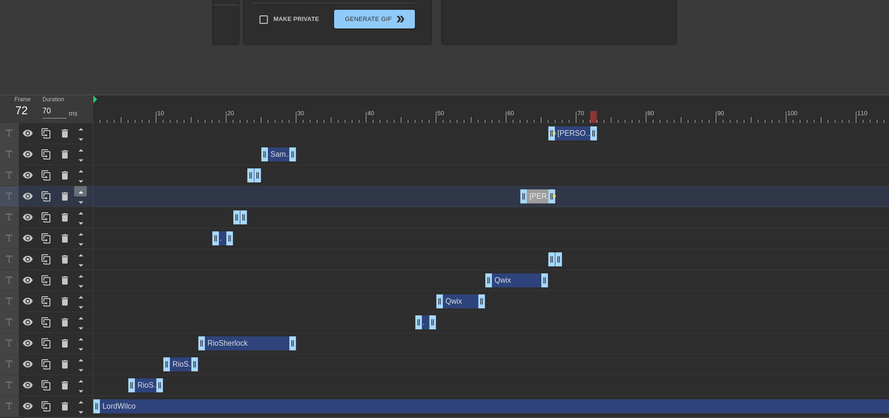
click at [81, 191] on icon at bounding box center [80, 192] width 5 height 2
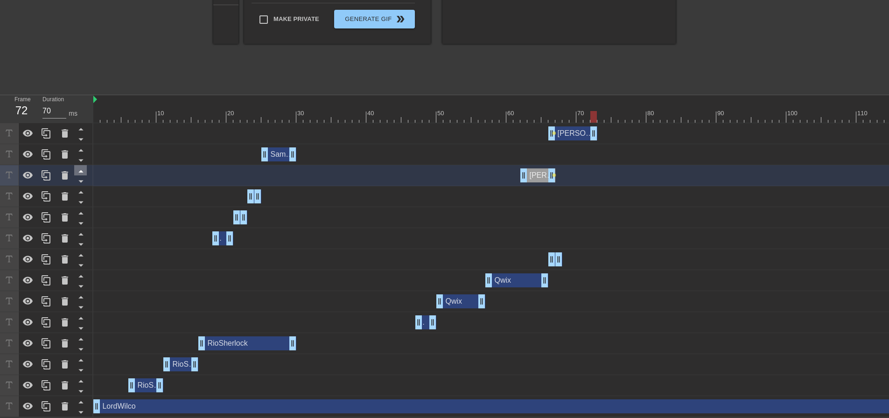
click at [80, 168] on icon at bounding box center [81, 171] width 12 height 12
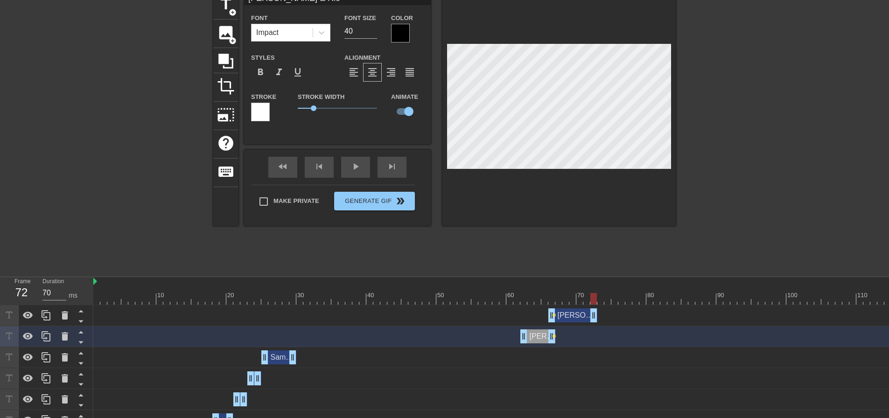
scroll to position [0, 0]
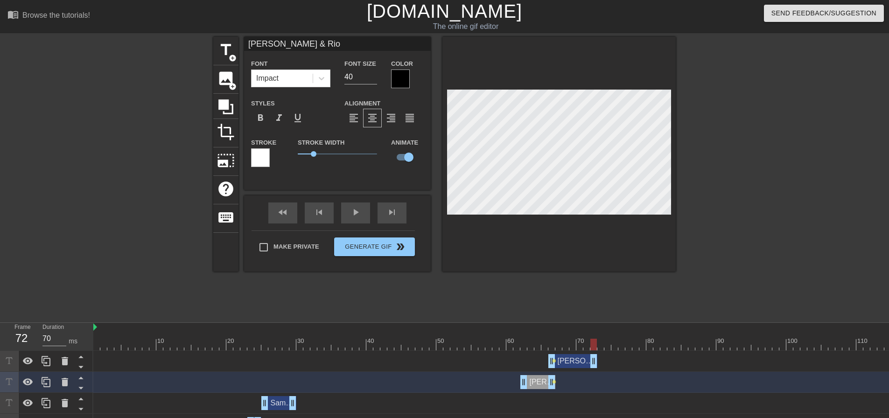
click at [597, 344] on div at bounding box center [572, 345] width 959 height 12
drag, startPoint x: 595, startPoint y: 345, endPoint x: 562, endPoint y: 354, distance: 33.9
drag, startPoint x: 565, startPoint y: 360, endPoint x: 571, endPoint y: 360, distance: 6.1
click at [571, 360] on div "[PERSON_NAME] & [PERSON_NAME] drag_handle drag_handle" at bounding box center [579, 361] width 49 height 14
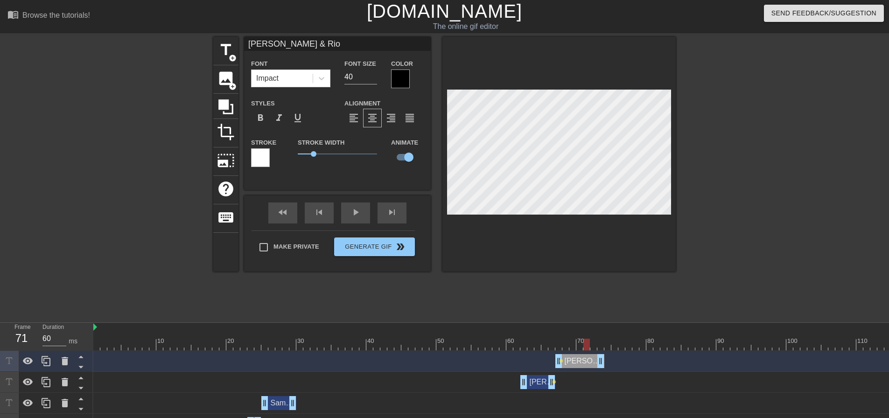
drag, startPoint x: 561, startPoint y: 343, endPoint x: 588, endPoint y: 349, distance: 28.1
click at [588, 349] on div at bounding box center [586, 345] width 7 height 12
drag, startPoint x: 601, startPoint y: 364, endPoint x: 582, endPoint y: 365, distance: 18.2
click at [569, 362] on div "[PERSON_NAME] & [PERSON_NAME] drag_handle drag_handle" at bounding box center [569, 361] width 28 height 14
click at [46, 360] on icon at bounding box center [46, 361] width 11 height 11
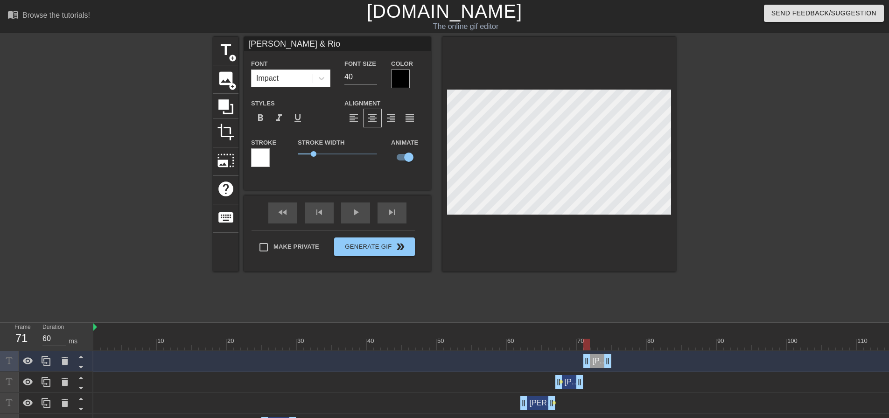
drag, startPoint x: 568, startPoint y: 361, endPoint x: 595, endPoint y: 363, distance: 26.6
click at [595, 363] on div "[PERSON_NAME] & [PERSON_NAME] drag_handle drag_handle" at bounding box center [597, 361] width 28 height 14
drag, startPoint x: 587, startPoint y: 349, endPoint x: 618, endPoint y: 350, distance: 30.8
click at [618, 350] on div at bounding box center [572, 345] width 959 height 12
drag, startPoint x: 606, startPoint y: 362, endPoint x: 600, endPoint y: 367, distance: 7.9
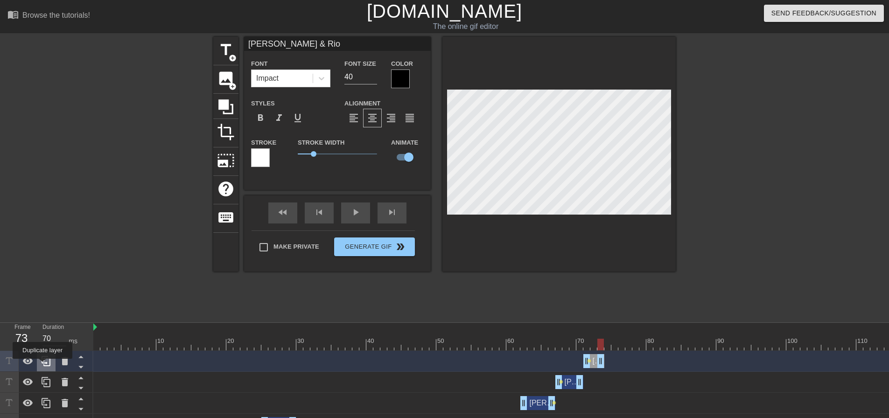
click at [42, 365] on icon at bounding box center [46, 361] width 11 height 11
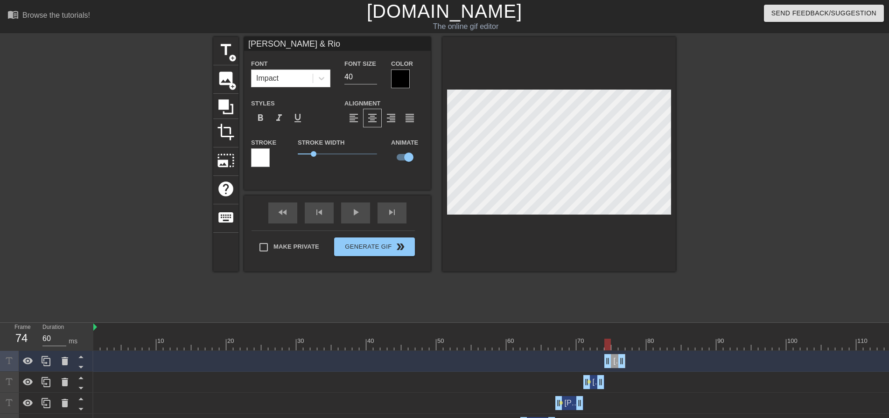
drag, startPoint x: 593, startPoint y: 359, endPoint x: 616, endPoint y: 361, distance: 22.9
click at [616, 361] on div "[PERSON_NAME] & [PERSON_NAME] drag_handle drag_handle" at bounding box center [614, 361] width 21 height 14
drag, startPoint x: 609, startPoint y: 345, endPoint x: 632, endPoint y: 346, distance: 23.4
click at [632, 346] on div at bounding box center [572, 345] width 959 height 12
drag, startPoint x: 622, startPoint y: 363, endPoint x: 649, endPoint y: 359, distance: 27.3
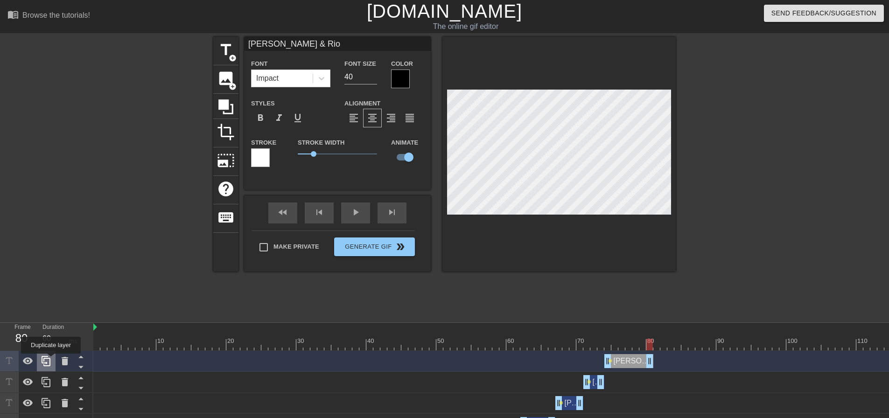
click at [51, 360] on icon at bounding box center [46, 361] width 11 height 11
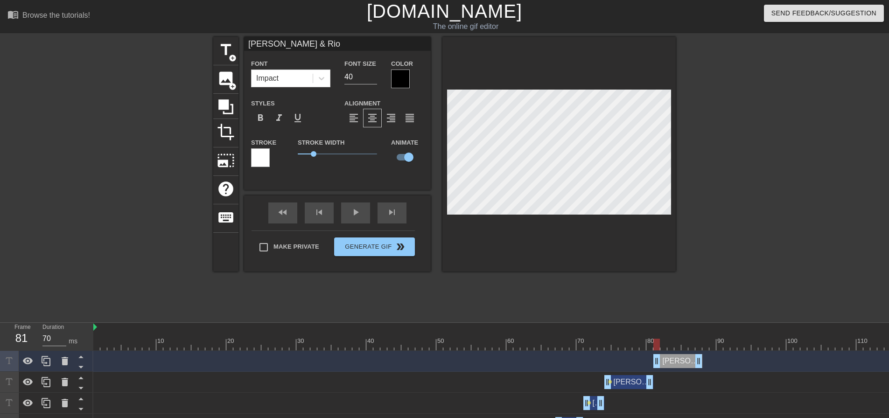
drag, startPoint x: 628, startPoint y: 361, endPoint x: 675, endPoint y: 361, distance: 47.1
click at [675, 361] on div "[PERSON_NAME] & [PERSON_NAME] drag_handle drag_handle" at bounding box center [677, 361] width 49 height 14
drag, startPoint x: 696, startPoint y: 361, endPoint x: 664, endPoint y: 364, distance: 32.3
drag, startPoint x: 665, startPoint y: 349, endPoint x: 809, endPoint y: 347, distance: 143.8
click at [809, 347] on div at bounding box center [810, 345] width 7 height 12
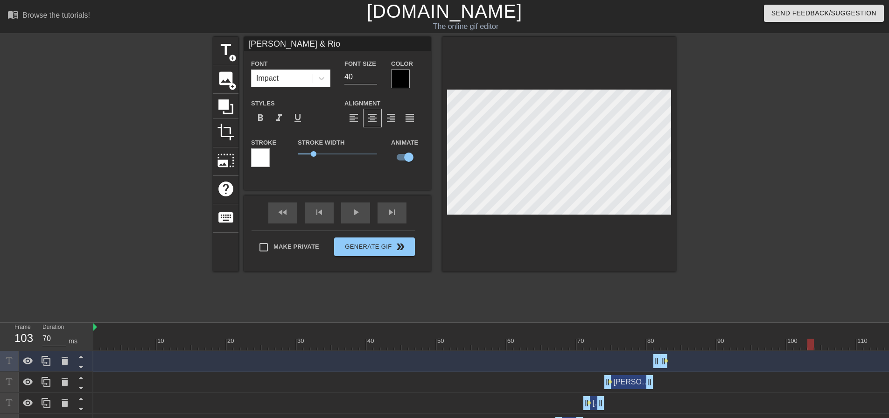
scroll to position [0, 7]
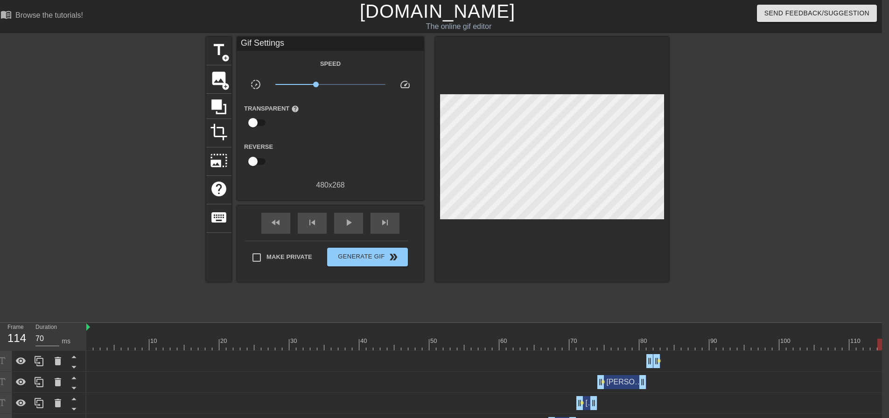
drag, startPoint x: 803, startPoint y: 349, endPoint x: 879, endPoint y: 342, distance: 76.9
click at [879, 342] on div at bounding box center [880, 345] width 7 height 12
click at [227, 53] on span "title" at bounding box center [219, 50] width 18 height 18
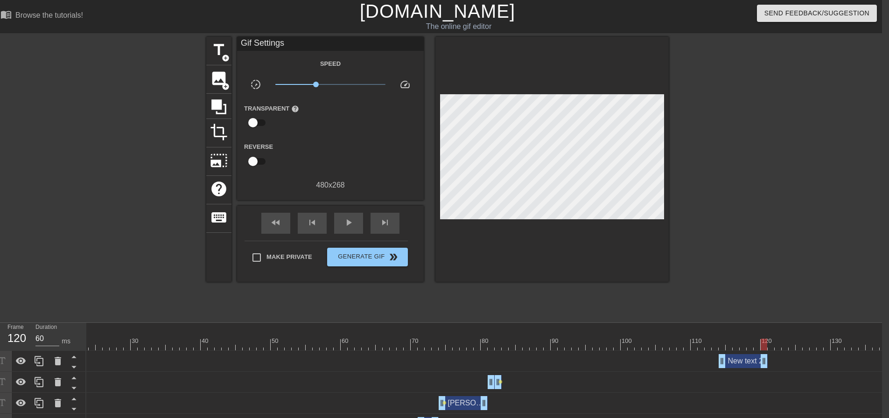
type input "70"
drag, startPoint x: 885, startPoint y: 364, endPoint x: 751, endPoint y: 364, distance: 134.4
click at [734, 357] on div "New text 23 drag_handle drag_handle" at bounding box center [736, 361] width 35 height 14
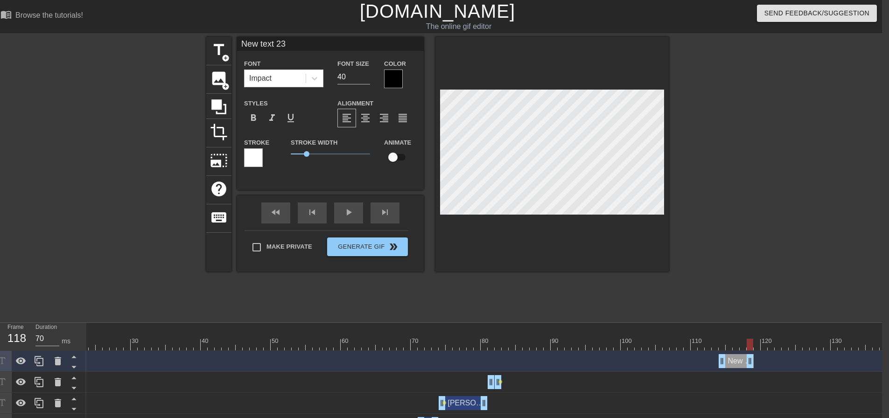
scroll to position [1, 3]
type input "T"
type textarea "T"
type input "Q"
type textarea "Q"
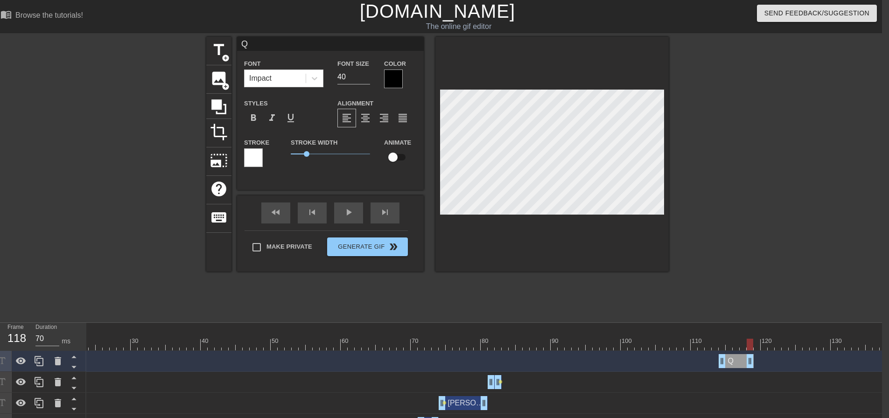
type input "Qw"
type textarea "Qw"
type input "Qwi"
type textarea "Qwi"
type input "Qwix"
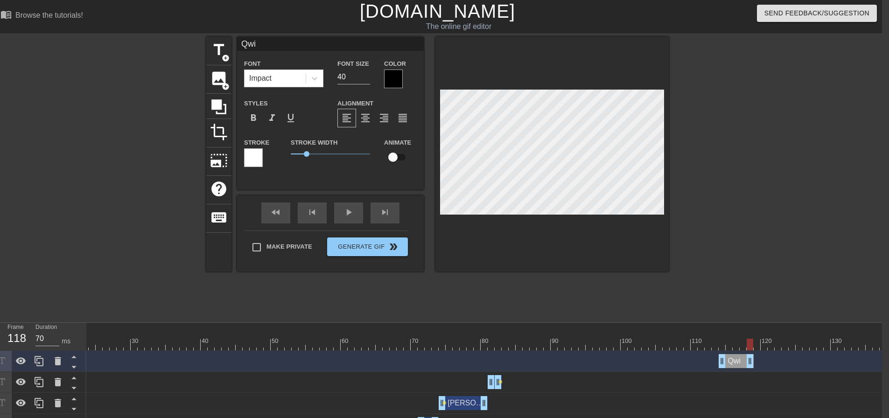
type textarea "Qwix"
drag, startPoint x: 751, startPoint y: 344, endPoint x: 759, endPoint y: 340, distance: 8.3
click at [759, 340] on div at bounding box center [757, 345] width 7 height 12
click at [733, 363] on div "Qwix drag_handle drag_handle" at bounding box center [736, 361] width 35 height 14
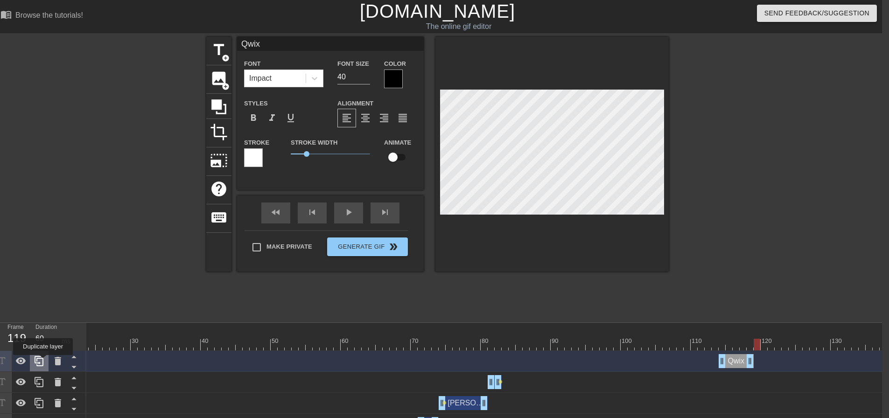
click at [43, 362] on icon at bounding box center [39, 361] width 9 height 10
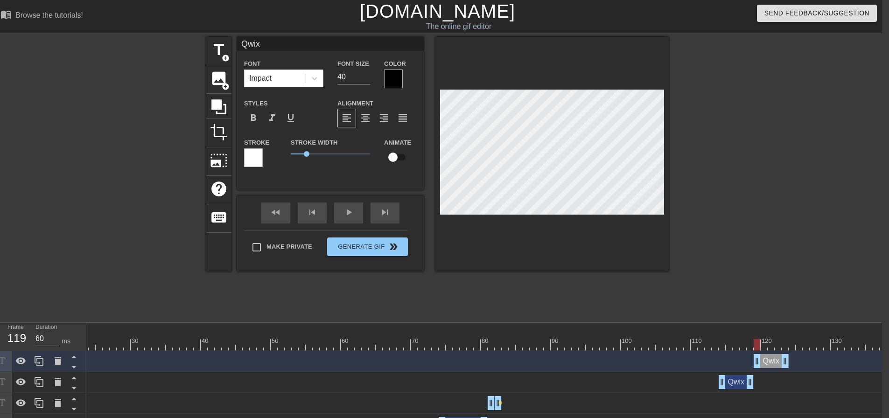
drag, startPoint x: 736, startPoint y: 360, endPoint x: 774, endPoint y: 359, distance: 37.3
click at [774, 359] on div "Qwix drag_handle drag_handle" at bounding box center [771, 361] width 35 height 14
click at [43, 363] on icon at bounding box center [39, 361] width 9 height 10
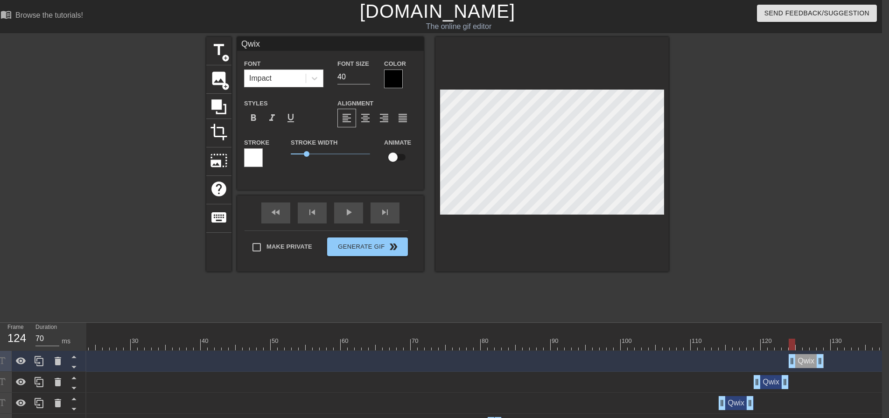
drag, startPoint x: 771, startPoint y: 356, endPoint x: 808, endPoint y: 358, distance: 36.9
click at [808, 358] on div "Qwix drag_handle drag_handle" at bounding box center [806, 361] width 35 height 14
click at [37, 359] on icon at bounding box center [39, 361] width 9 height 10
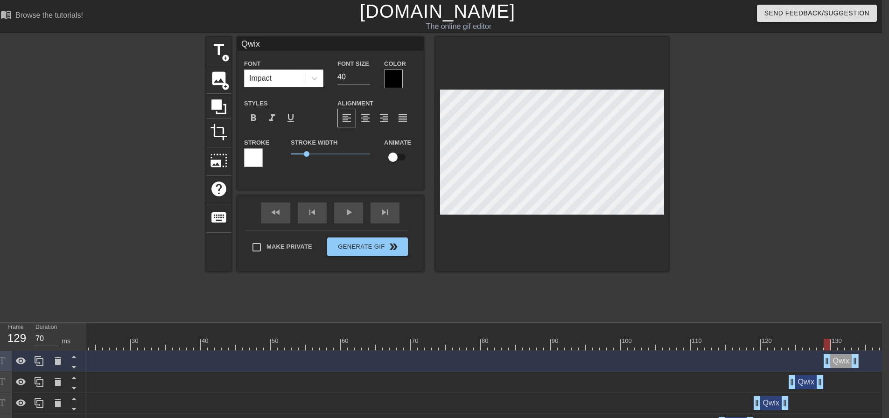
drag, startPoint x: 801, startPoint y: 359, endPoint x: 834, endPoint y: 359, distance: 33.1
click at [834, 359] on div "Qwix drag_handle drag_handle" at bounding box center [841, 361] width 35 height 14
drag, startPoint x: 828, startPoint y: 345, endPoint x: 771, endPoint y: 339, distance: 56.7
click at [771, 339] on div at bounding box center [771, 345] width 7 height 12
drag, startPoint x: 784, startPoint y: 401, endPoint x: 773, endPoint y: 403, distance: 11.4
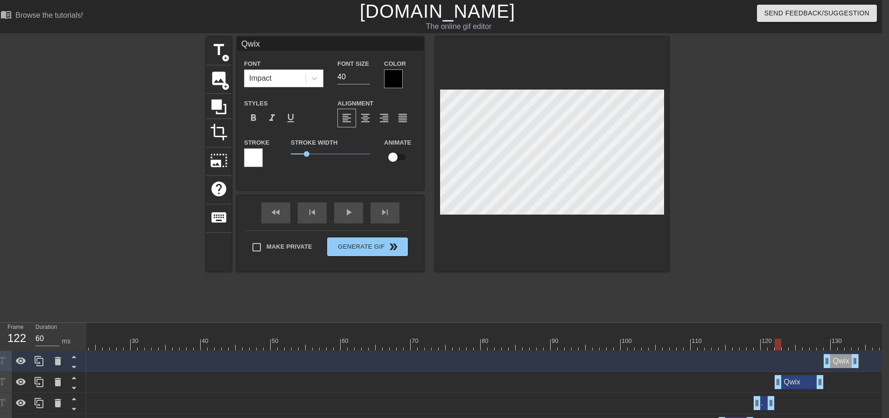
drag, startPoint x: 794, startPoint y: 385, endPoint x: 781, endPoint y: 385, distance: 13.1
type input "70"
drag, startPoint x: 776, startPoint y: 341, endPoint x: 836, endPoint y: 341, distance: 60.2
click at [836, 341] on div at bounding box center [834, 345] width 7 height 12
click at [41, 363] on icon at bounding box center [39, 361] width 11 height 11
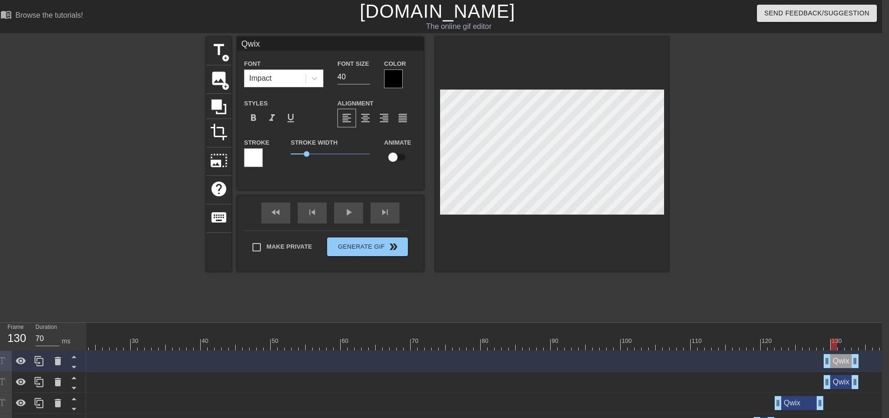
click at [844, 364] on div "Qwix drag_handle drag_handle" at bounding box center [841, 361] width 35 height 14
type input "S"
type textarea "S"
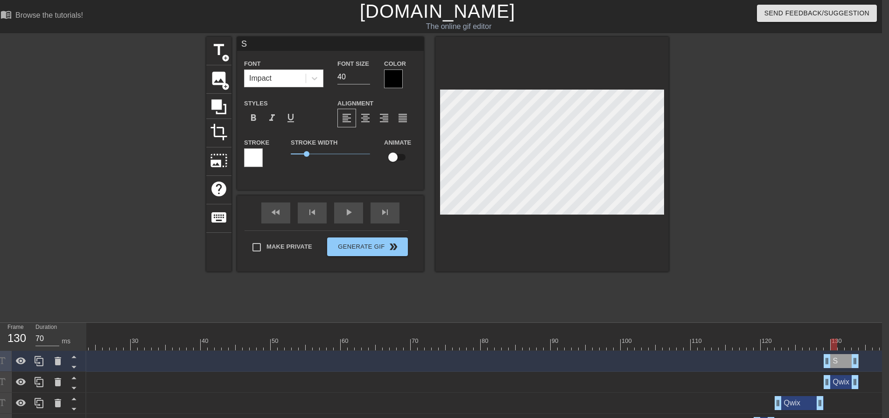
type input "Sa"
type textarea "Sa"
type input "[PERSON_NAME]"
type textarea "[PERSON_NAME]"
type input "Samu"
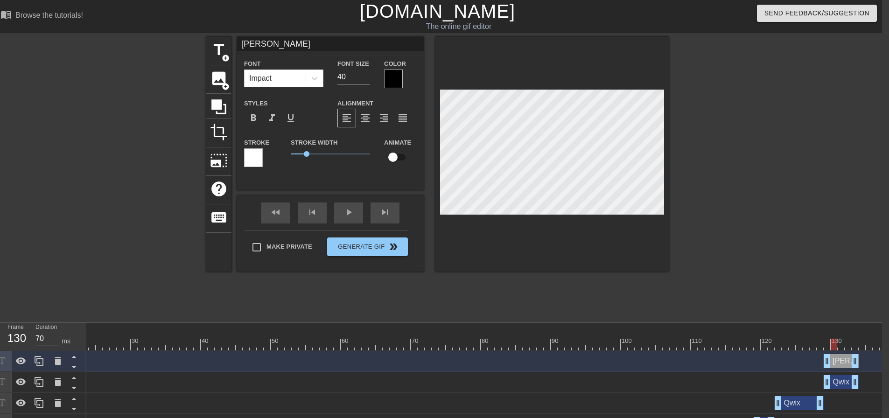
type textarea "Samu"
type input "Samue"
type textarea "Samue"
type input "[PERSON_NAME]"
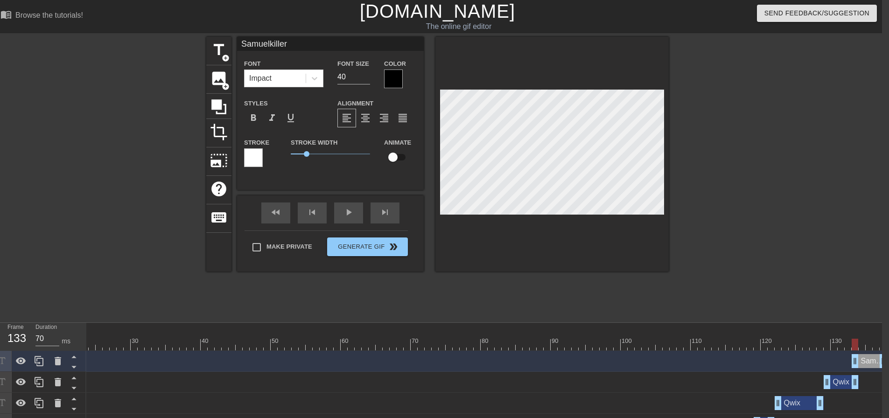
drag, startPoint x: 839, startPoint y: 363, endPoint x: 875, endPoint y: 364, distance: 36.0
click at [875, 364] on div "Samuelkiller drag_handle drag_handle" at bounding box center [869, 361] width 35 height 14
click at [874, 361] on div "Samuelkiller drag_handle drag_handle" at bounding box center [869, 361] width 35 height 14
drag, startPoint x: 853, startPoint y: 339, endPoint x: 834, endPoint y: 351, distance: 22.9
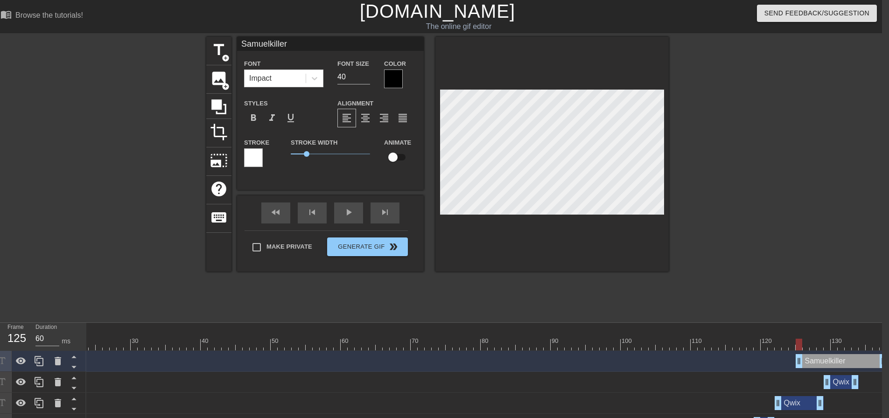
drag, startPoint x: 853, startPoint y: 360, endPoint x: 795, endPoint y: 372, distance: 59.7
drag, startPoint x: 883, startPoint y: 363, endPoint x: 801, endPoint y: 370, distance: 82.0
click at [801, 370] on div "Samuelkiller drag_handle drag_handle" at bounding box center [407, 361] width 959 height 21
click at [45, 359] on div at bounding box center [39, 361] width 19 height 21
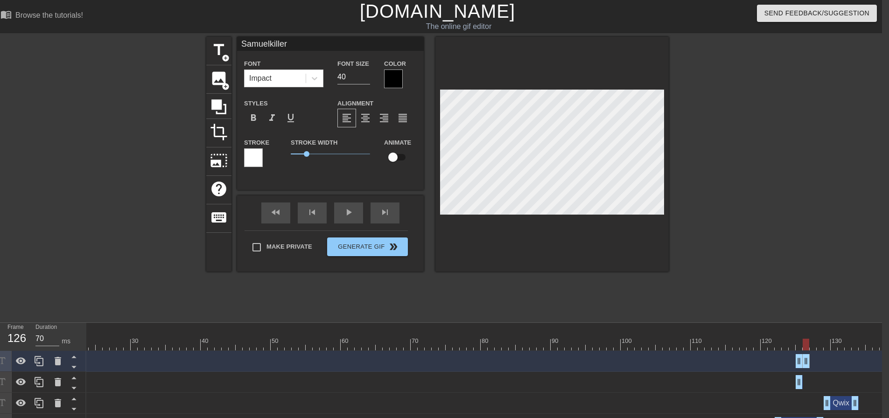
drag, startPoint x: 799, startPoint y: 362, endPoint x: 805, endPoint y: 362, distance: 6.1
drag, startPoint x: 807, startPoint y: 361, endPoint x: 812, endPoint y: 360, distance: 5.3
click at [811, 360] on div "Samuelkiller drag_handle drag_handle" at bounding box center [813, 361] width 21 height 14
drag, startPoint x: 819, startPoint y: 358, endPoint x: 853, endPoint y: 362, distance: 34.3
drag, startPoint x: 855, startPoint y: 346, endPoint x: 862, endPoint y: 349, distance: 8.3
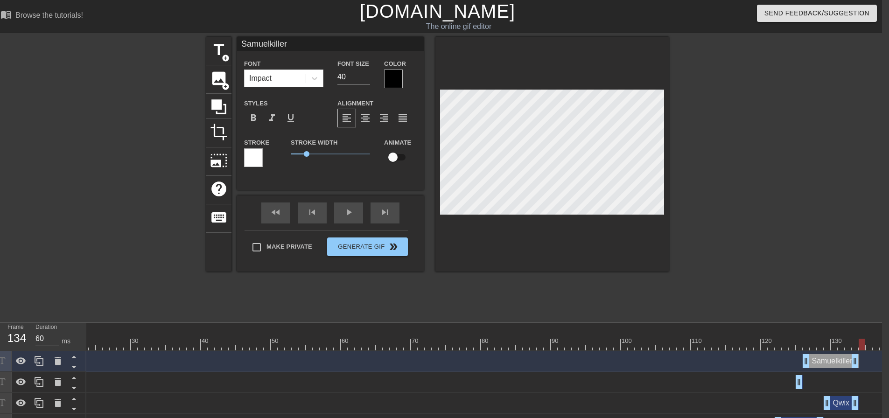
click at [862, 349] on div at bounding box center [862, 345] width 7 height 12
click at [825, 361] on div "Samuelkiller drag_handle drag_handle" at bounding box center [831, 361] width 56 height 14
click at [40, 359] on icon at bounding box center [39, 361] width 9 height 10
click at [825, 362] on div "Samuelkiller drag_handle drag_handle" at bounding box center [831, 361] width 56 height 14
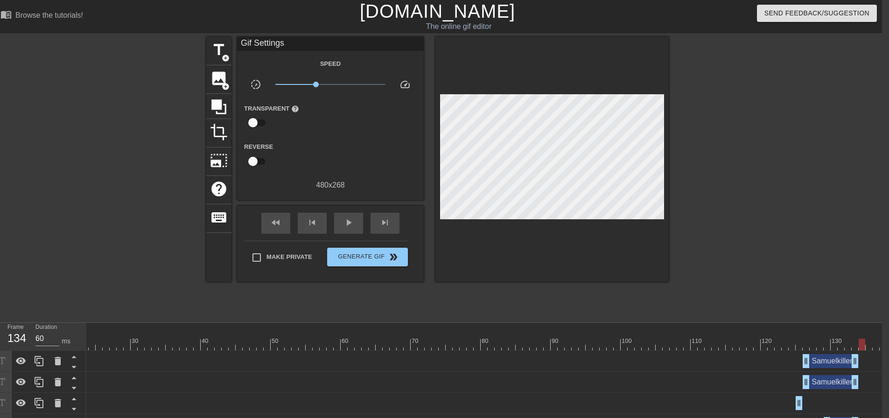
click at [833, 362] on div "Samuelkiller drag_handle drag_handle" at bounding box center [831, 361] width 56 height 14
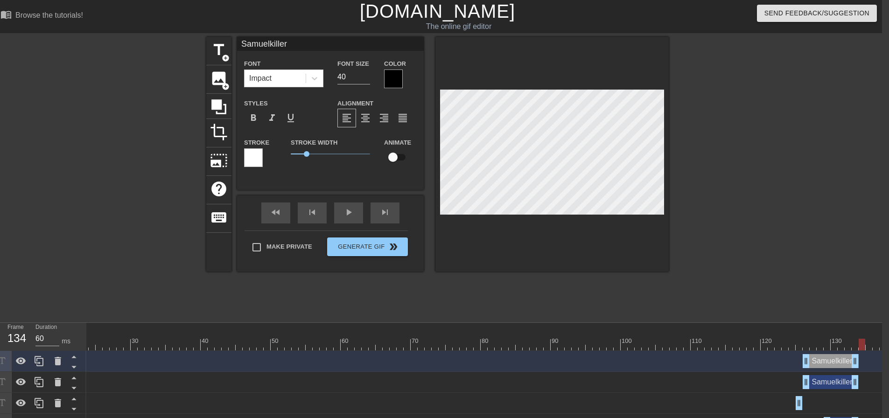
click at [830, 363] on div "Samuelkiller drag_handle drag_handle" at bounding box center [831, 361] width 56 height 14
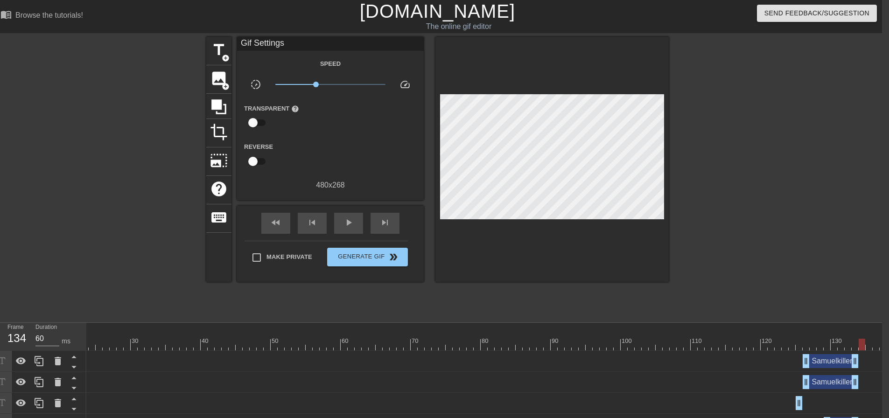
click at [829, 364] on div "Samuelkiller drag_handle drag_handle" at bounding box center [831, 361] width 56 height 14
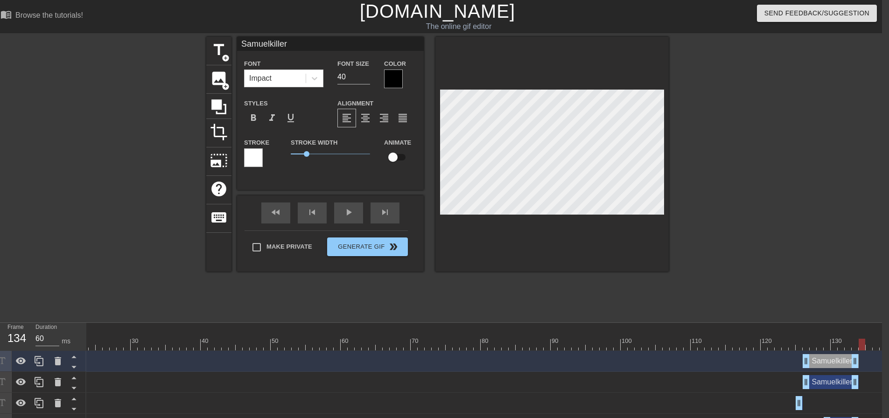
click at [829, 364] on div "Samuelkiller drag_handle drag_handle" at bounding box center [831, 361] width 56 height 14
click at [834, 361] on div "Samuelkiller drag_handle drag_handle" at bounding box center [831, 361] width 56 height 14
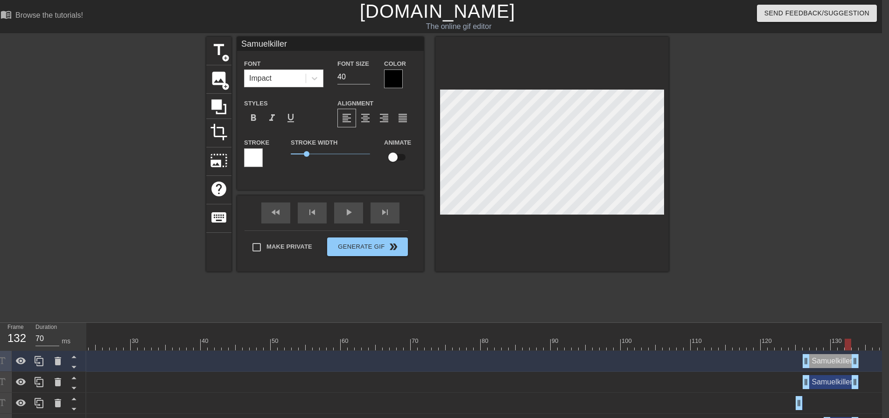
click at [829, 364] on div "Samuelkiller drag_handle drag_handle" at bounding box center [831, 361] width 56 height 14
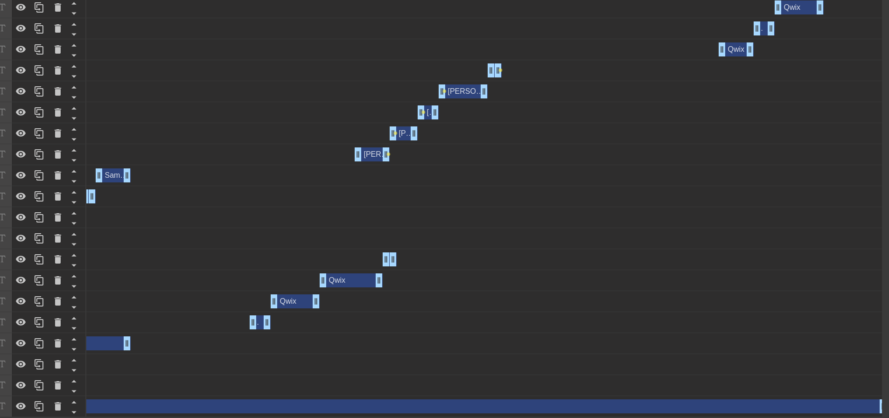
scroll to position [117, 7]
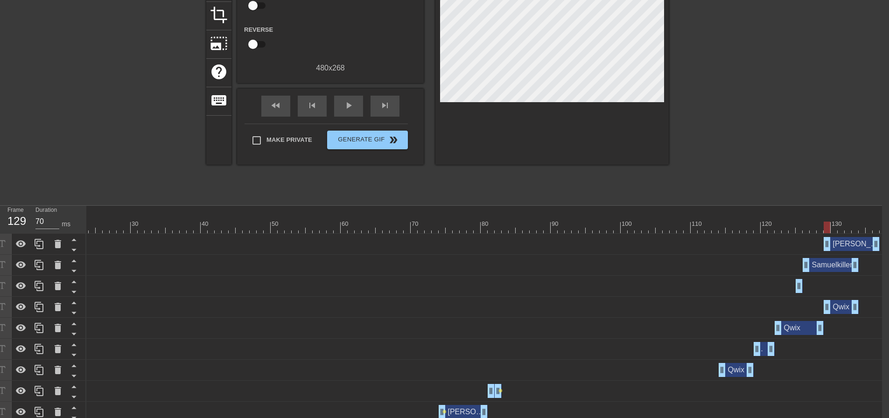
drag, startPoint x: 828, startPoint y: 245, endPoint x: 846, endPoint y: 244, distance: 18.3
click at [846, 244] on div "[PERSON_NAME] & Qwix drag_handle drag_handle" at bounding box center [852, 244] width 56 height 14
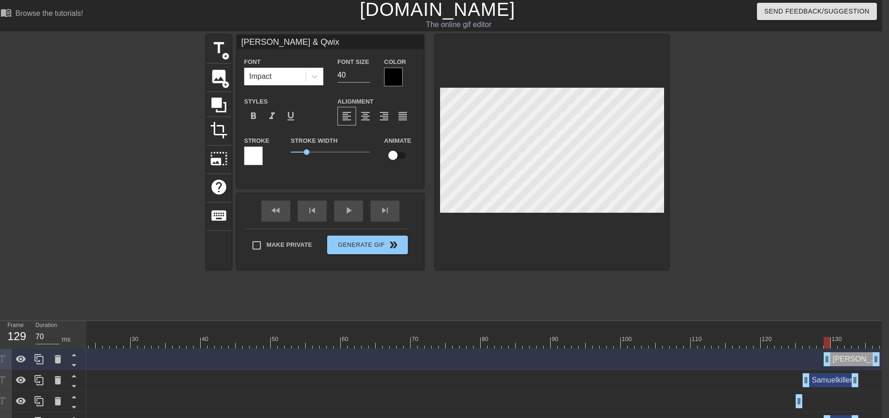
scroll to position [0, 7]
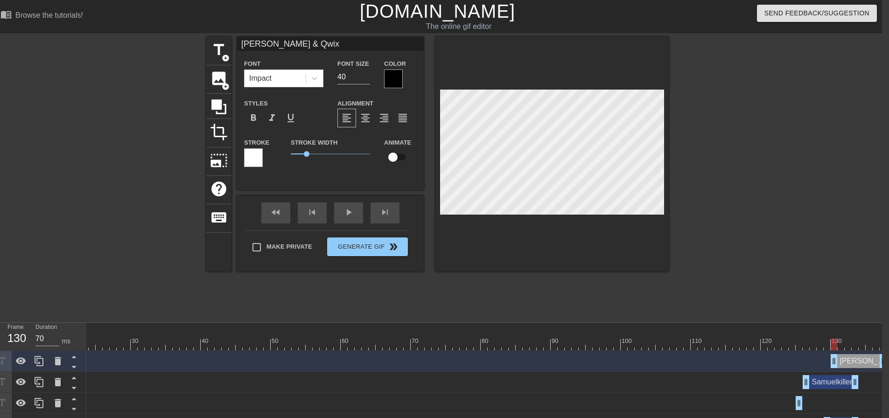
drag, startPoint x: 844, startPoint y: 365, endPoint x: 892, endPoint y: 364, distance: 47.6
click at [861, 365] on div "[PERSON_NAME] & Qwix drag_handle drag_handle" at bounding box center [859, 361] width 56 height 14
drag, startPoint x: 885, startPoint y: 362, endPoint x: 856, endPoint y: 364, distance: 28.5
drag, startPoint x: 846, startPoint y: 363, endPoint x: 860, endPoint y: 367, distance: 15.1
click at [860, 367] on div "[PERSON_NAME] & Qwix drag_handle drag_handle" at bounding box center [859, 361] width 28 height 14
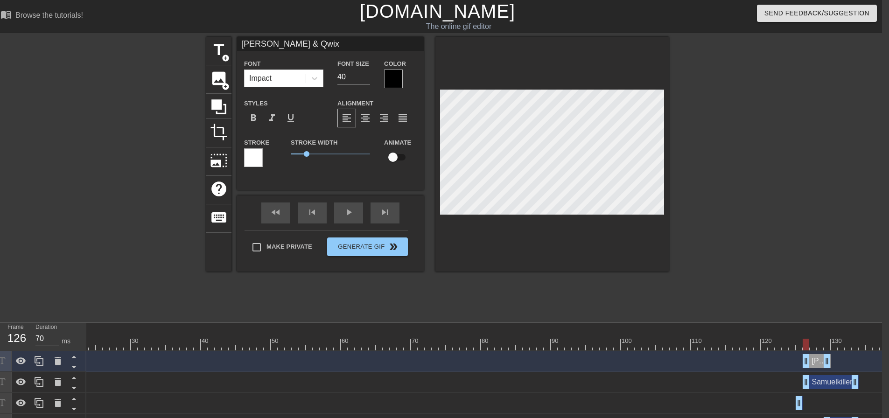
drag, startPoint x: 858, startPoint y: 364, endPoint x: 819, endPoint y: 371, distance: 39.3
click at [819, 371] on div "[PERSON_NAME] & Qwix drag_handle drag_handle" at bounding box center [407, 361] width 959 height 21
click at [825, 385] on div "Samuelkiller drag_handle drag_handle" at bounding box center [831, 382] width 56 height 14
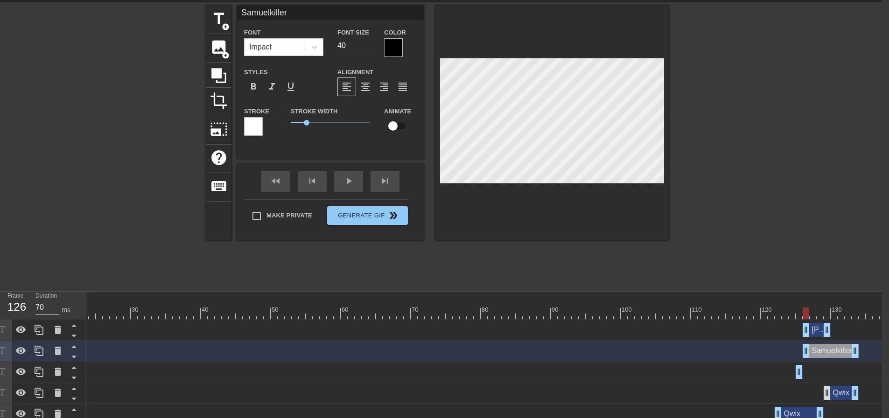
scroll to position [47, 7]
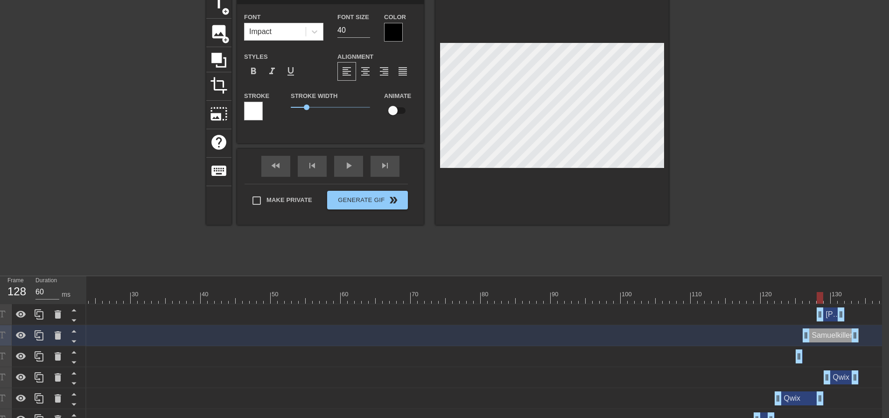
drag, startPoint x: 813, startPoint y: 317, endPoint x: 829, endPoint y: 316, distance: 16.3
click at [829, 316] on div "[PERSON_NAME] & Qwix drag_handle drag_handle" at bounding box center [831, 315] width 28 height 14
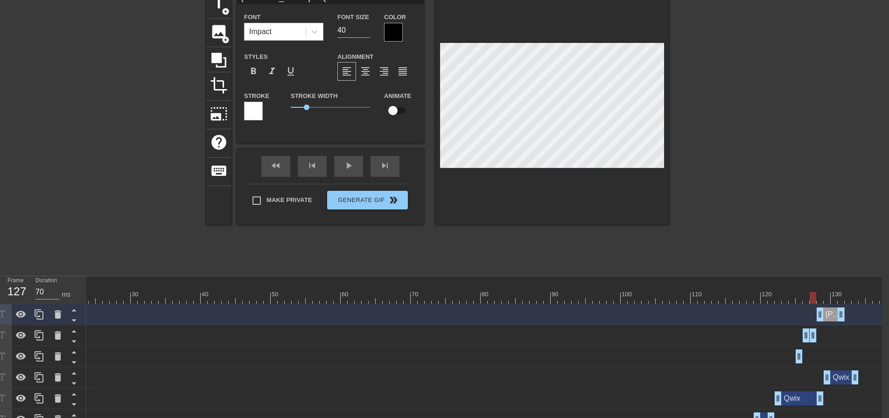
drag, startPoint x: 855, startPoint y: 342, endPoint x: 814, endPoint y: 343, distance: 41.1
click at [814, 343] on div "Samuelkiller drag_handle drag_handle" at bounding box center [407, 335] width 959 height 21
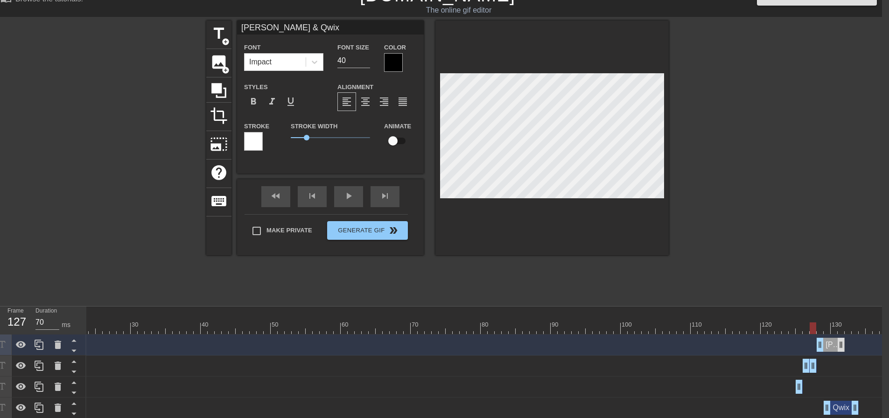
scroll to position [0, 7]
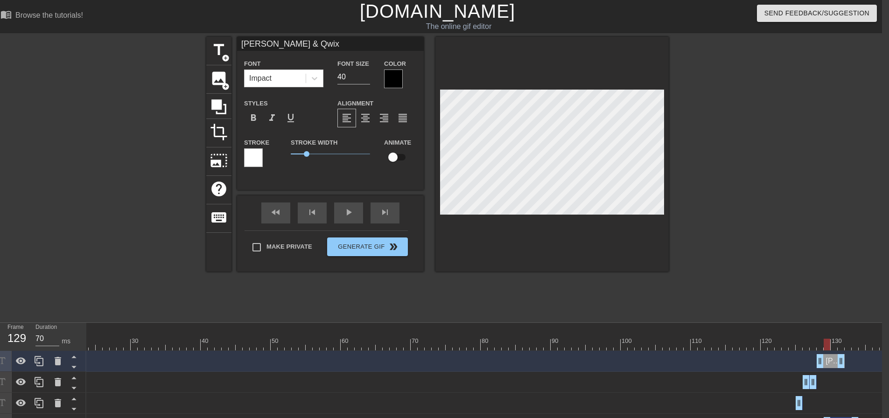
drag, startPoint x: 812, startPoint y: 345, endPoint x: 827, endPoint y: 350, distance: 15.6
click at [827, 350] on div at bounding box center [827, 345] width 7 height 12
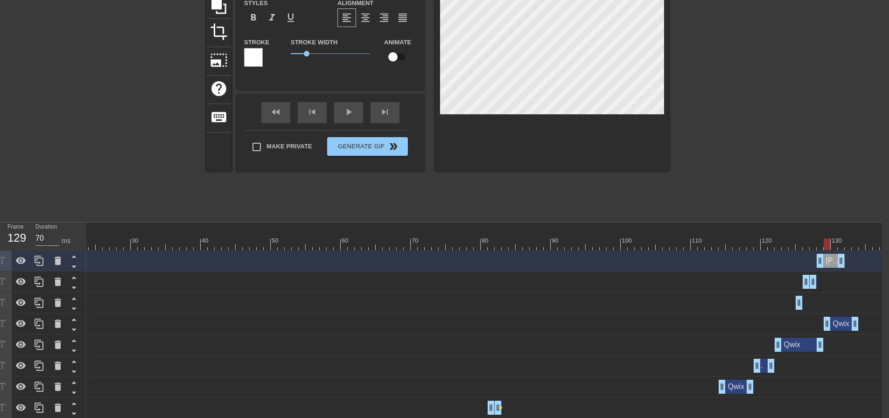
scroll to position [140, 7]
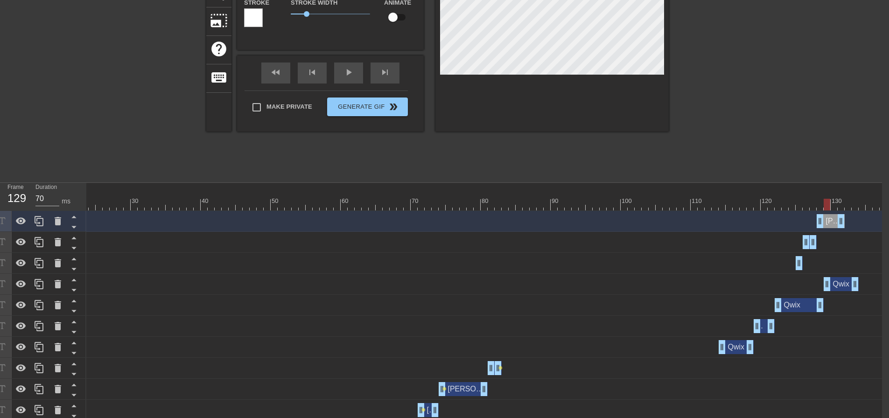
click at [839, 288] on div "Qwix drag_handle drag_handle" at bounding box center [841, 284] width 35 height 14
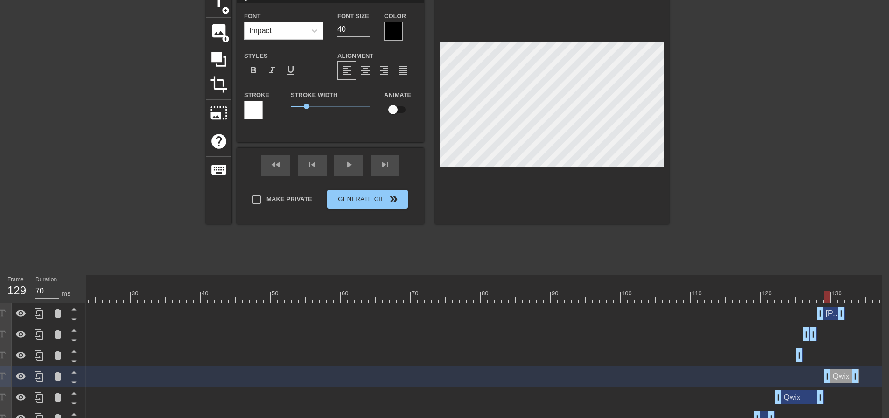
scroll to position [93, 7]
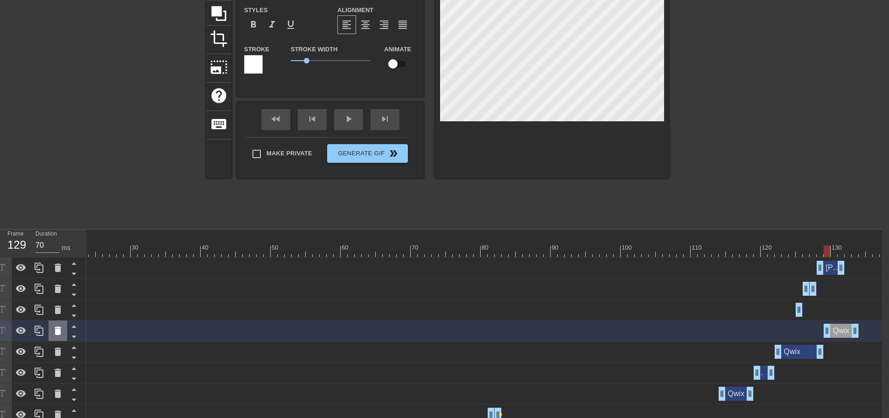
click at [58, 333] on icon at bounding box center [58, 331] width 7 height 8
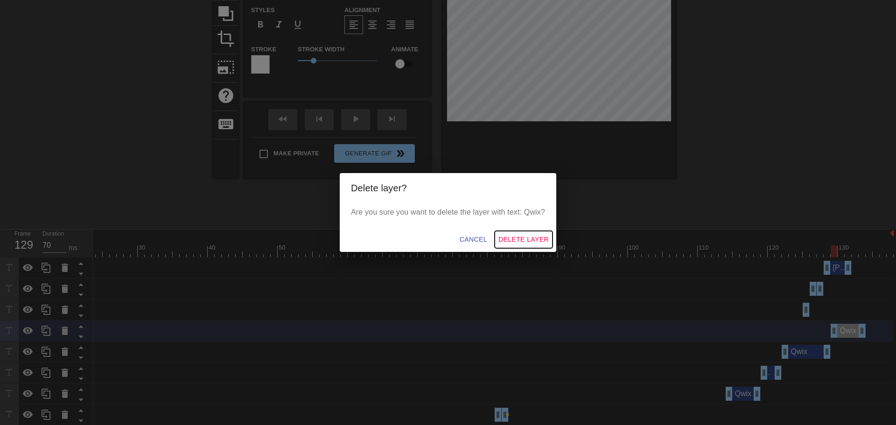
click at [499, 238] on span "Delete Layer" at bounding box center [523, 240] width 50 height 12
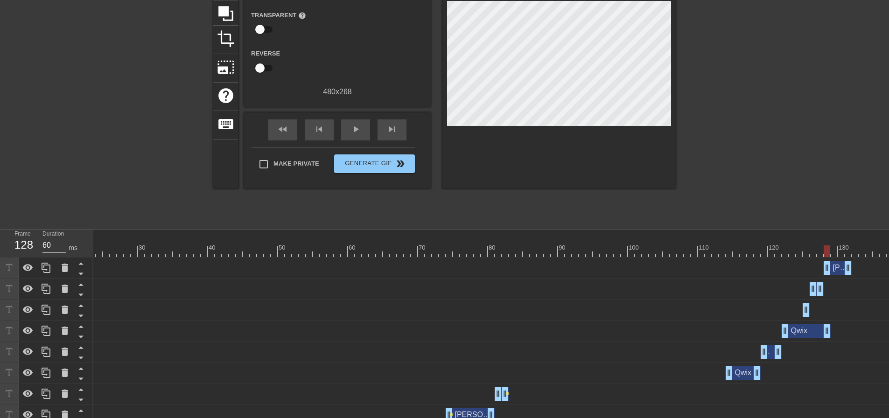
drag, startPoint x: 837, startPoint y: 250, endPoint x: 827, endPoint y: 252, distance: 10.2
click at [827, 252] on div at bounding box center [827, 251] width 7 height 12
drag, startPoint x: 827, startPoint y: 332, endPoint x: 820, endPoint y: 333, distance: 6.1
drag, startPoint x: 818, startPoint y: 246, endPoint x: 94, endPoint y: 264, distance: 724.1
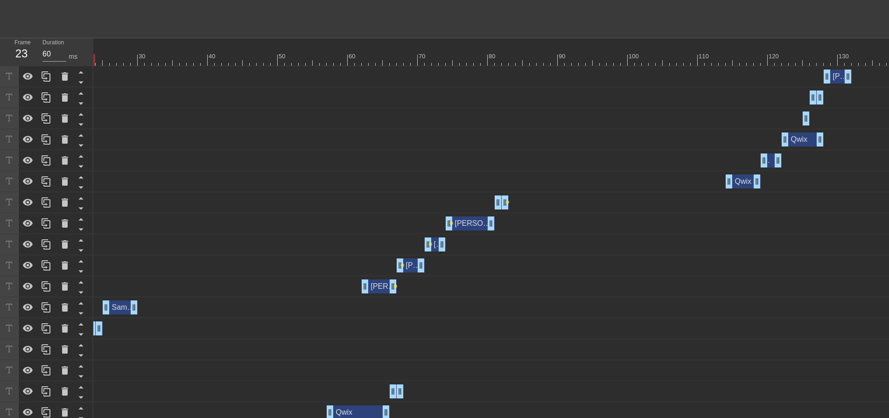
scroll to position [423, 0]
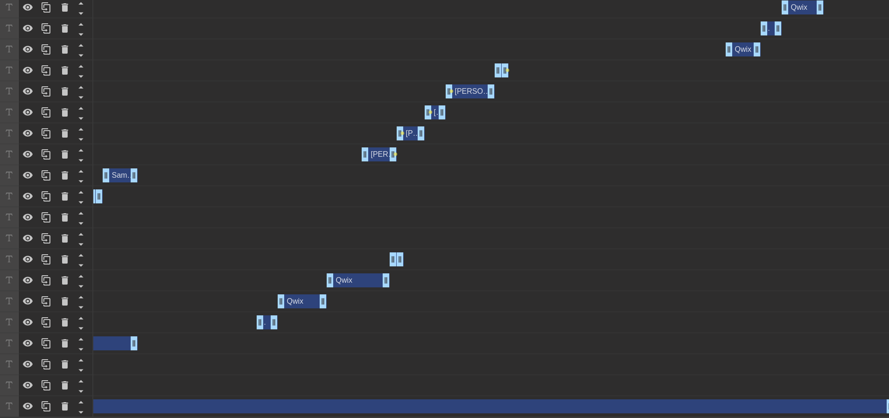
click at [127, 405] on div "LordWilco drag_handle drag_handle" at bounding box center [414, 406] width 959 height 14
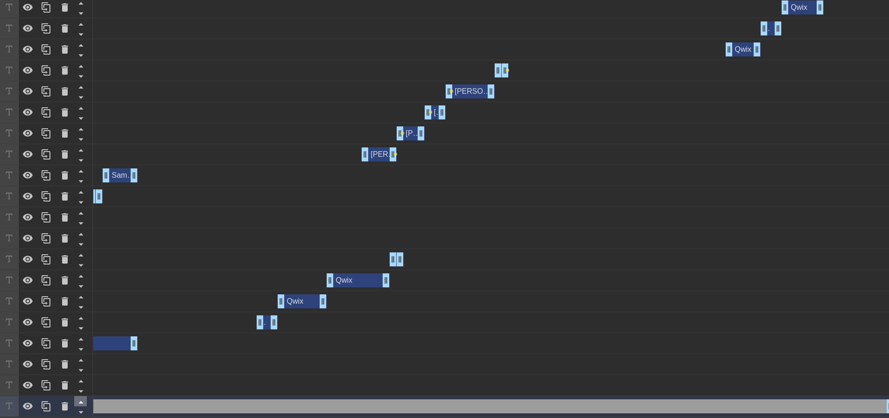
click at [79, 399] on icon at bounding box center [81, 402] width 12 height 12
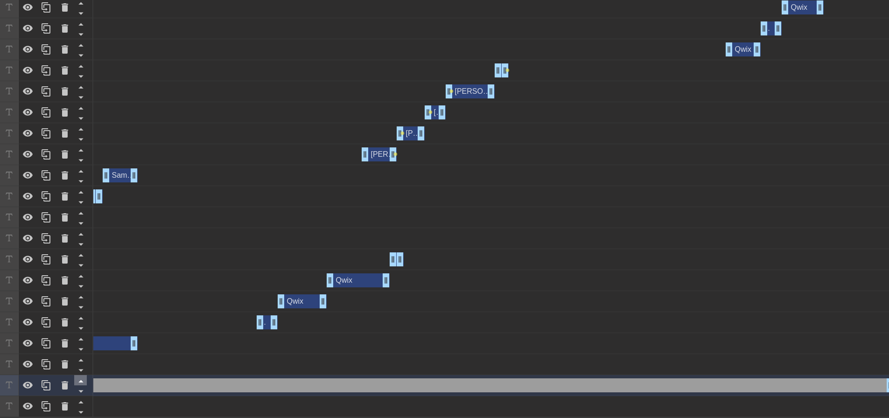
click at [84, 375] on icon at bounding box center [81, 381] width 12 height 12
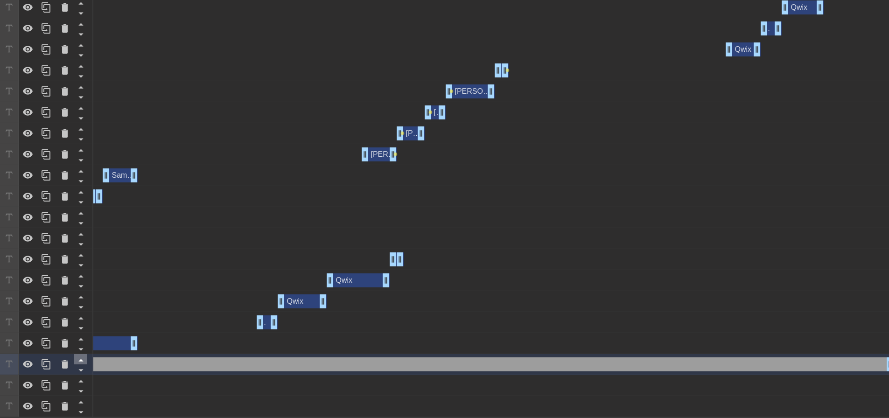
click at [82, 359] on icon at bounding box center [80, 360] width 5 height 2
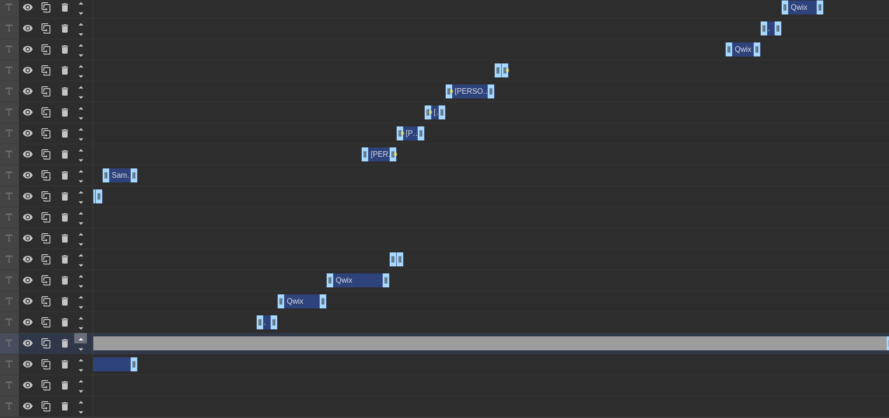
click at [81, 338] on icon at bounding box center [80, 339] width 5 height 2
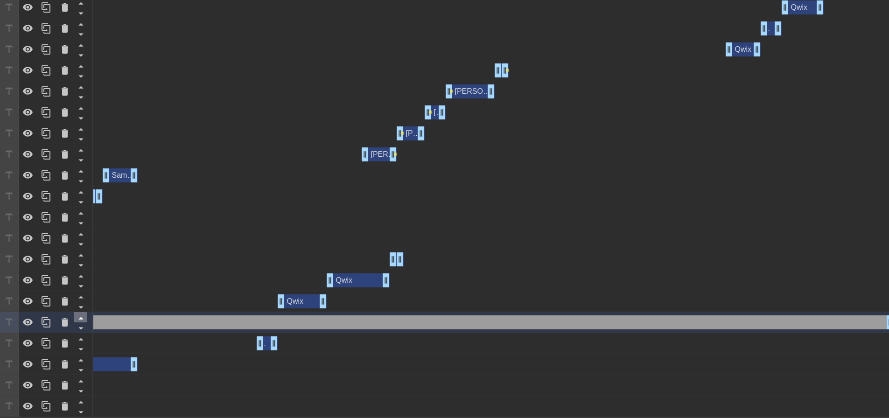
click at [82, 317] on icon at bounding box center [80, 318] width 5 height 2
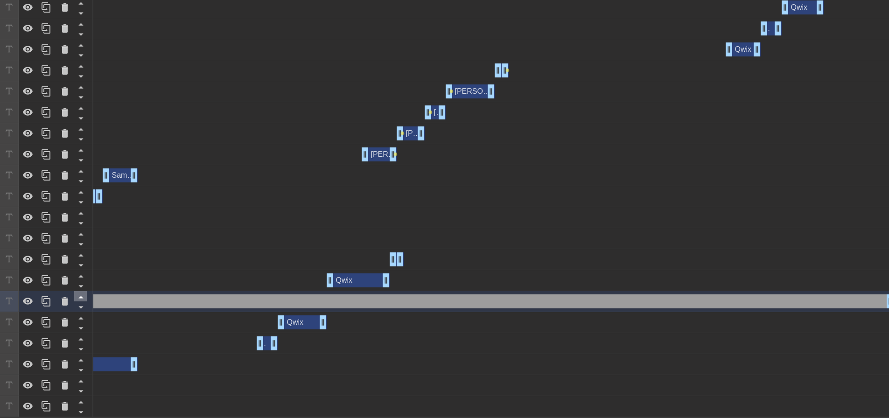
click at [81, 296] on icon at bounding box center [80, 297] width 5 height 2
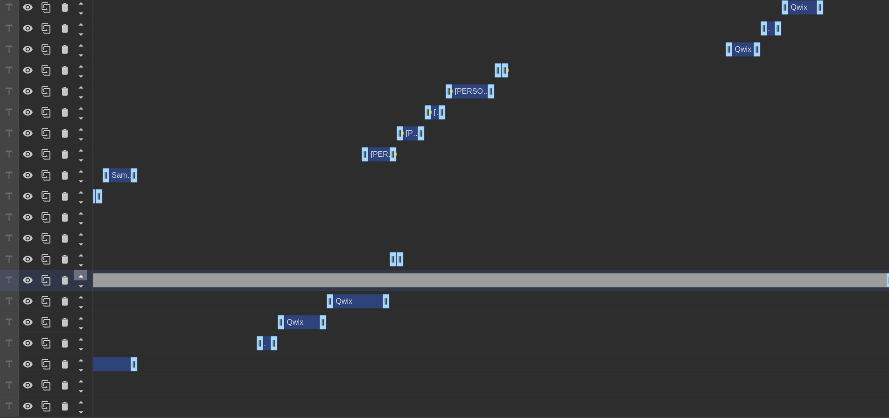
click at [81, 275] on icon at bounding box center [80, 276] width 5 height 2
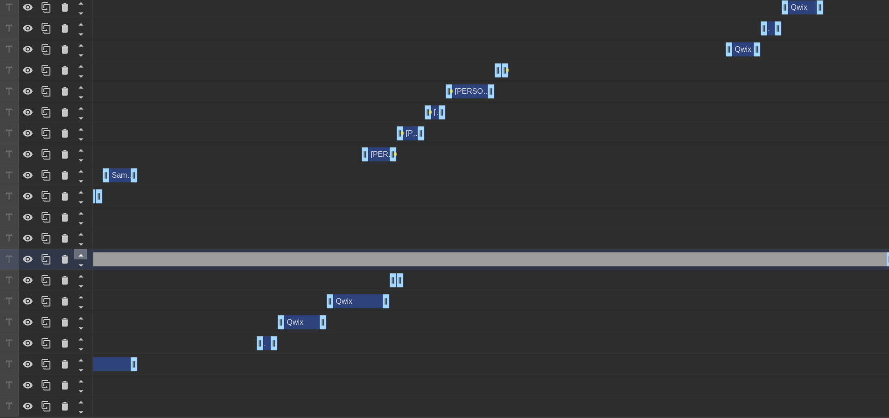
click at [81, 254] on icon at bounding box center [80, 255] width 5 height 2
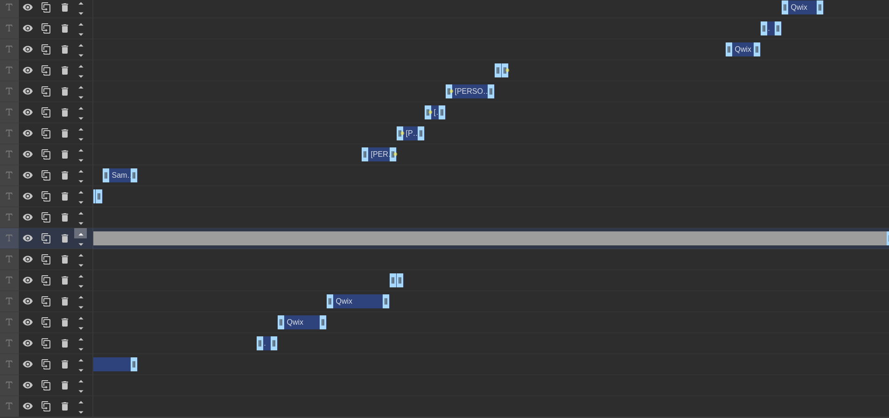
click at [82, 231] on icon at bounding box center [81, 234] width 12 height 12
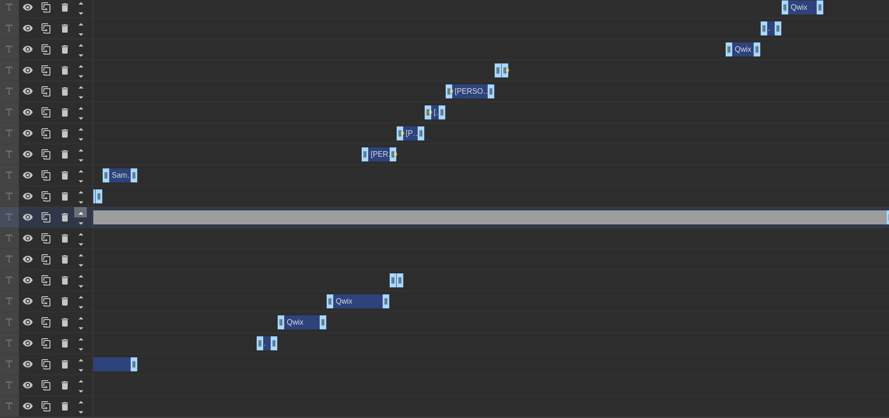
click at [82, 207] on icon at bounding box center [81, 213] width 12 height 12
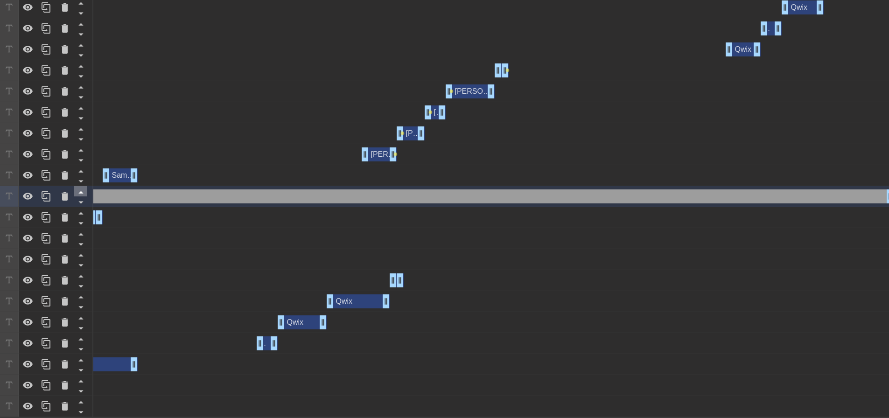
click at [80, 186] on icon at bounding box center [81, 192] width 12 height 12
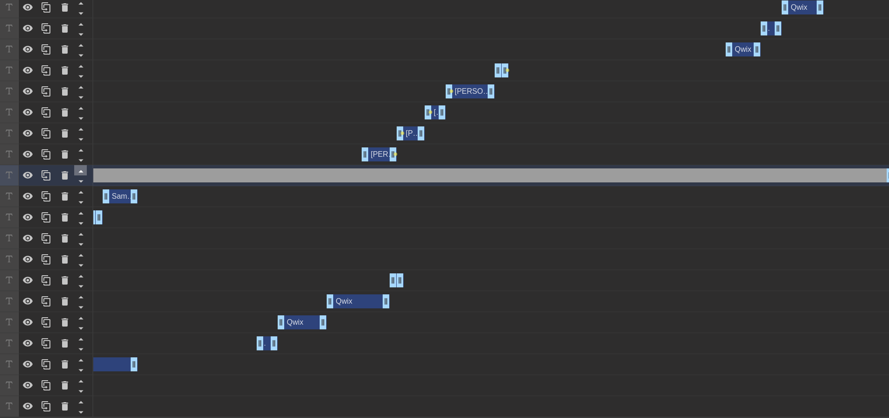
click at [80, 168] on icon at bounding box center [81, 171] width 12 height 12
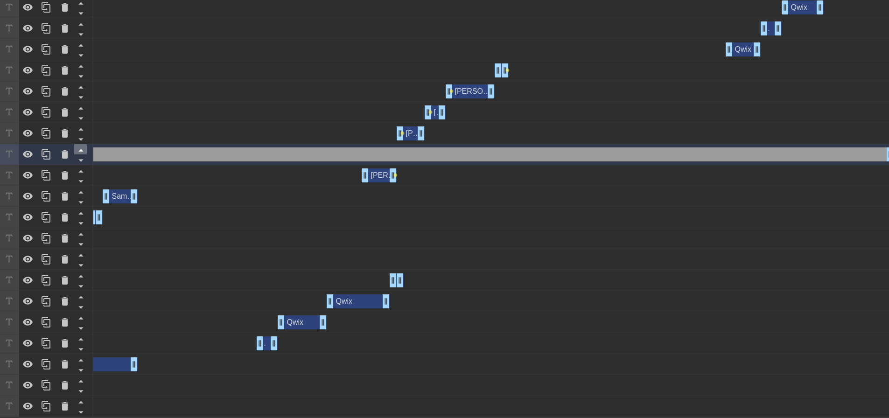
click at [80, 147] on icon at bounding box center [81, 150] width 12 height 12
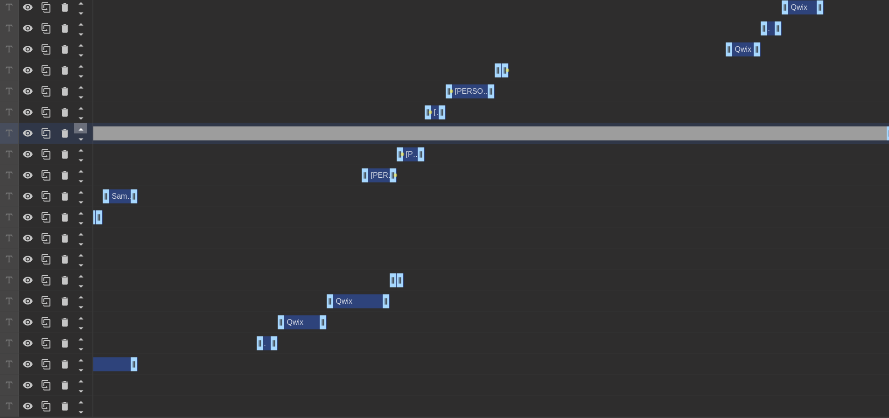
click at [81, 123] on icon at bounding box center [81, 129] width 12 height 12
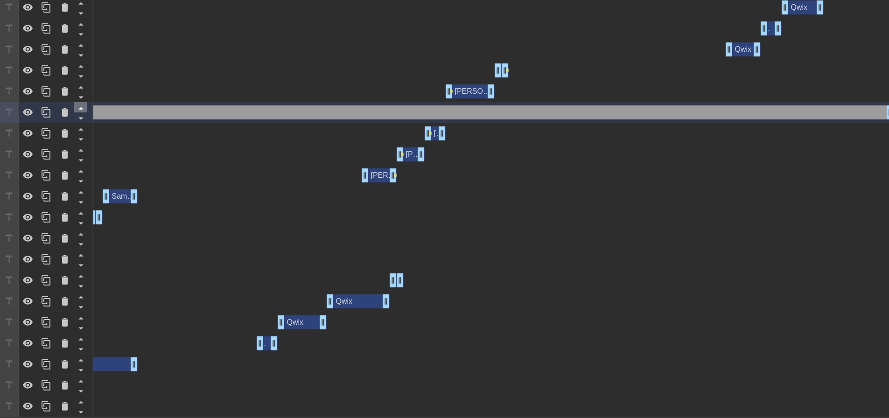
click at [82, 105] on icon at bounding box center [81, 108] width 12 height 12
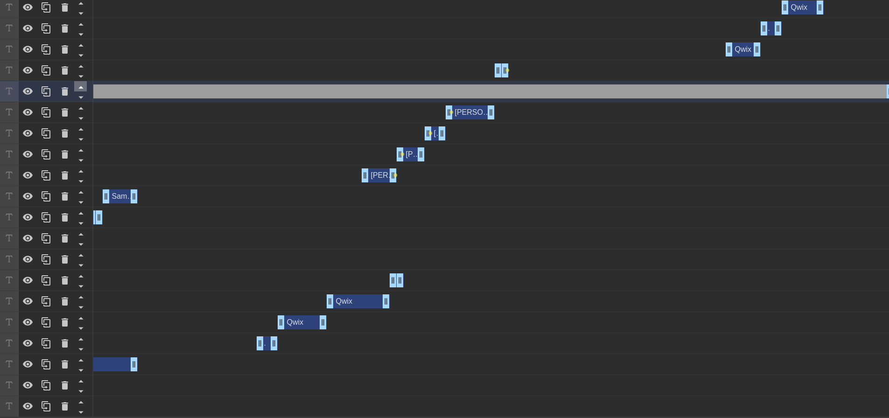
click at [81, 86] on icon at bounding box center [80, 87] width 5 height 2
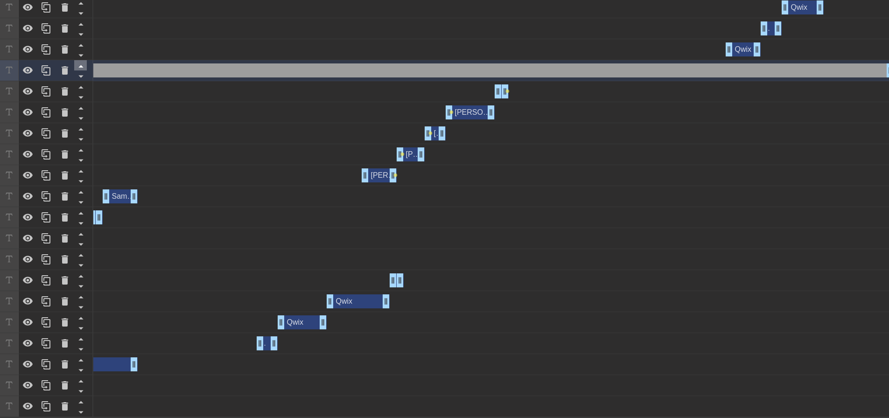
click at [80, 63] on icon at bounding box center [81, 66] width 12 height 12
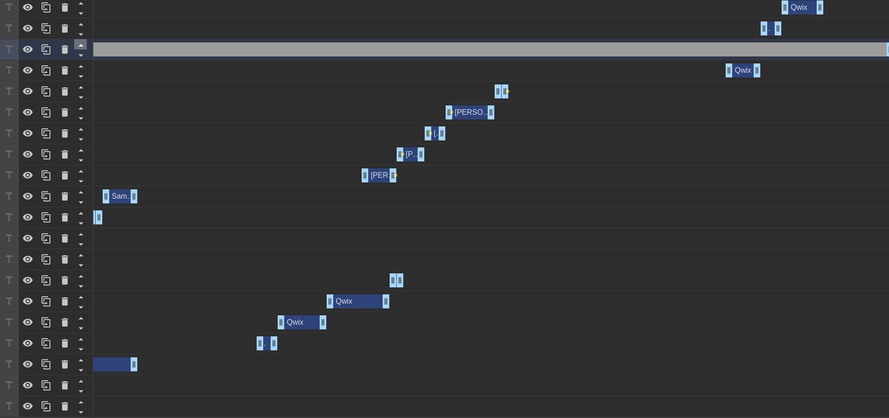
click at [81, 42] on icon at bounding box center [81, 45] width 12 height 12
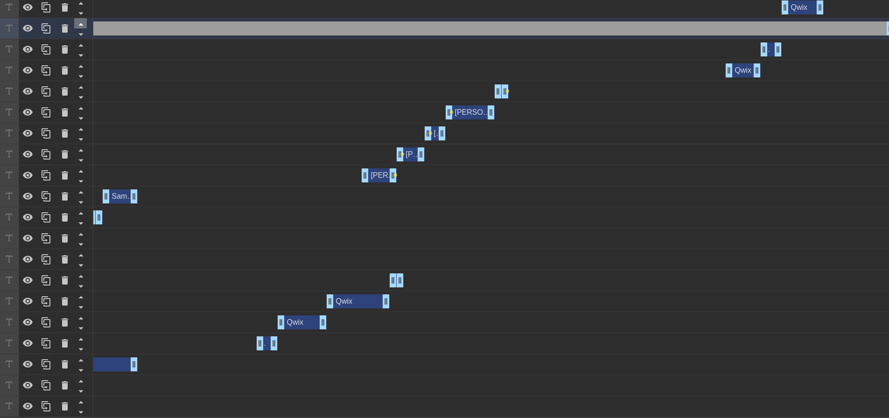
click at [81, 21] on icon at bounding box center [81, 24] width 12 height 12
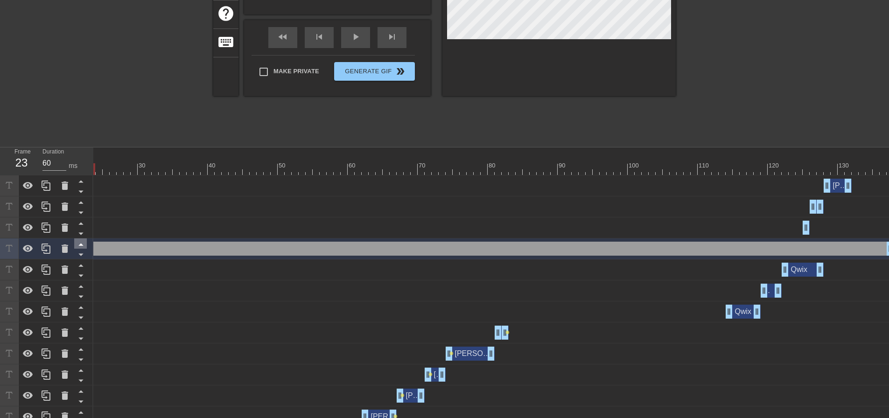
scroll to position [168, 0]
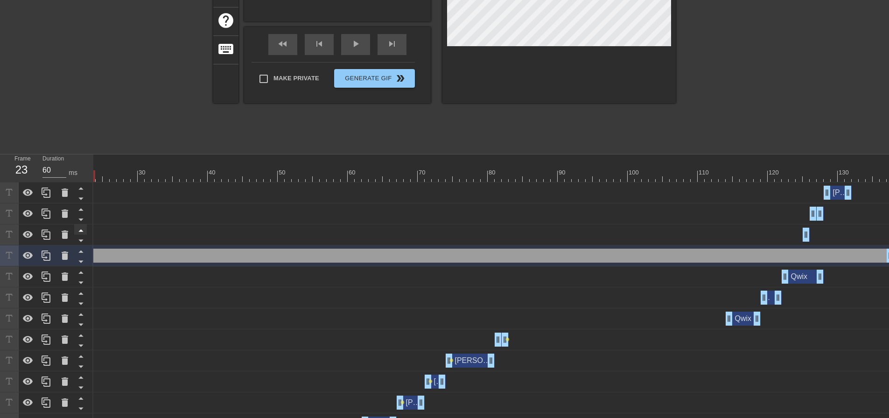
click at [84, 230] on icon at bounding box center [81, 230] width 12 height 12
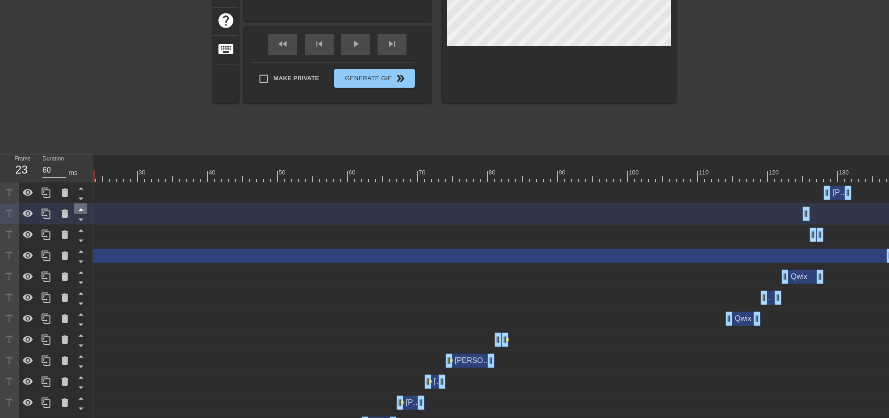
click at [82, 210] on icon at bounding box center [80, 210] width 5 height 2
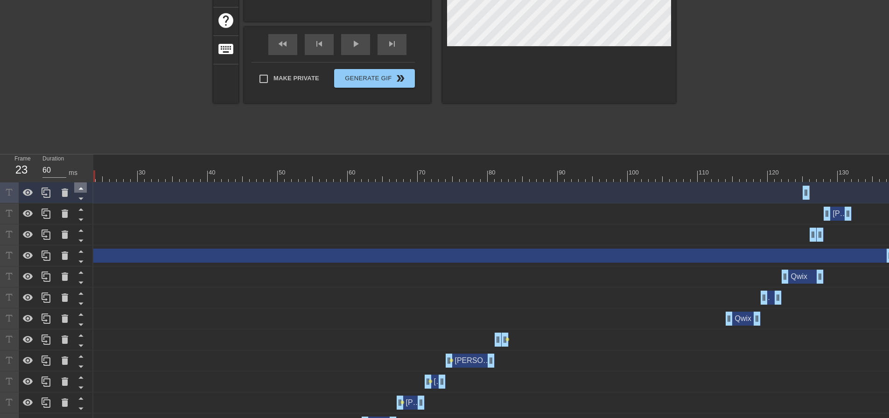
click at [80, 189] on icon at bounding box center [81, 188] width 12 height 12
click at [80, 251] on icon at bounding box center [81, 251] width 12 height 12
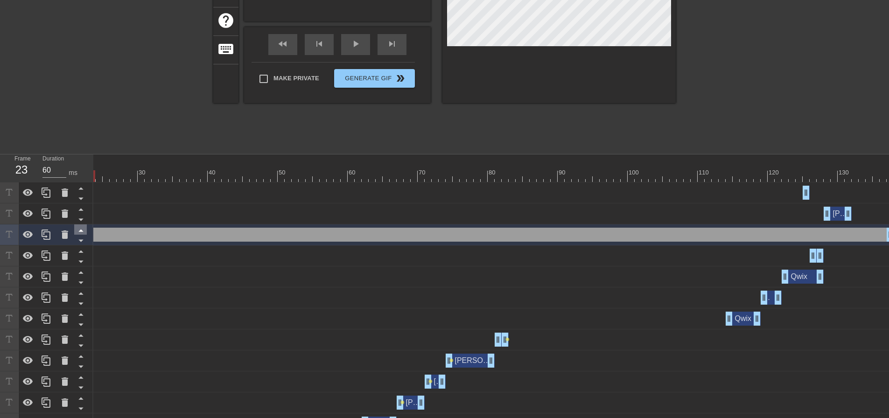
click at [80, 231] on icon at bounding box center [80, 231] width 5 height 2
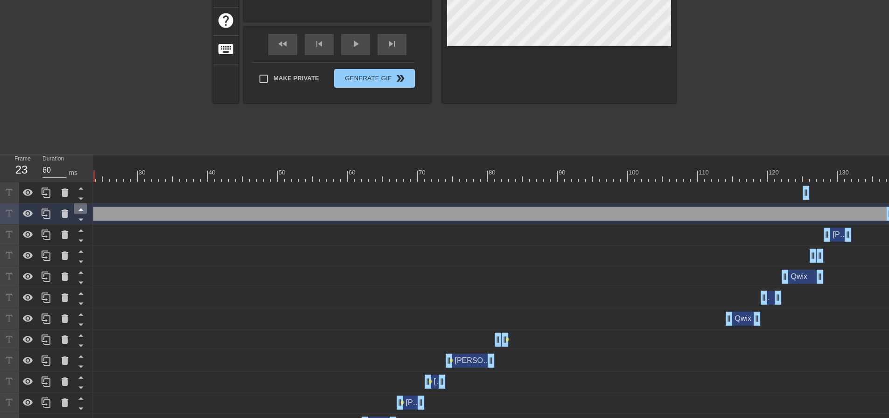
click at [84, 209] on icon at bounding box center [81, 209] width 12 height 12
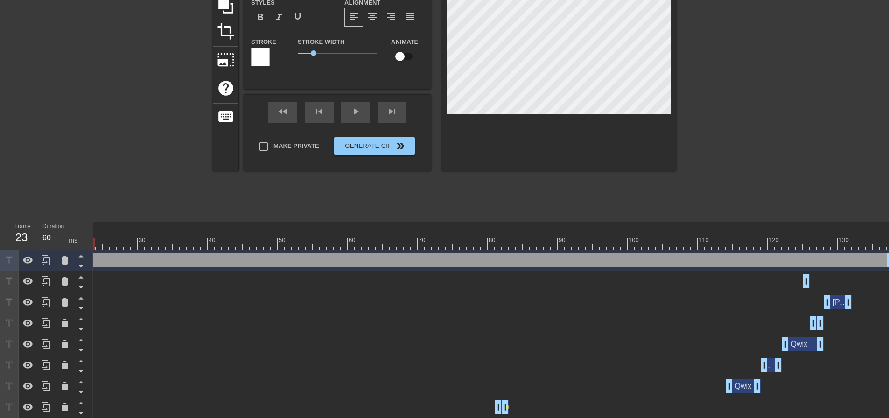
scroll to position [187, 0]
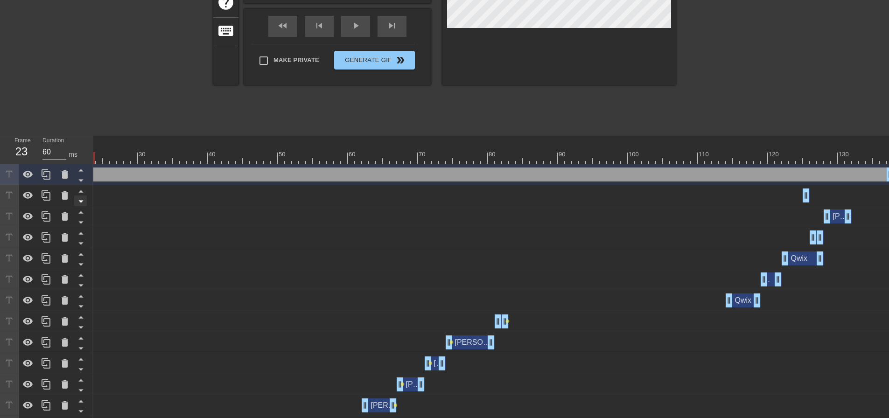
click at [81, 202] on icon at bounding box center [80, 202] width 5 height 2
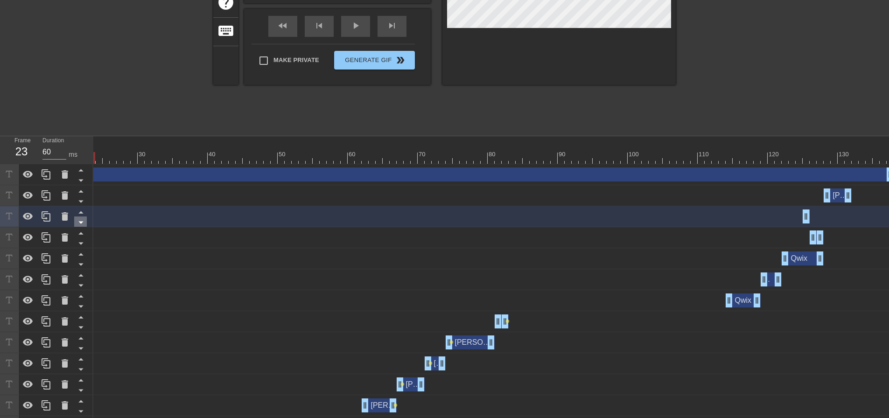
click at [80, 221] on icon at bounding box center [81, 223] width 12 height 12
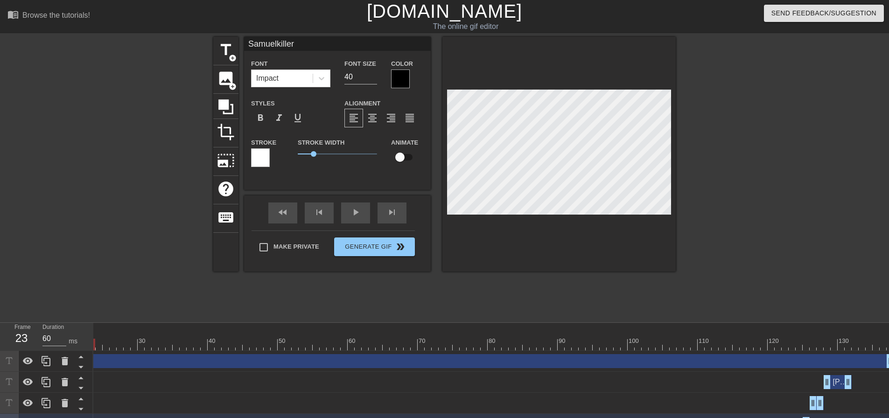
scroll to position [93, 0]
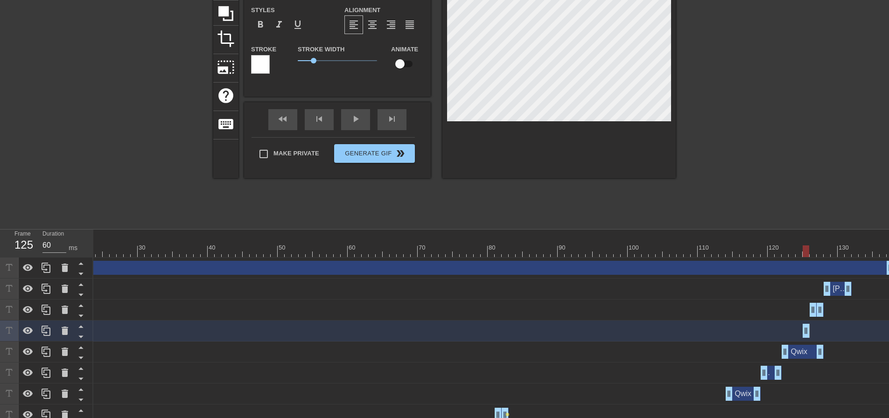
drag, startPoint x: 808, startPoint y: 331, endPoint x: 782, endPoint y: 333, distance: 26.7
click at [782, 333] on div "Samuelkiller drag_handle drag_handle" at bounding box center [414, 331] width 959 height 14
drag, startPoint x: 805, startPoint y: 253, endPoint x: 862, endPoint y: 270, distance: 60.3
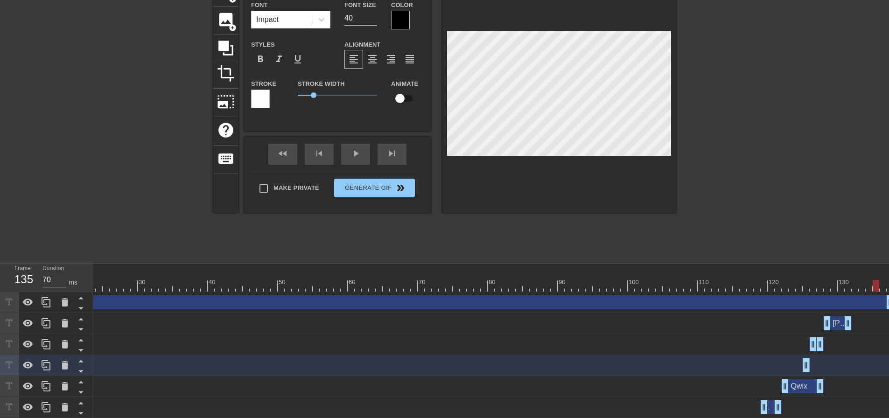
scroll to position [0, 0]
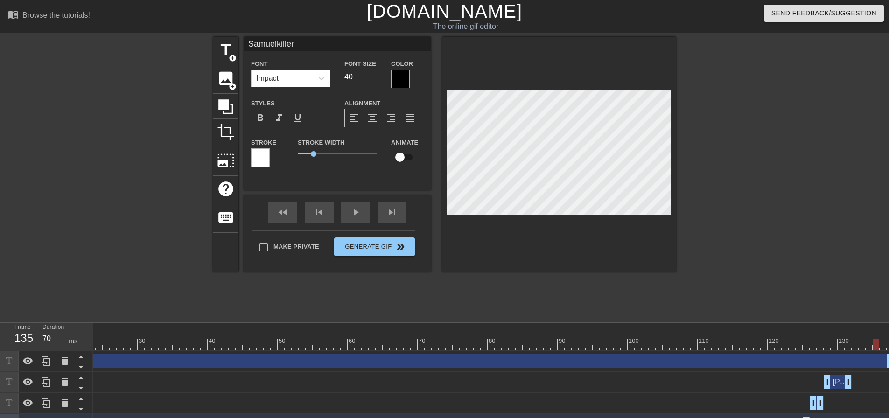
click at [478, 359] on div "LordWilco drag_handle drag_handle" at bounding box center [414, 361] width 959 height 14
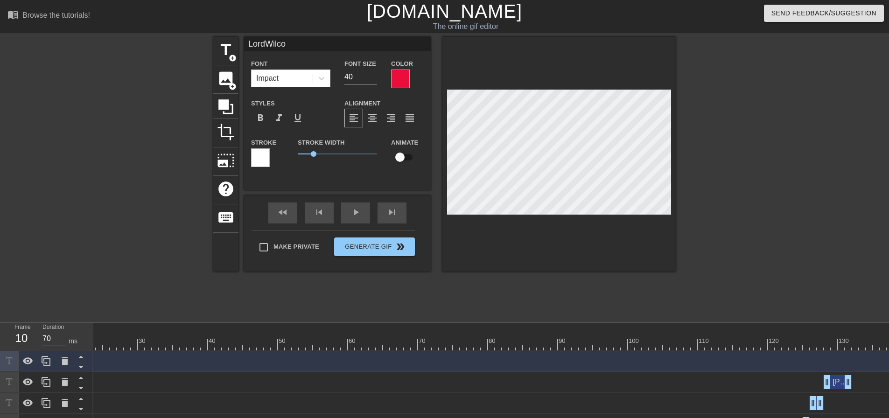
drag, startPoint x: 888, startPoint y: 363, endPoint x: 0, endPoint y: 362, distance: 887.2
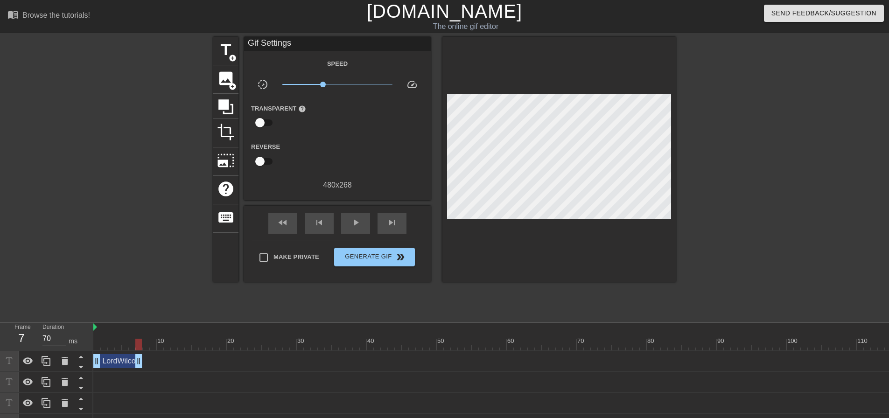
drag, startPoint x: 160, startPoint y: 363, endPoint x: 141, endPoint y: 365, distance: 18.8
click at [130, 363] on div "LordWilco drag_handle drag_handle" at bounding box center [117, 361] width 49 height 14
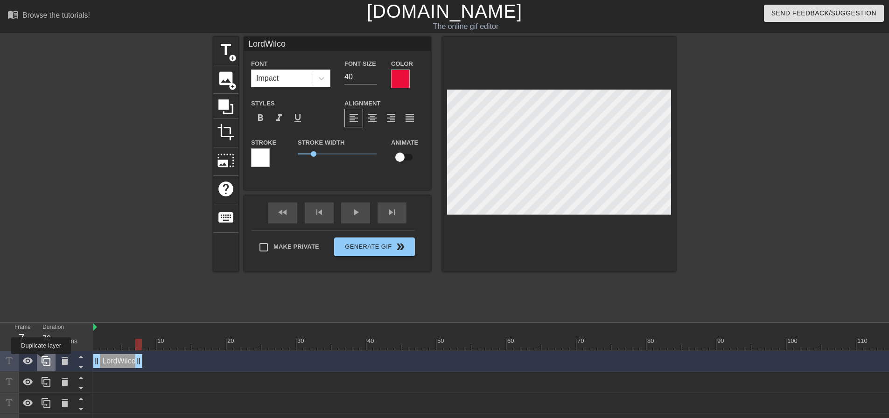
click at [41, 361] on icon at bounding box center [46, 361] width 11 height 11
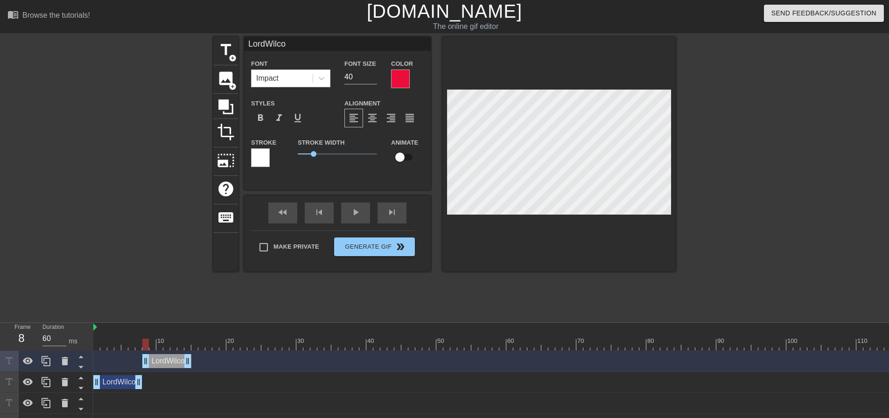
drag, startPoint x: 115, startPoint y: 360, endPoint x: 161, endPoint y: 359, distance: 46.7
click at [161, 359] on div "LordWilco drag_handle drag_handle" at bounding box center [166, 361] width 49 height 14
click at [153, 362] on div "LordWilco drag_handle drag_handle" at bounding box center [166, 361] width 49 height 14
drag, startPoint x: 144, startPoint y: 343, endPoint x: 151, endPoint y: 345, distance: 7.2
click at [151, 345] on div at bounding box center [152, 345] width 7 height 12
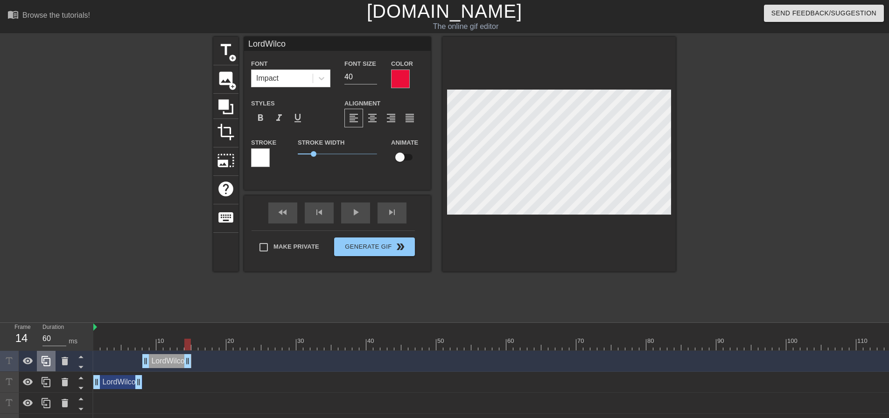
click at [55, 361] on div at bounding box center [46, 361] width 19 height 21
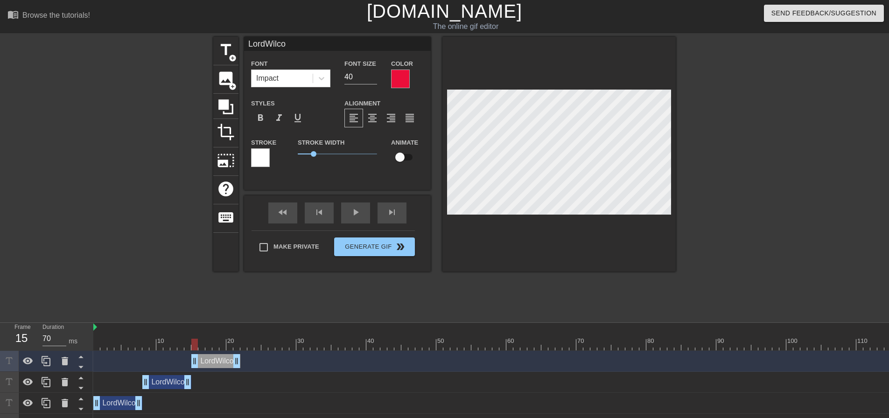
drag, startPoint x: 168, startPoint y: 360, endPoint x: 217, endPoint y: 360, distance: 48.1
click at [217, 360] on div "LordWilco drag_handle drag_handle" at bounding box center [215, 361] width 49 height 14
drag, startPoint x: 195, startPoint y: 345, endPoint x: 253, endPoint y: 347, distance: 57.9
click at [253, 347] on div at bounding box center [250, 345] width 7 height 12
drag, startPoint x: 238, startPoint y: 364, endPoint x: 306, endPoint y: 371, distance: 67.5
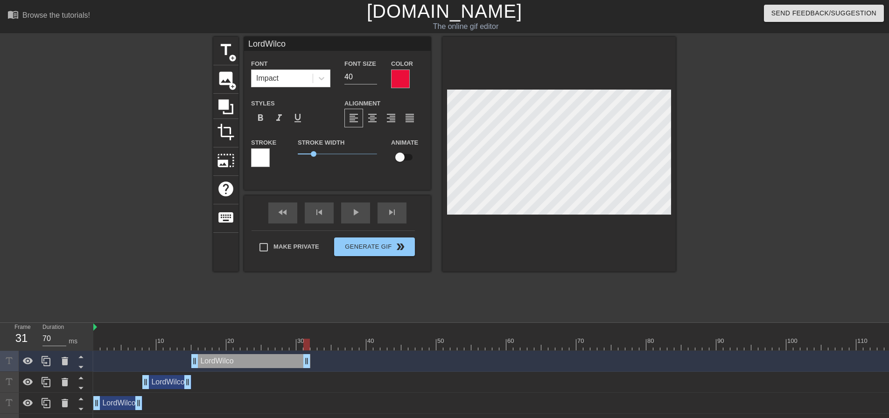
click at [306, 371] on div "LordWilco drag_handle drag_handle" at bounding box center [572, 361] width 959 height 21
click at [229, 358] on div "LordWilco drag_handle drag_handle" at bounding box center [250, 361] width 119 height 14
click at [46, 357] on icon at bounding box center [46, 361] width 9 height 10
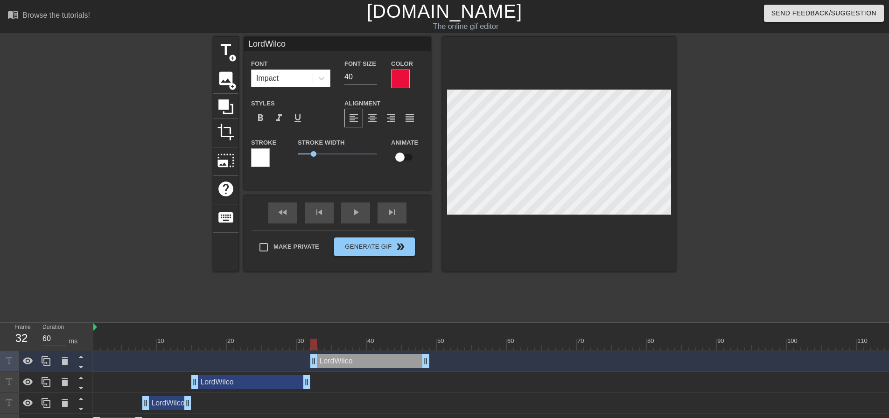
drag, startPoint x: 285, startPoint y: 359, endPoint x: 406, endPoint y: 360, distance: 120.9
click at [406, 360] on div "LordWilco drag_handle drag_handle" at bounding box center [369, 361] width 119 height 14
drag, startPoint x: 425, startPoint y: 357, endPoint x: 412, endPoint y: 364, distance: 14.9
drag, startPoint x: 409, startPoint y: 340, endPoint x: 329, endPoint y: 346, distance: 80.0
click at [329, 346] on div at bounding box center [327, 345] width 7 height 12
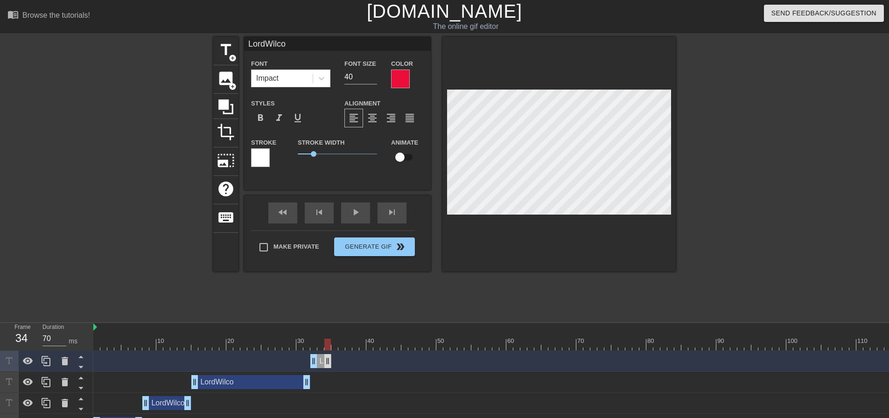
drag, startPoint x: 412, startPoint y: 361, endPoint x: 330, endPoint y: 365, distance: 82.2
click at [41, 360] on icon at bounding box center [46, 361] width 11 height 11
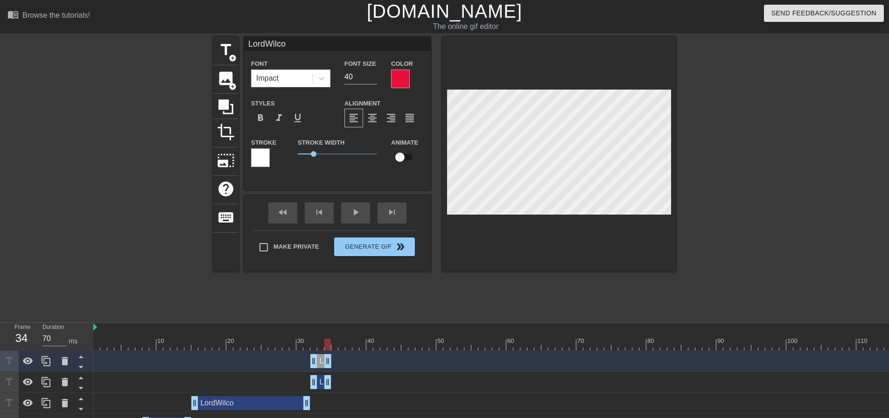
click at [331, 363] on div "LordWilco drag_handle drag_handle" at bounding box center [572, 361] width 959 height 14
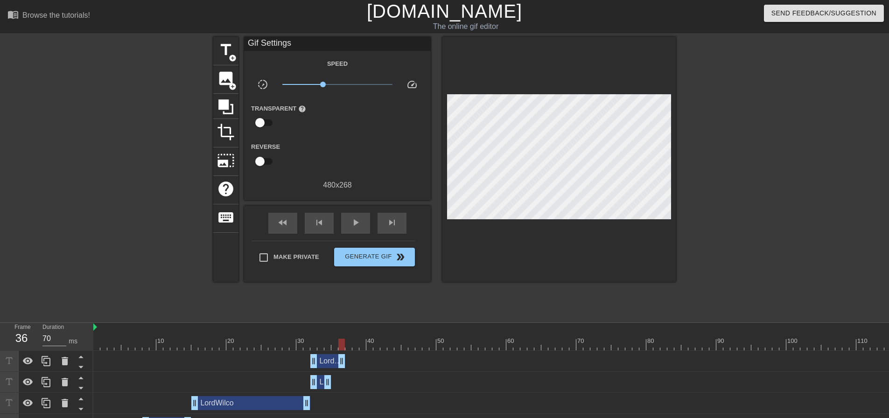
drag, startPoint x: 328, startPoint y: 363, endPoint x: 428, endPoint y: 362, distance: 100.4
drag, startPoint x: 335, startPoint y: 362, endPoint x: 355, endPoint y: 367, distance: 21.2
click at [355, 367] on div "LordWilco drag_handle drag_handle" at bounding box center [390, 361] width 119 height 14
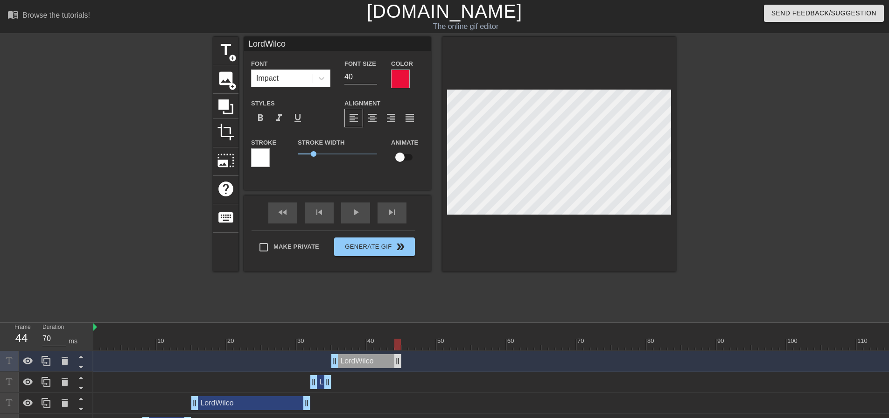
drag, startPoint x: 447, startPoint y: 359, endPoint x: 394, endPoint y: 363, distance: 53.3
drag, startPoint x: 389, startPoint y: 341, endPoint x: 401, endPoint y: 350, distance: 14.9
click at [401, 350] on div "10 20 30 40 50 60 70 80 90 100 110 120 130" at bounding box center [572, 337] width 959 height 28
drag, startPoint x: 388, startPoint y: 361, endPoint x: 451, endPoint y: 364, distance: 63.0
click at [53, 360] on div at bounding box center [46, 361] width 19 height 21
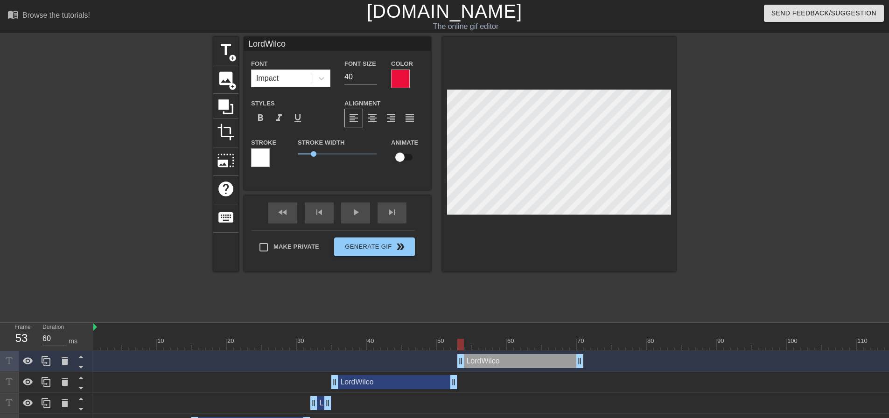
drag, startPoint x: 422, startPoint y: 359, endPoint x: 546, endPoint y: 364, distance: 123.8
click at [546, 364] on div "LordWilco drag_handle drag_handle" at bounding box center [520, 361] width 126 height 14
drag, startPoint x: 581, startPoint y: 362, endPoint x: 561, endPoint y: 364, distance: 20.3
drag, startPoint x: 559, startPoint y: 346, endPoint x: 458, endPoint y: 345, distance: 101.3
click at [458, 345] on div at bounding box center [572, 345] width 959 height 12
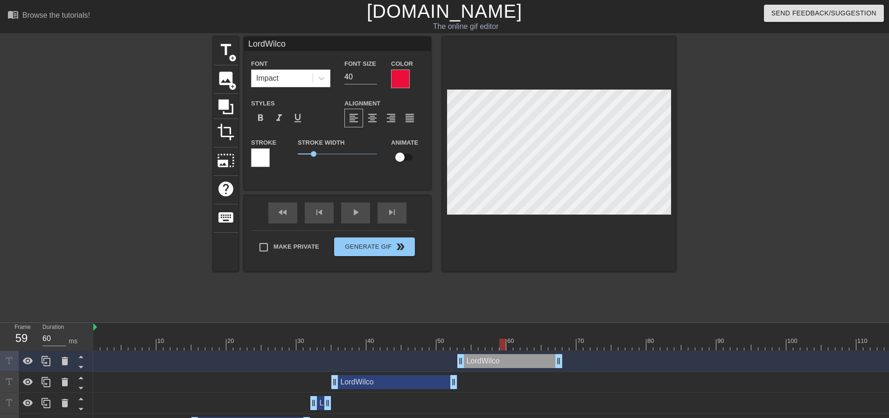
drag, startPoint x: 466, startPoint y: 344, endPoint x: 505, endPoint y: 346, distance: 38.3
click at [505, 346] on div at bounding box center [502, 345] width 7 height 12
drag, startPoint x: 560, startPoint y: 364, endPoint x: 501, endPoint y: 367, distance: 58.9
click at [486, 359] on div "LordWilco drag_handle drag_handle" at bounding box center [481, 361] width 49 height 14
click at [54, 363] on div at bounding box center [46, 361] width 19 height 21
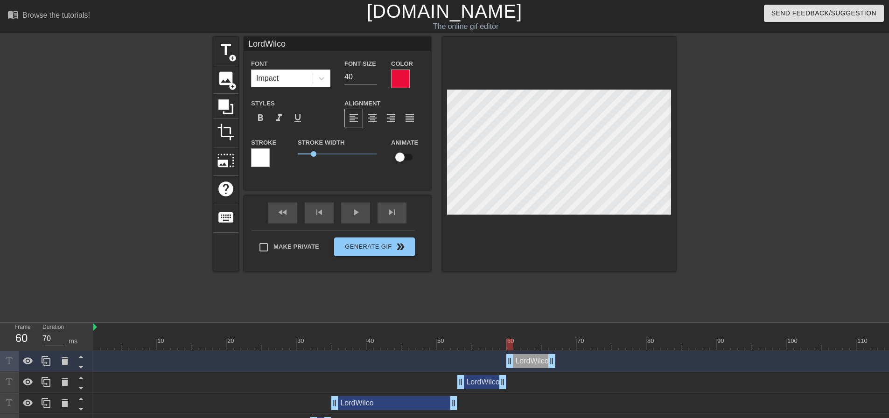
drag, startPoint x: 484, startPoint y: 360, endPoint x: 533, endPoint y: 360, distance: 48.1
click at [533, 360] on div "LordWilco drag_handle drag_handle" at bounding box center [530, 361] width 49 height 14
drag, startPoint x: 509, startPoint y: 343, endPoint x: 560, endPoint y: 345, distance: 51.4
click at [560, 345] on div at bounding box center [558, 345] width 7 height 12
drag, startPoint x: 554, startPoint y: 361, endPoint x: 680, endPoint y: 371, distance: 127.3
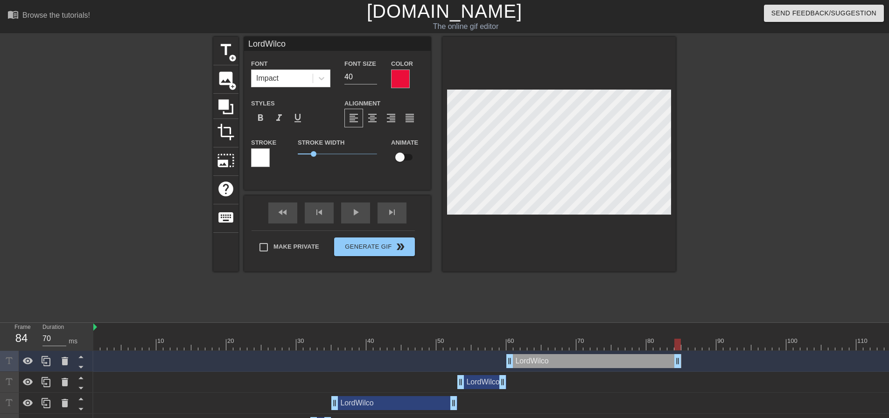
click at [680, 371] on div "LordWilco drag_handle drag_handle" at bounding box center [572, 361] width 959 height 21
click at [47, 365] on icon at bounding box center [46, 361] width 11 height 11
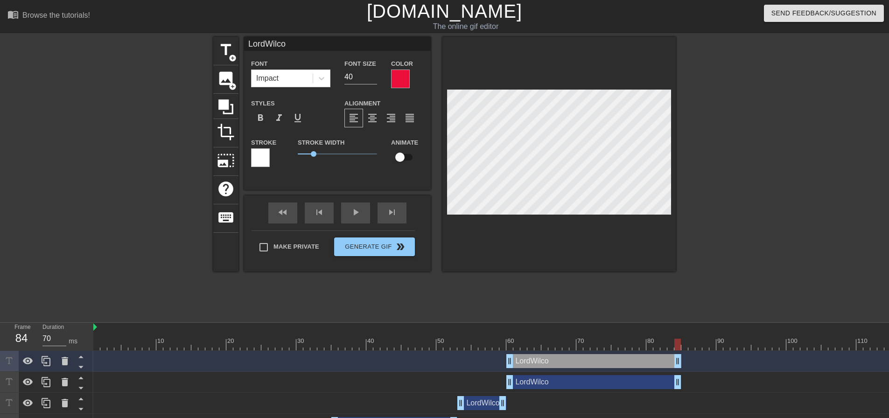
click at [569, 361] on div "LordWilco drag_handle drag_handle" at bounding box center [593, 361] width 175 height 14
click at [547, 362] on div "LordWilco drag_handle drag_handle" at bounding box center [593, 361] width 175 height 14
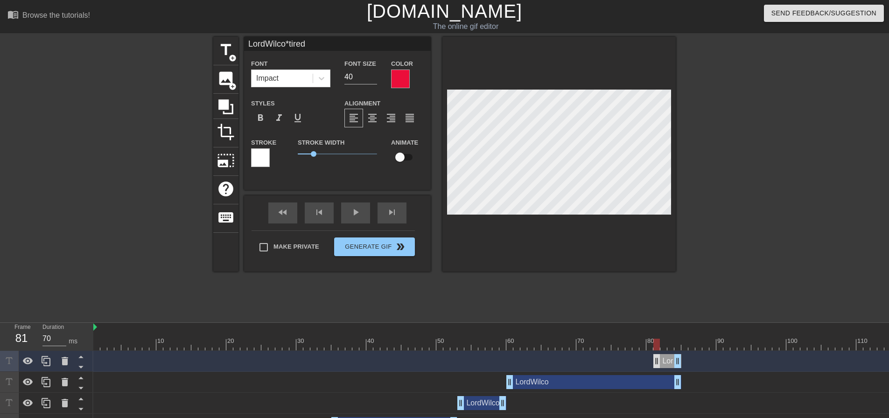
drag, startPoint x: 507, startPoint y: 366, endPoint x: 660, endPoint y: 363, distance: 153.1
drag, startPoint x: 676, startPoint y: 363, endPoint x: 725, endPoint y: 363, distance: 49.0
drag, startPoint x: 692, startPoint y: 366, endPoint x: 706, endPoint y: 365, distance: 14.0
click at [706, 365] on div "LordWilco *tired drag_handle drag_handle" at bounding box center [719, 361] width 77 height 14
drag, startPoint x: 683, startPoint y: 347, endPoint x: 653, endPoint y: 343, distance: 30.2
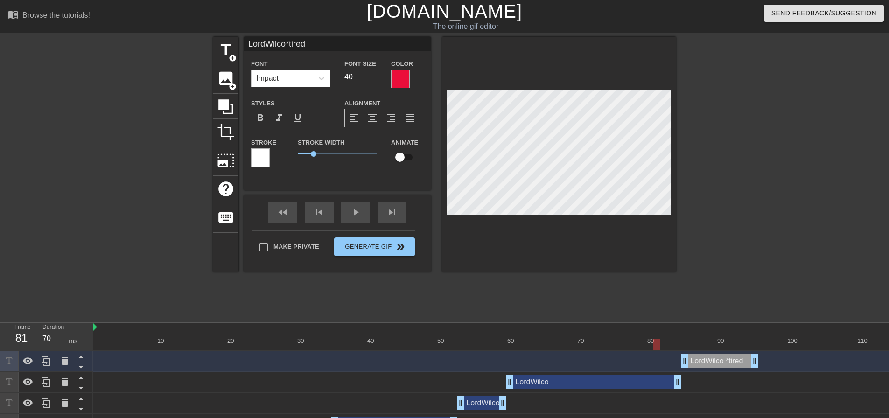
click at [653, 343] on div at bounding box center [656, 345] width 7 height 12
drag, startPoint x: 657, startPoint y: 339, endPoint x: 702, endPoint y: 343, distance: 45.9
click at [702, 343] on div at bounding box center [705, 345] width 7 height 12
click at [812, 193] on div at bounding box center [757, 177] width 140 height 280
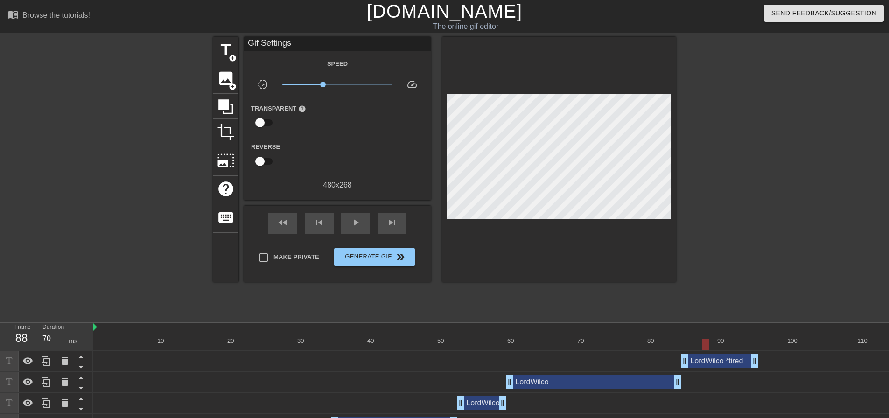
click at [713, 364] on div "LordWilco *tired drag_handle drag_handle" at bounding box center [719, 361] width 77 height 14
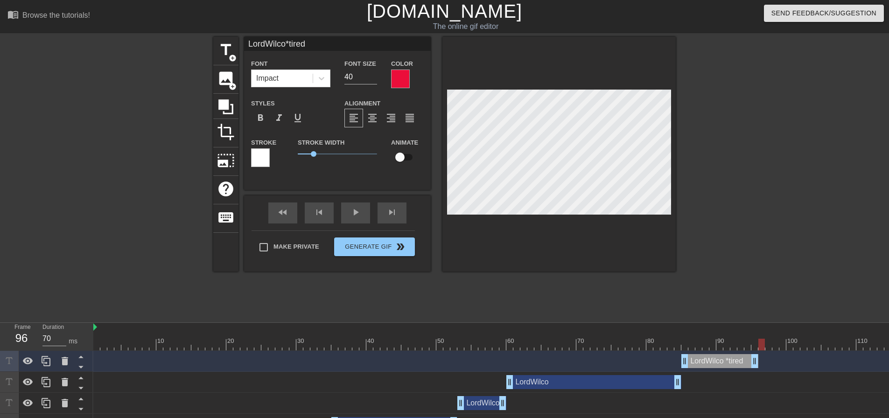
drag, startPoint x: 703, startPoint y: 344, endPoint x: 760, endPoint y: 333, distance: 58.5
click at [760, 333] on div "10 20 30 40 50 60 70 80 90 100 110 120 130" at bounding box center [572, 337] width 959 height 28
drag, startPoint x: 756, startPoint y: 358, endPoint x: 784, endPoint y: 359, distance: 27.6
click at [585, 382] on div "LordWilco drag_handle drag_handle" at bounding box center [593, 382] width 175 height 14
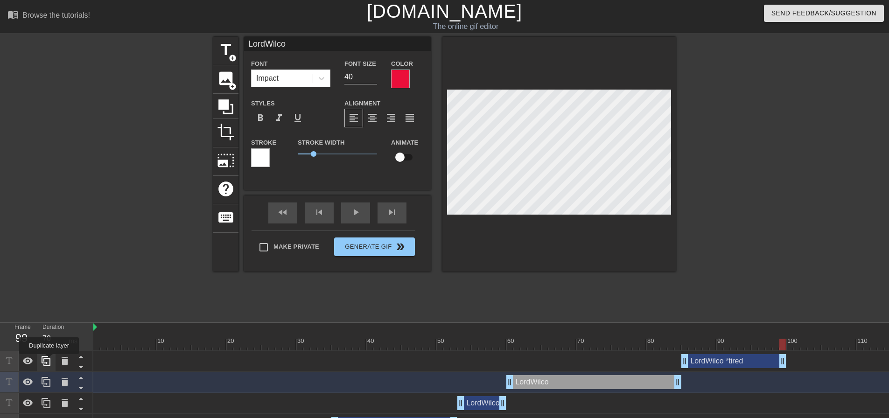
click at [49, 361] on icon at bounding box center [46, 361] width 11 height 11
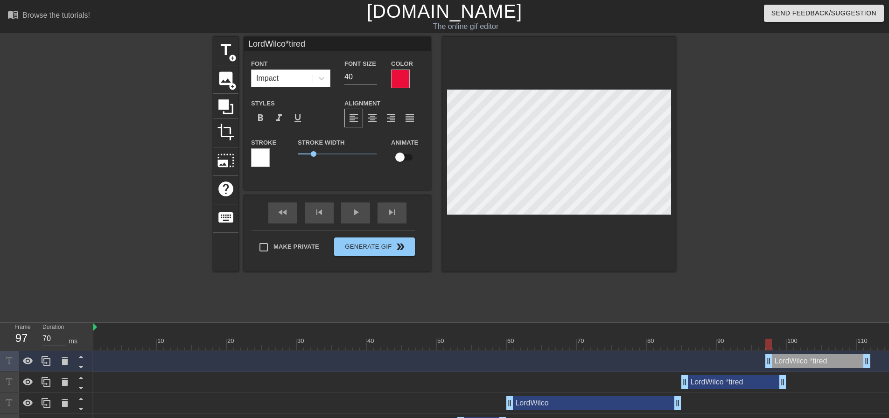
drag, startPoint x: 742, startPoint y: 361, endPoint x: 826, endPoint y: 360, distance: 84.5
click at [826, 360] on div "LordWilco *tired drag_handle drag_handle" at bounding box center [817, 361] width 105 height 14
click at [824, 364] on div "LordWilco *tired drag_handle drag_handle" at bounding box center [817, 361] width 105 height 14
click at [829, 363] on div "LordWilco *tired drag_handle drag_handle" at bounding box center [817, 361] width 105 height 14
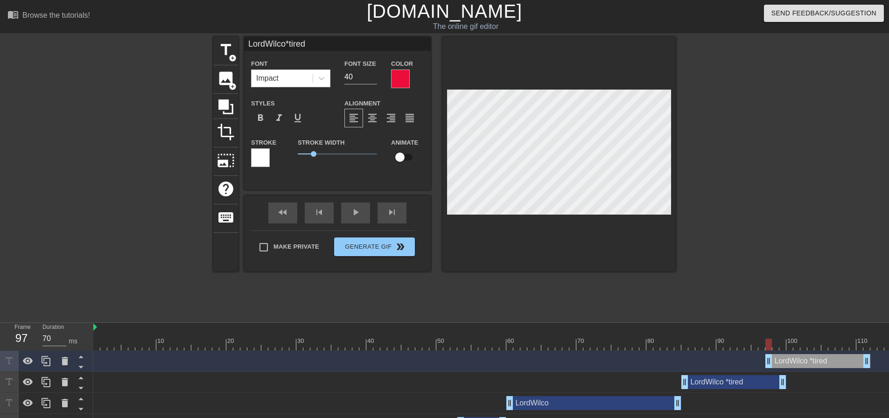
click at [829, 363] on div "LordWilco *tired drag_handle drag_handle" at bounding box center [817, 361] width 105 height 14
drag, startPoint x: 771, startPoint y: 361, endPoint x: 792, endPoint y: 362, distance: 20.1
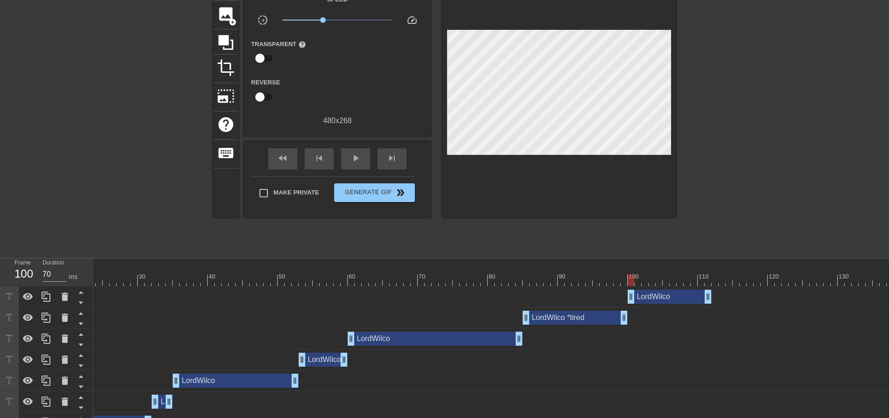
scroll to position [0, 0]
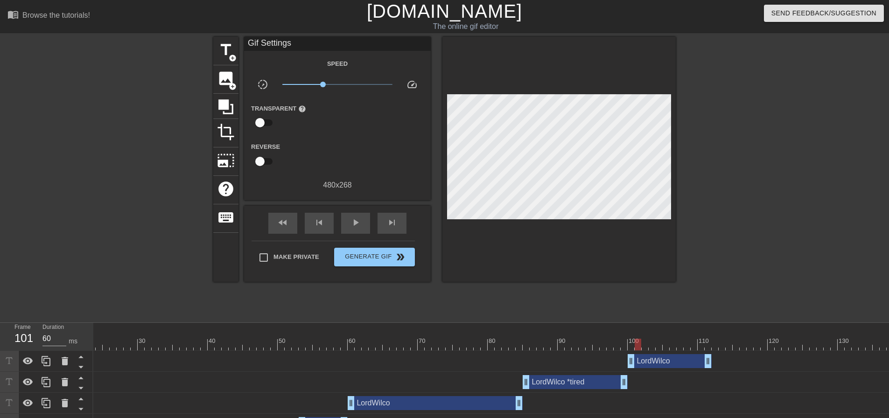
drag, startPoint x: 632, startPoint y: 347, endPoint x: 642, endPoint y: 308, distance: 40.5
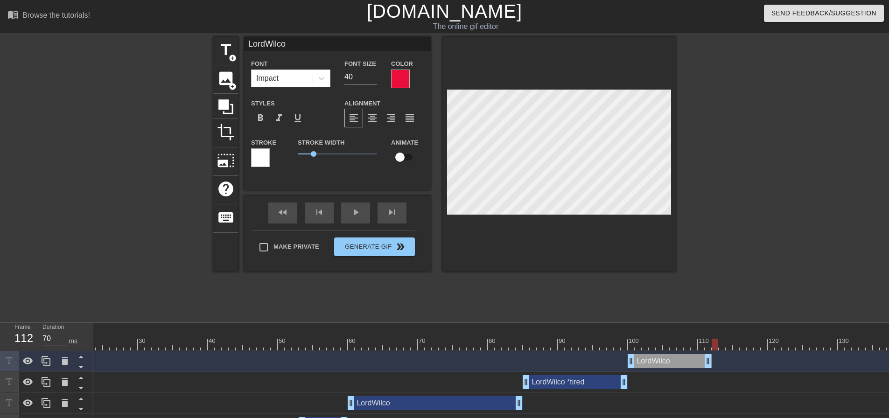
drag, startPoint x: 636, startPoint y: 350, endPoint x: 715, endPoint y: 343, distance: 79.1
click at [715, 343] on div at bounding box center [715, 345] width 7 height 12
drag, startPoint x: 705, startPoint y: 360, endPoint x: 769, endPoint y: 368, distance: 64.0
click at [769, 368] on div "LordWilco drag_handle drag_handle" at bounding box center [414, 361] width 959 height 21
click at [47, 363] on icon at bounding box center [46, 361] width 11 height 11
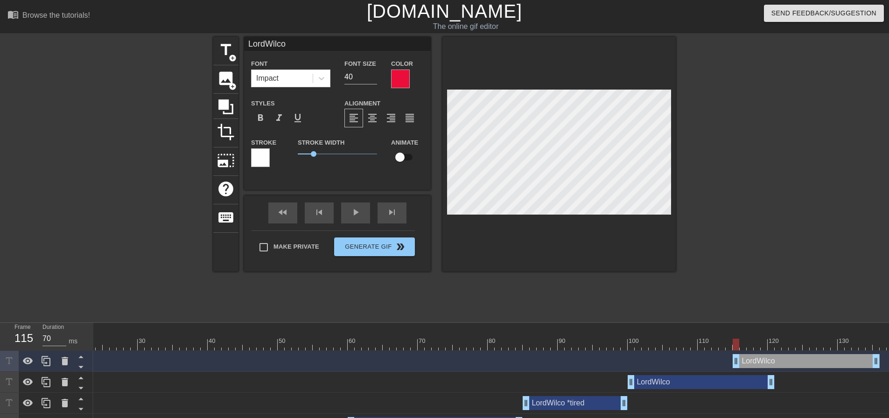
drag, startPoint x: 729, startPoint y: 362, endPoint x: 834, endPoint y: 360, distance: 105.0
click at [834, 360] on div "LordWilco drag_handle drag_handle" at bounding box center [806, 361] width 147 height 14
drag, startPoint x: 879, startPoint y: 364, endPoint x: 805, endPoint y: 368, distance: 73.9
click at [805, 368] on div "LordWilco drag_handle drag_handle" at bounding box center [414, 361] width 959 height 21
drag, startPoint x: 764, startPoint y: 358, endPoint x: 805, endPoint y: 358, distance: 41.5
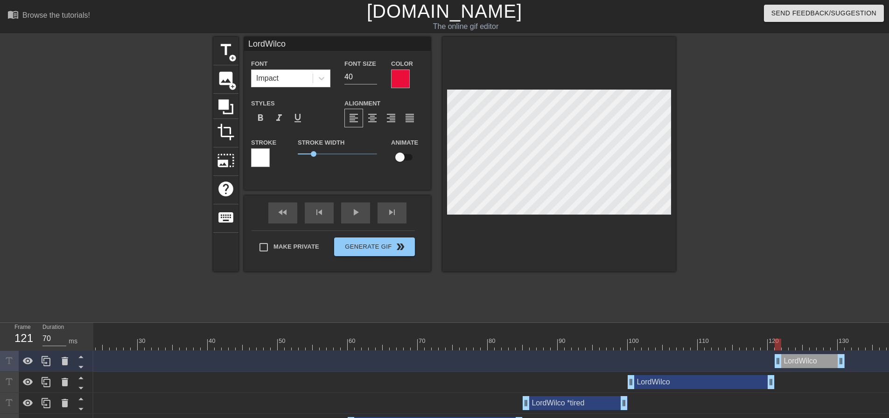
click at [805, 358] on div "LordWilco drag_handle drag_handle" at bounding box center [810, 361] width 70 height 14
drag, startPoint x: 776, startPoint y: 342, endPoint x: 835, endPoint y: 352, distance: 60.2
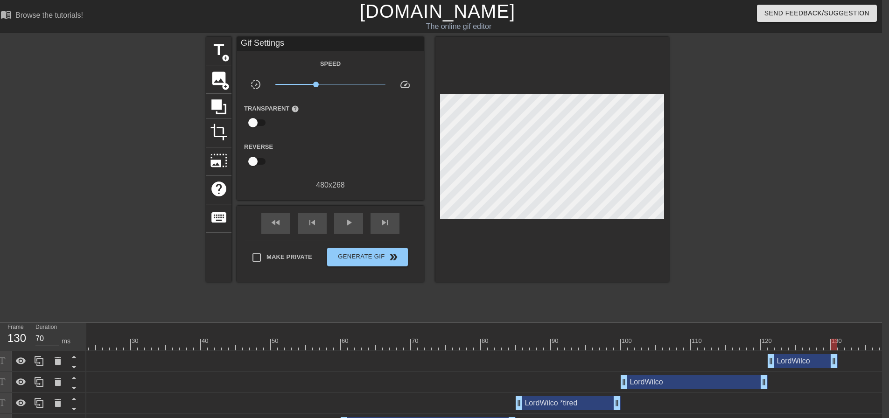
drag, startPoint x: 826, startPoint y: 344, endPoint x: 833, endPoint y: 347, distance: 7.1
click at [833, 347] on div at bounding box center [834, 345] width 7 height 12
drag, startPoint x: 834, startPoint y: 359, endPoint x: 862, endPoint y: 361, distance: 27.6
drag, startPoint x: 861, startPoint y: 360, endPoint x: 905, endPoint y: 358, distance: 44.9
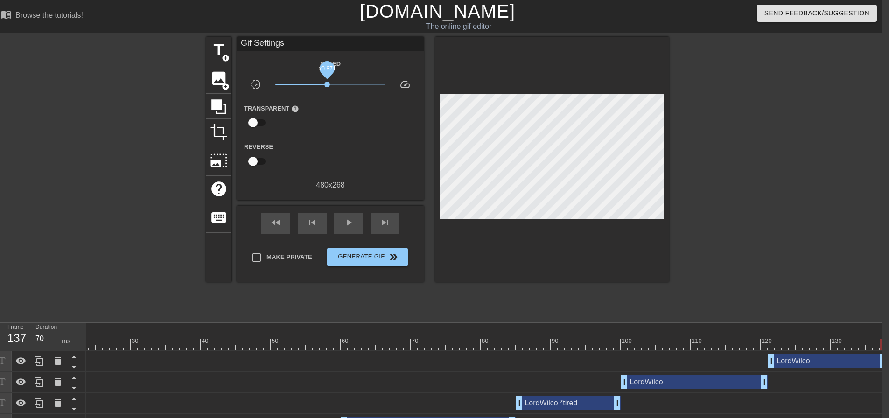
drag, startPoint x: 317, startPoint y: 85, endPoint x: 327, endPoint y: 86, distance: 10.3
click at [327, 86] on span "x0.871" at bounding box center [327, 85] width 6 height 6
click at [352, 222] on span "play_arrow" at bounding box center [348, 222] width 11 height 11
click at [375, 260] on span "Generate Gif double_arrow" at bounding box center [367, 257] width 73 height 11
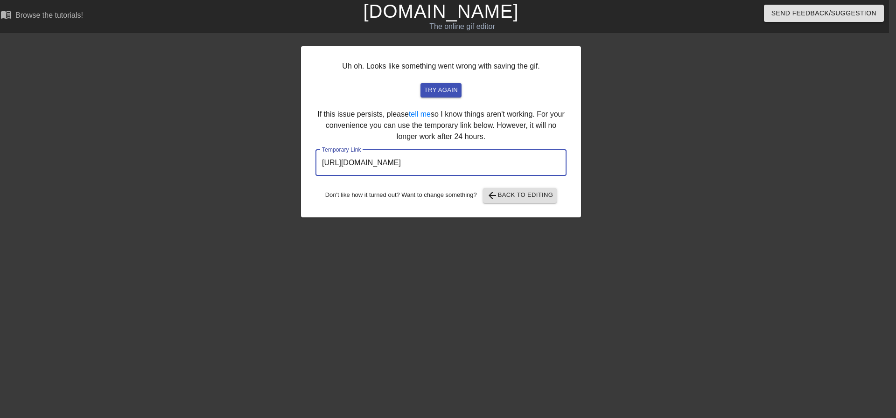
click at [462, 158] on input "[URL][DOMAIN_NAME]" at bounding box center [440, 163] width 251 height 26
